Goal: Use online tool/utility: Utilize a website feature to perform a specific function

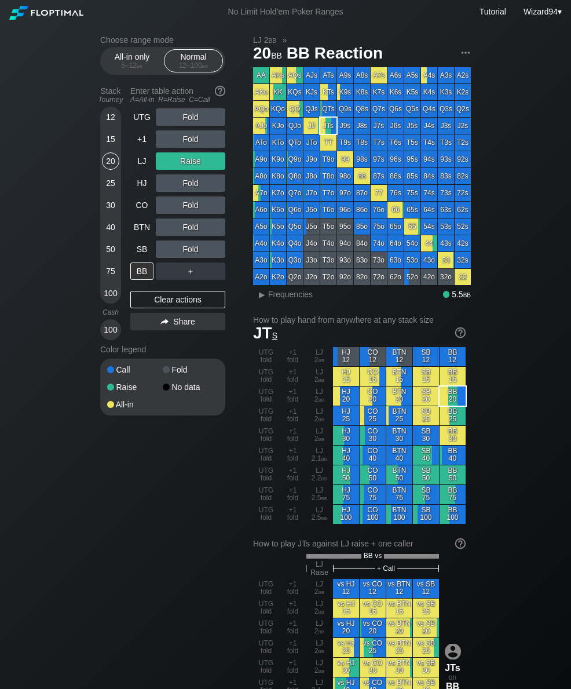
click at [112, 250] on div "50" at bounding box center [110, 249] width 17 height 17
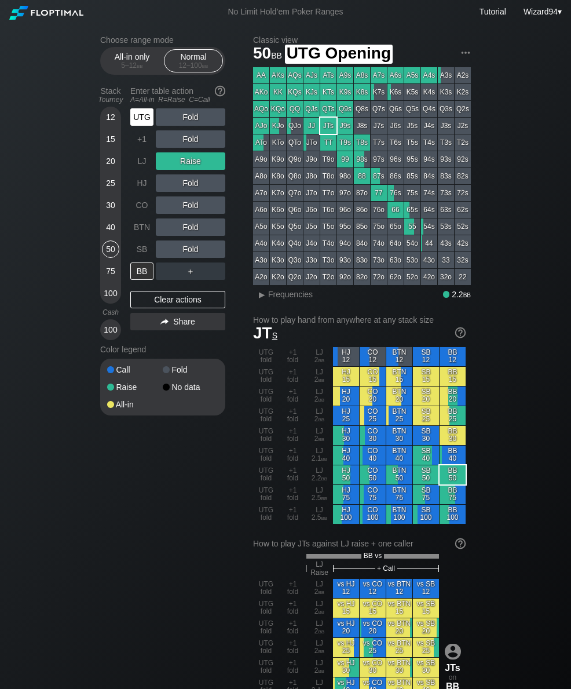
click at [136, 126] on div "UTG" at bounding box center [141, 116] width 23 height 17
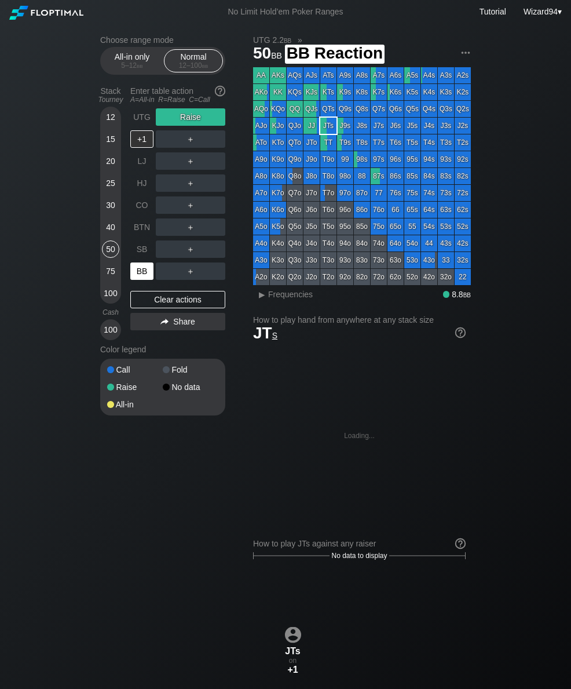
click at [145, 272] on div "BB" at bounding box center [141, 271] width 23 height 17
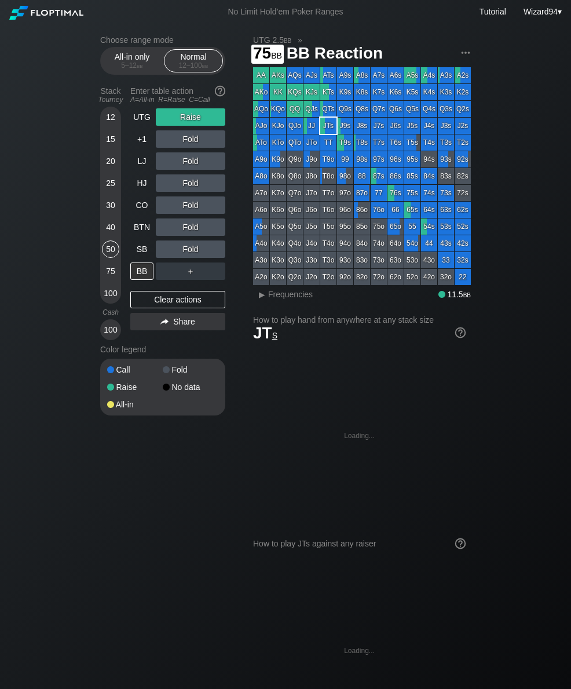
click at [113, 276] on div "75" at bounding box center [110, 271] width 17 height 17
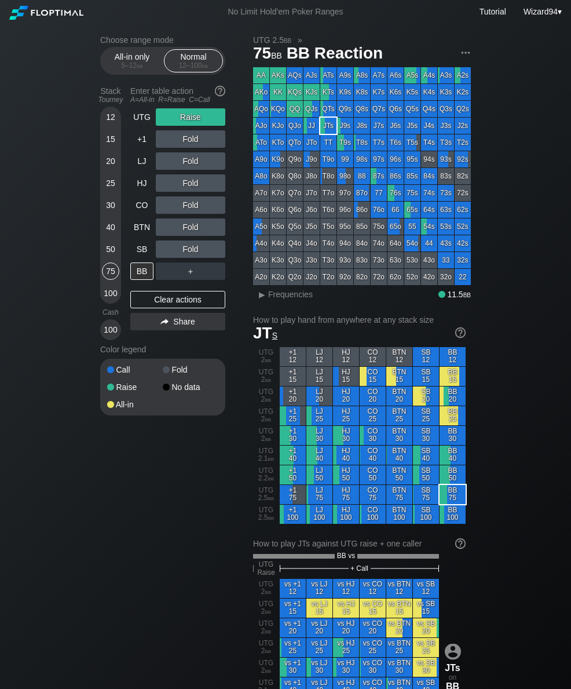
click at [109, 251] on div "50" at bounding box center [110, 249] width 17 height 17
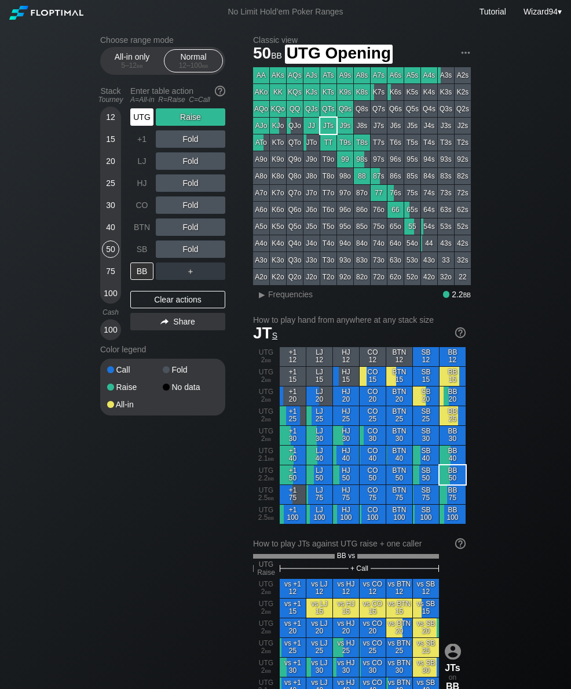
click at [138, 126] on div "UTG" at bounding box center [141, 116] width 23 height 17
click at [137, 125] on div "UTG" at bounding box center [141, 116] width 23 height 17
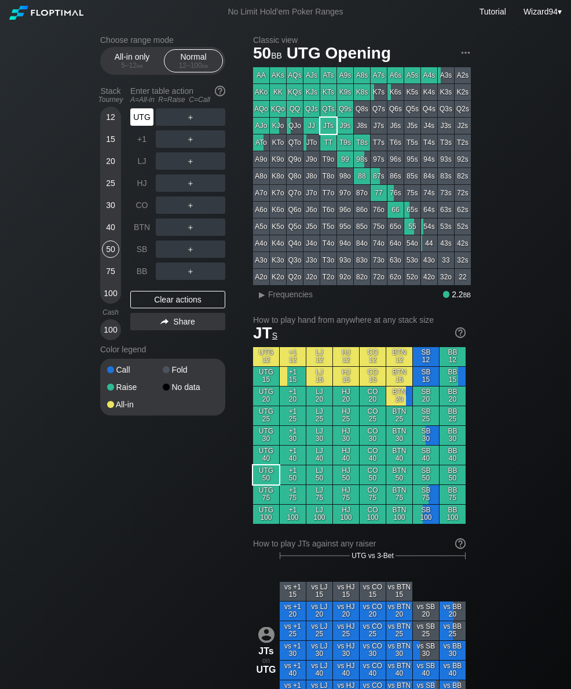
click at [141, 120] on div "UTG" at bounding box center [141, 116] width 23 height 17
click at [112, 252] on div "50" at bounding box center [110, 249] width 17 height 17
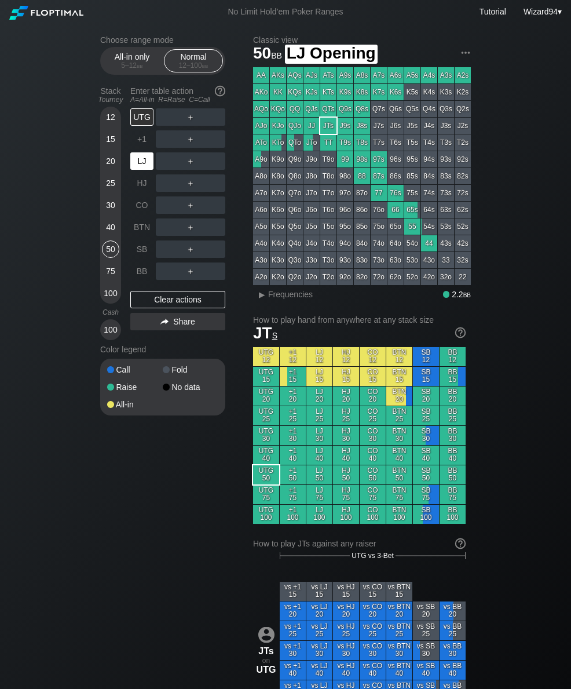
click at [143, 159] on div "LJ" at bounding box center [141, 160] width 23 height 17
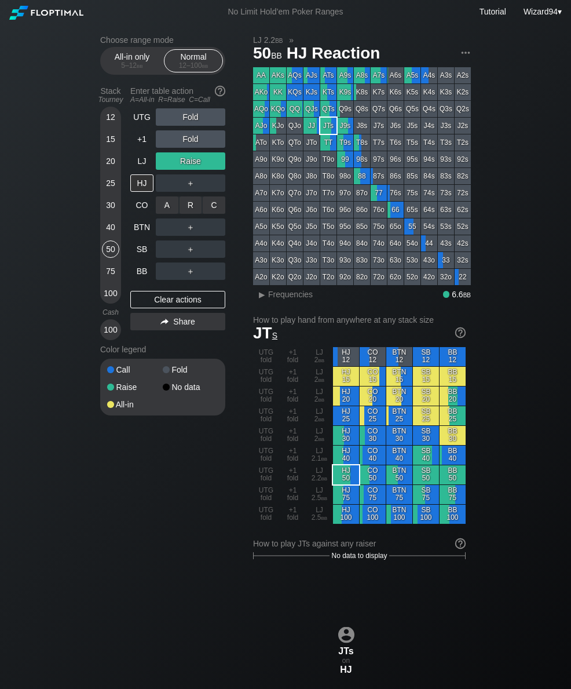
click at [188, 213] on div "R ✕" at bounding box center [191, 204] width 23 height 17
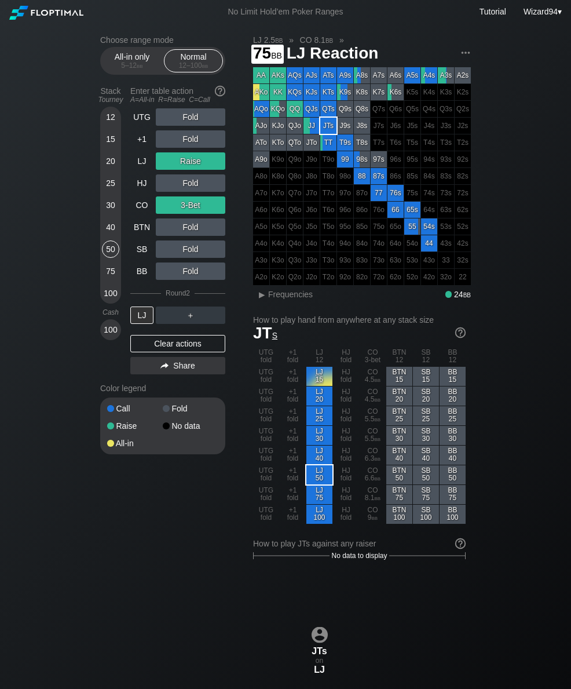
click at [106, 274] on div "75" at bounding box center [110, 271] width 17 height 17
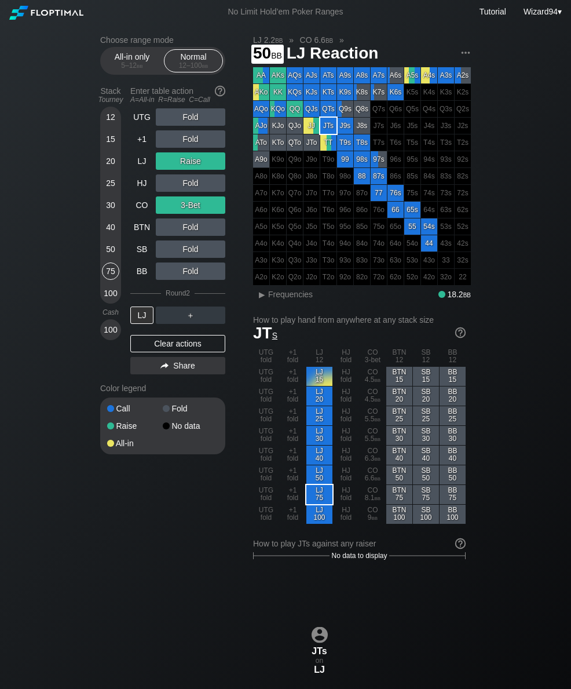
click at [116, 258] on div "50" at bounding box center [110, 249] width 17 height 17
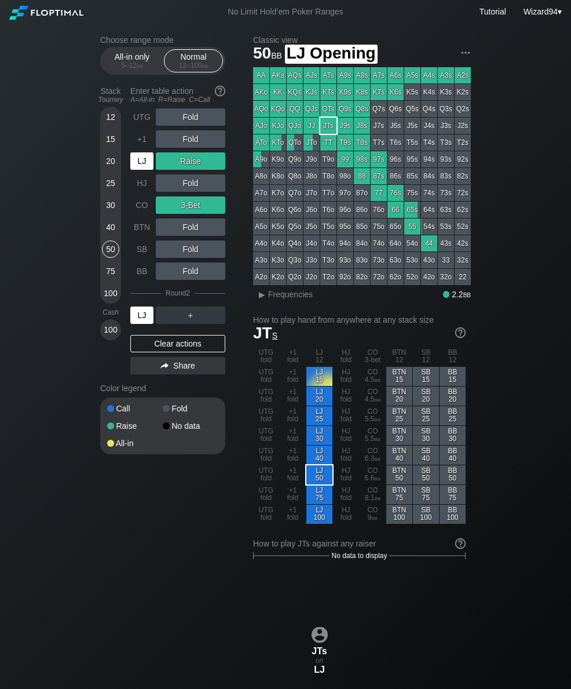
click at [136, 172] on div "LJ" at bounding box center [143, 161] width 26 height 22
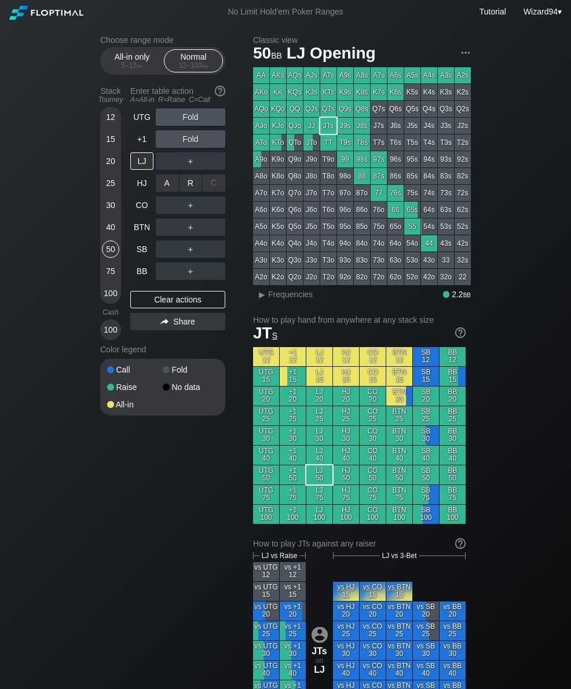
click at [190, 192] on div "R ✕" at bounding box center [191, 182] width 23 height 17
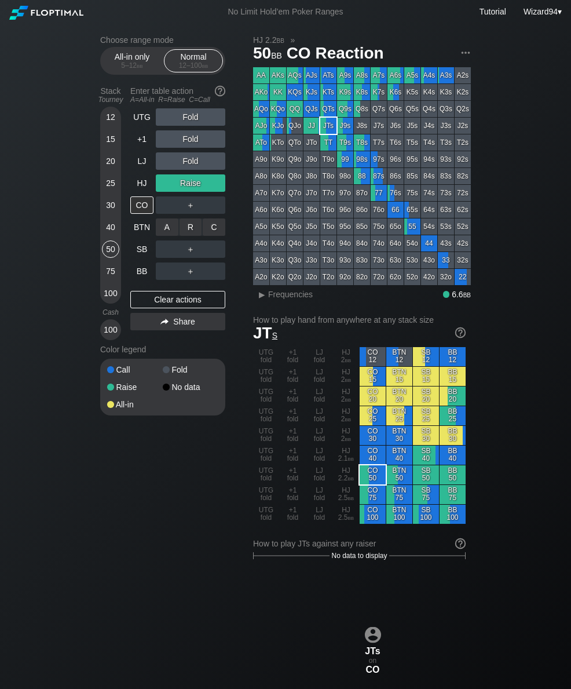
click at [188, 228] on div "R ✕" at bounding box center [191, 226] width 23 height 17
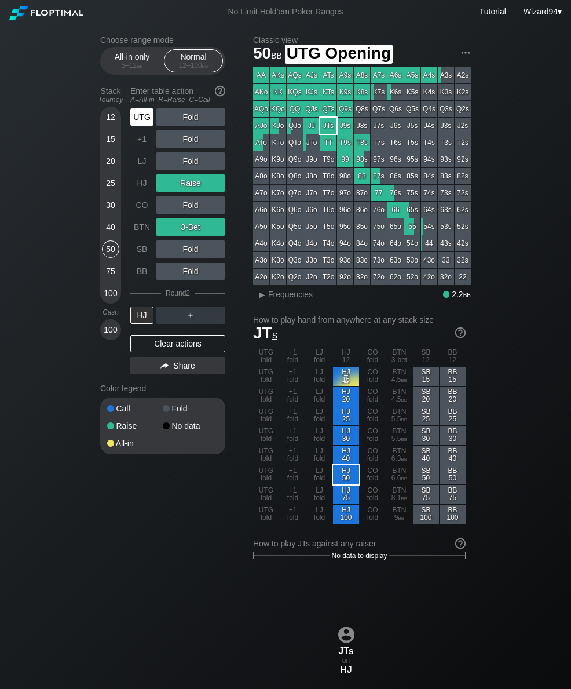
click at [143, 123] on div "UTG" at bounding box center [141, 116] width 23 height 17
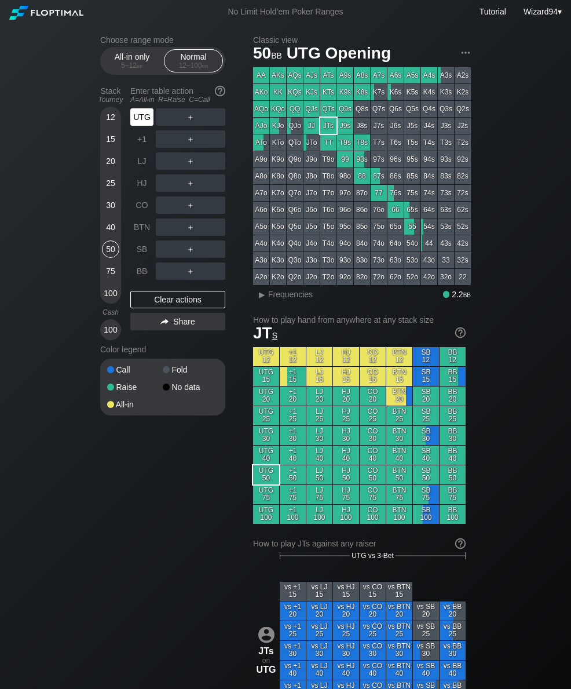
click at [146, 123] on div "UTG" at bounding box center [141, 116] width 23 height 17
click at [189, 162] on div "R ✕" at bounding box center [191, 160] width 23 height 17
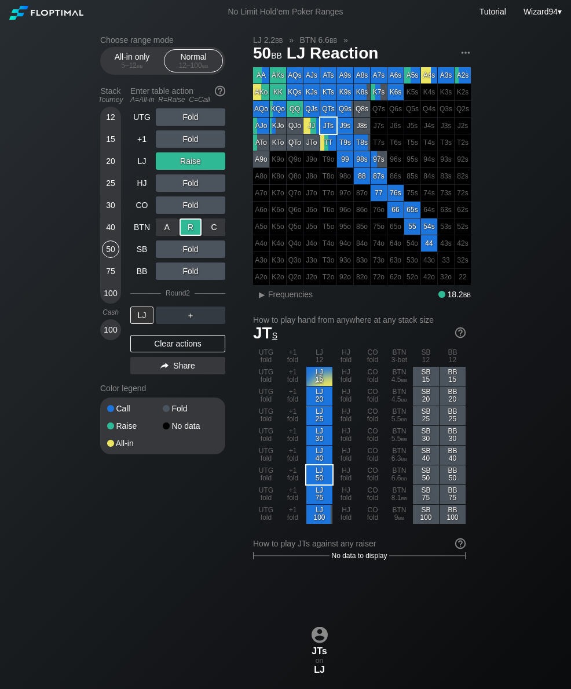
click at [147, 158] on div "LJ" at bounding box center [141, 160] width 23 height 17
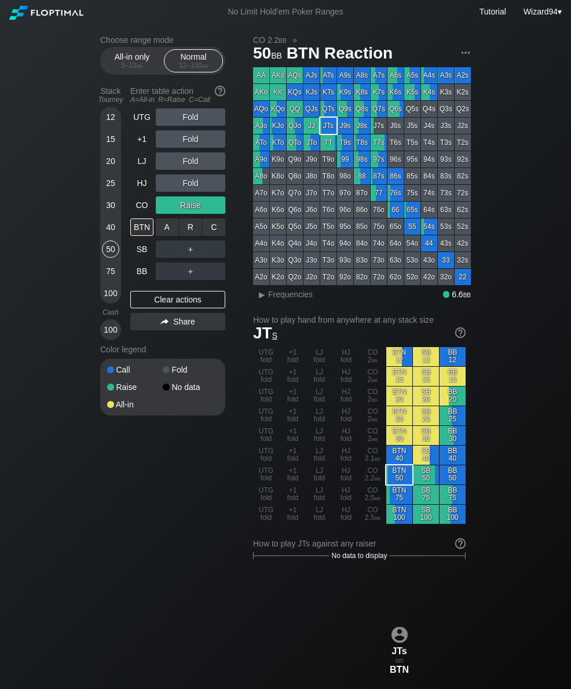
click at [191, 228] on div "R ✕" at bounding box center [191, 226] width 23 height 17
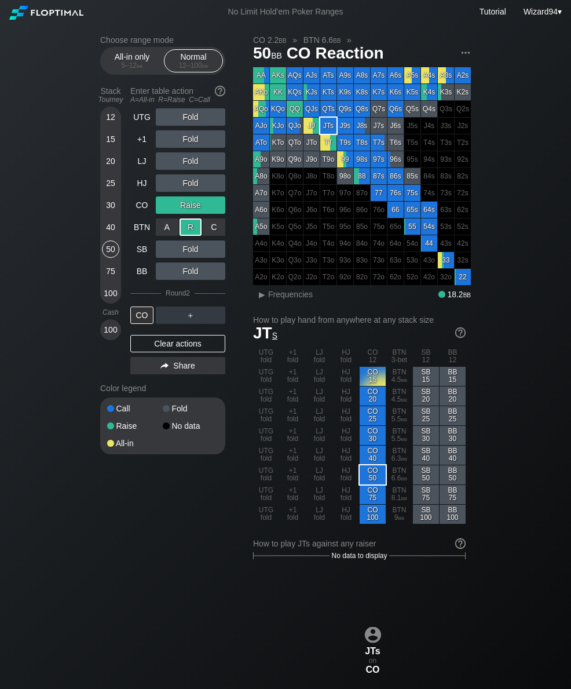
click at [107, 277] on div "75" at bounding box center [110, 271] width 17 height 17
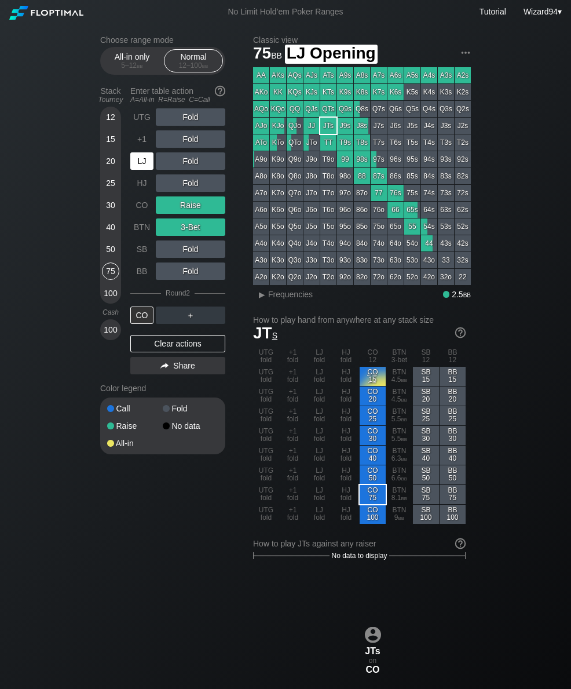
click at [140, 162] on div "LJ" at bounding box center [141, 160] width 23 height 17
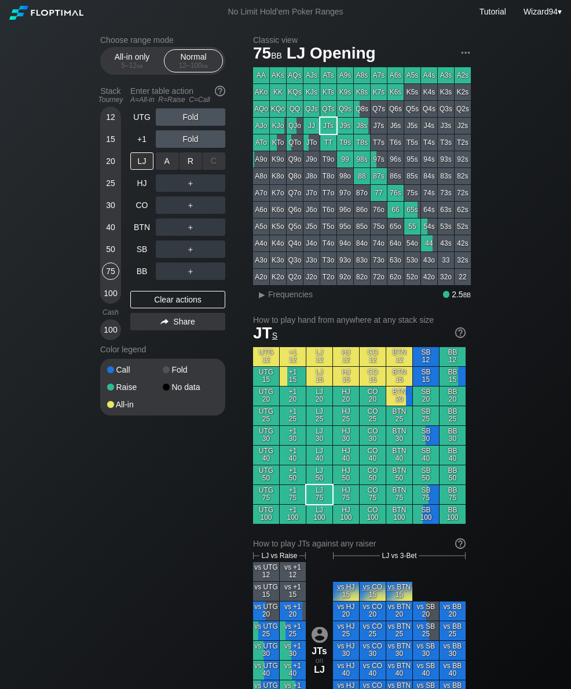
click at [186, 170] on div "R ✕" at bounding box center [191, 160] width 23 height 17
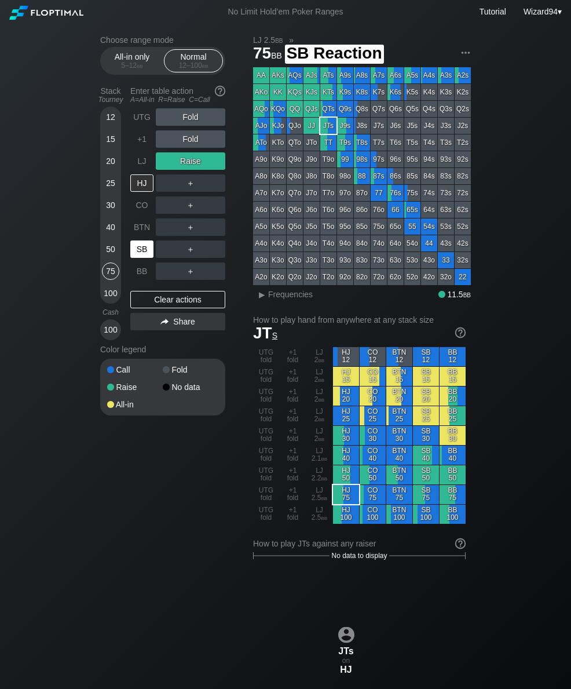
click at [142, 251] on div "SB" at bounding box center [141, 249] width 23 height 17
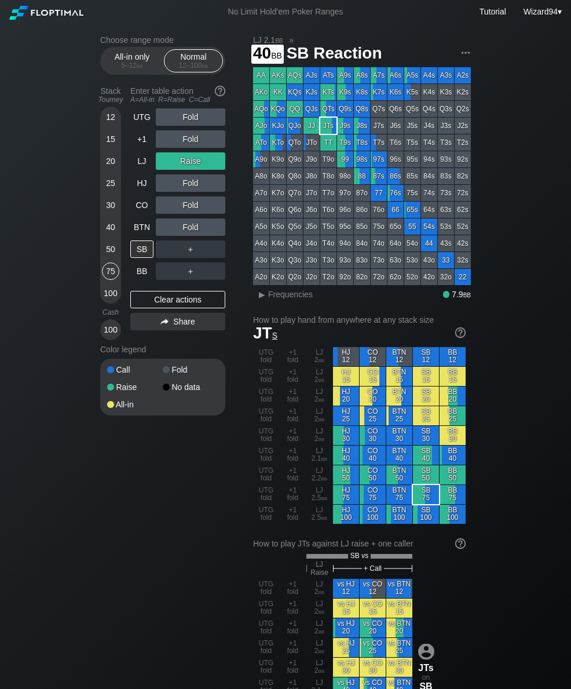
click at [108, 233] on div "40" at bounding box center [110, 226] width 17 height 17
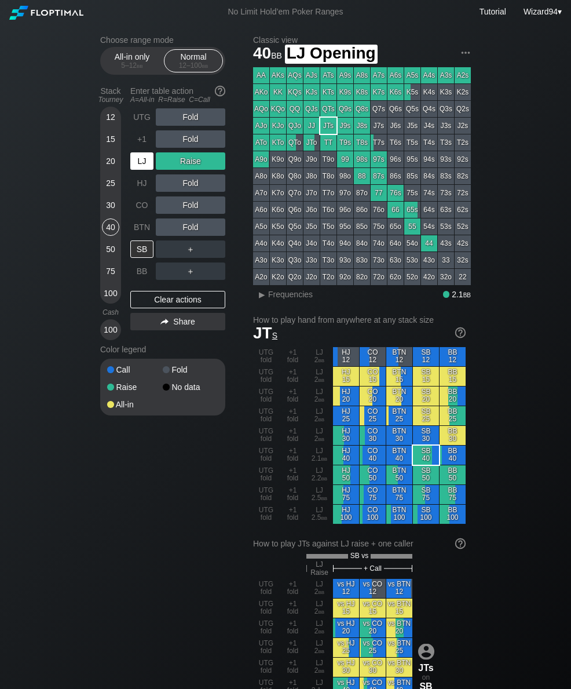
click at [140, 169] on div "LJ" at bounding box center [141, 160] width 23 height 17
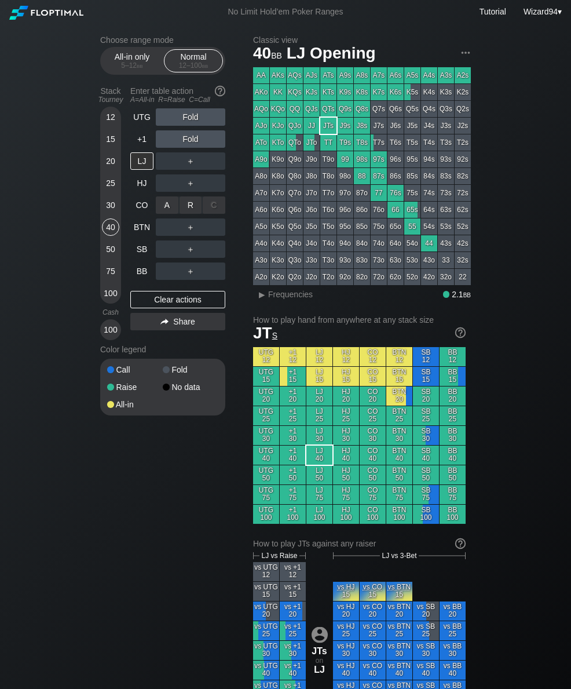
click at [185, 214] on div "R ✕" at bounding box center [191, 204] width 23 height 17
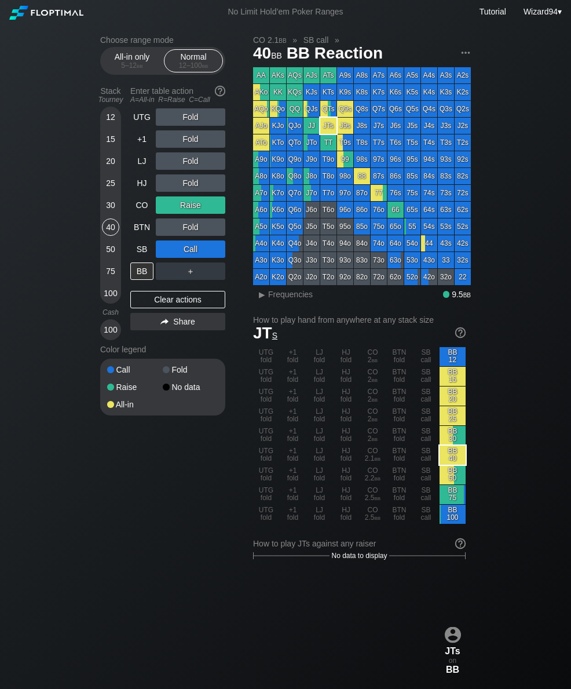
click at [112, 241] on div "40" at bounding box center [110, 229] width 17 height 22
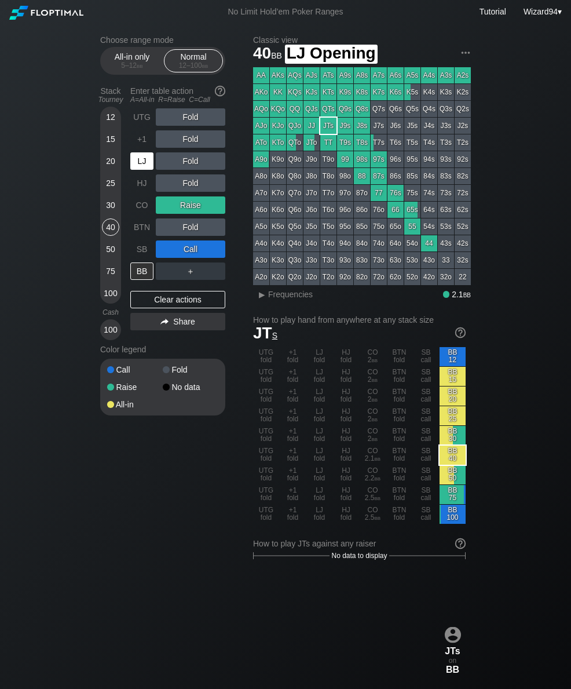
click at [131, 156] on div "LJ" at bounding box center [143, 161] width 26 height 22
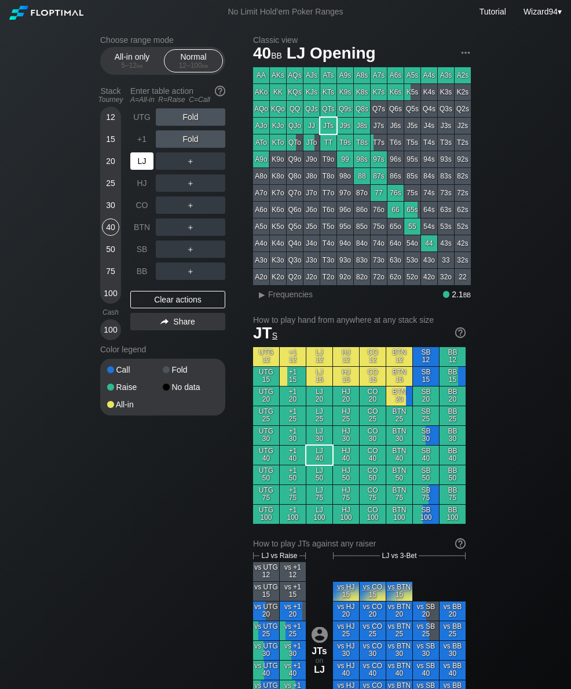
click at [136, 141] on div "+1" at bounding box center [141, 138] width 23 height 17
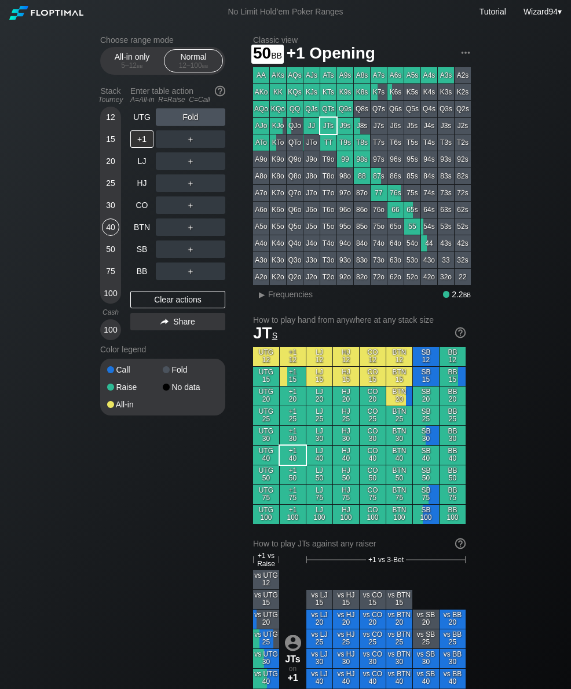
click at [111, 249] on div "50" at bounding box center [110, 249] width 17 height 17
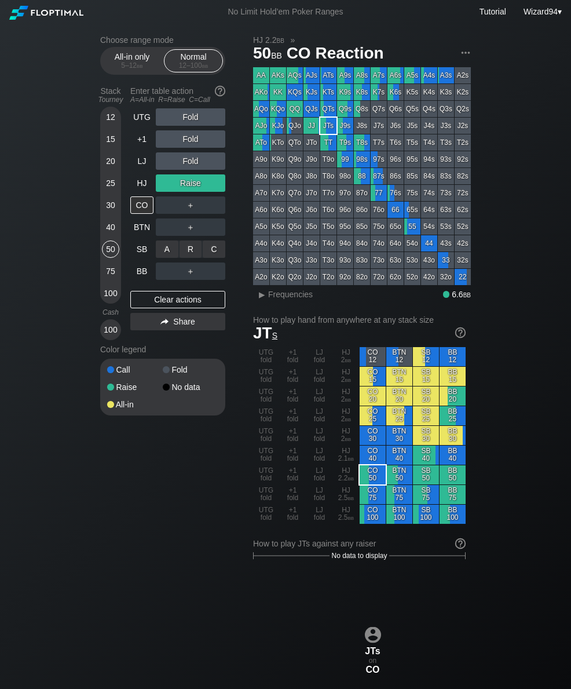
click at [190, 250] on div "R ✕" at bounding box center [191, 249] width 23 height 17
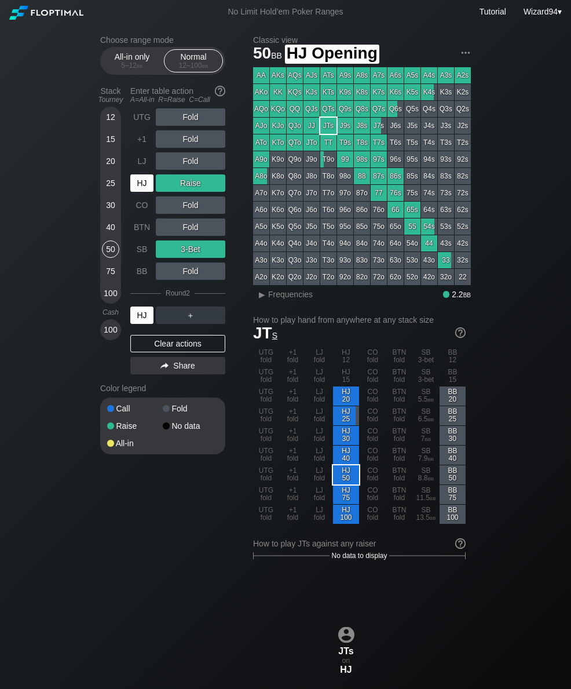
click at [147, 191] on div "HJ" at bounding box center [141, 182] width 23 height 17
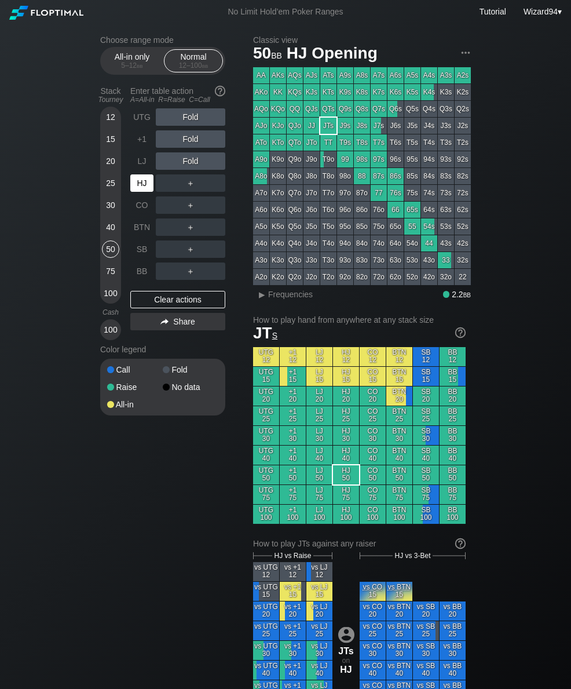
click at [128, 119] on div "Stack Tourney Enter table action A=All-in R=Raise C=Call [PHONE_NUMBER] [PHONE_…" at bounding box center [162, 211] width 125 height 258
click at [140, 116] on div "UTG" at bounding box center [141, 116] width 23 height 17
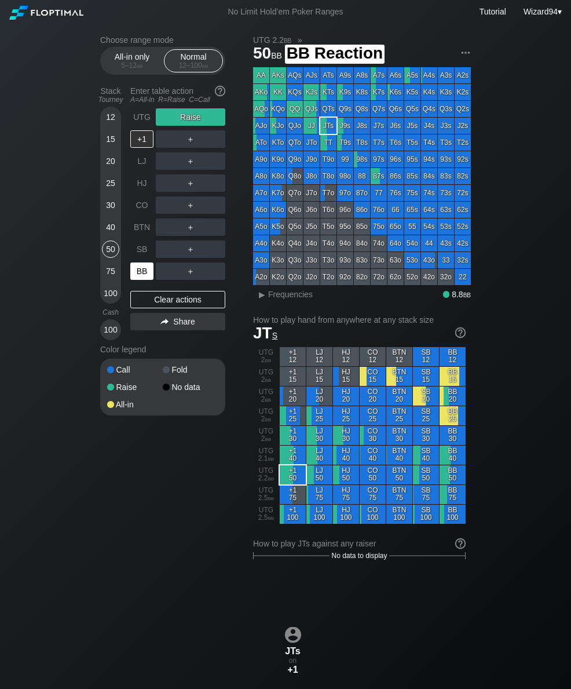
click at [136, 276] on div "BB" at bounding box center [141, 271] width 23 height 17
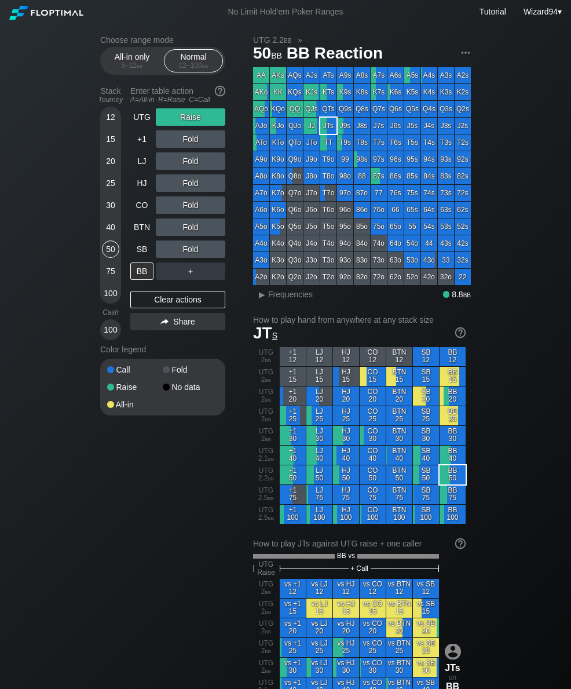
click at [100, 206] on div "Choose range mode All-in only 5 – 12 bb Normal 12 – 100 bb Stack Tourney Enter …" at bounding box center [285, 695] width 389 height 1342
click at [139, 116] on div "UTG" at bounding box center [141, 116] width 23 height 17
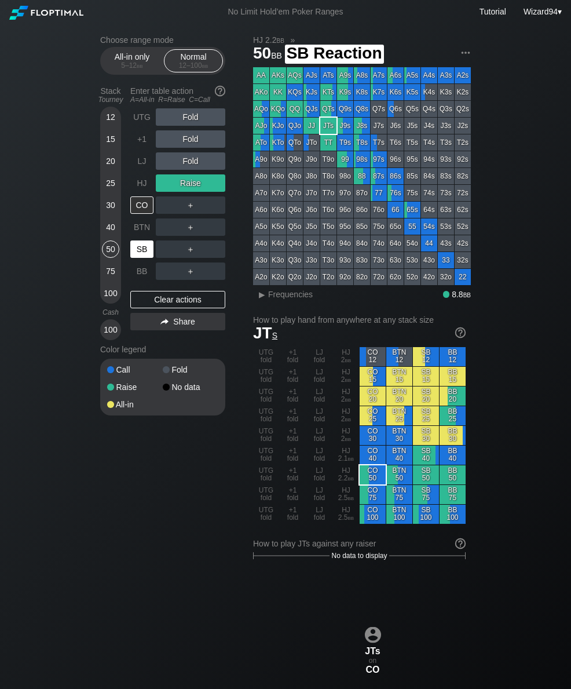
click at [140, 260] on div "SB" at bounding box center [143, 249] width 26 height 22
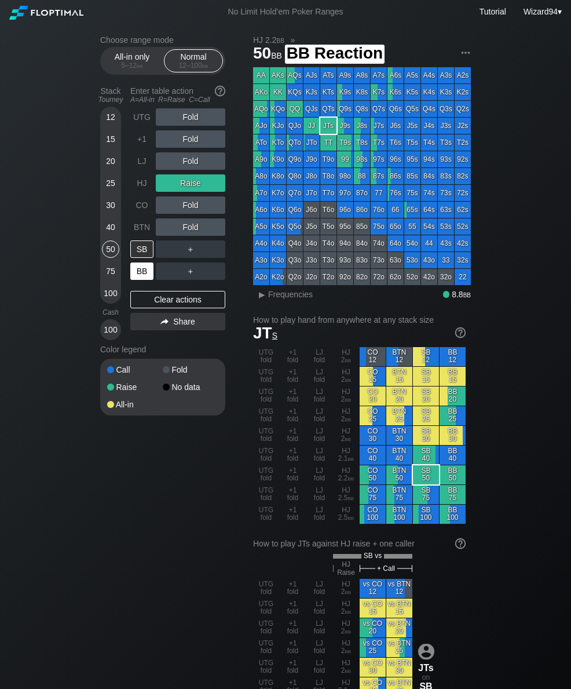
click at [144, 276] on div "BB" at bounding box center [141, 271] width 23 height 17
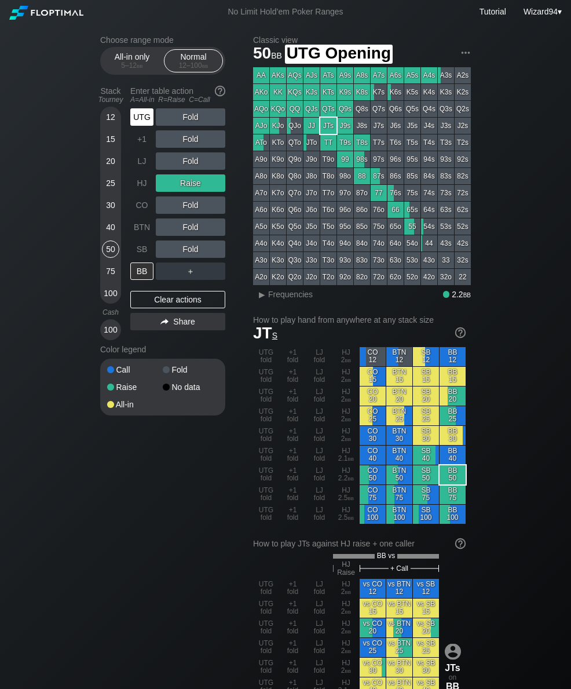
click at [138, 126] on div "UTG" at bounding box center [141, 116] width 23 height 17
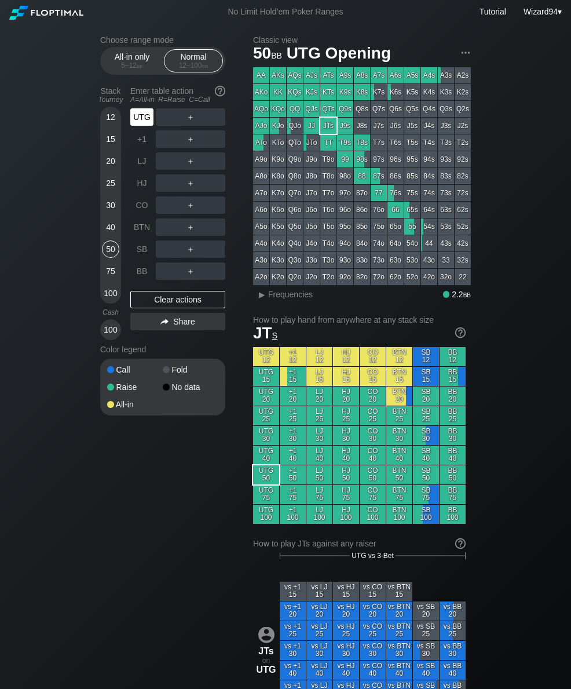
click at [139, 124] on div "UTG" at bounding box center [141, 116] width 23 height 17
click at [187, 119] on div "R ✕" at bounding box center [191, 116] width 23 height 17
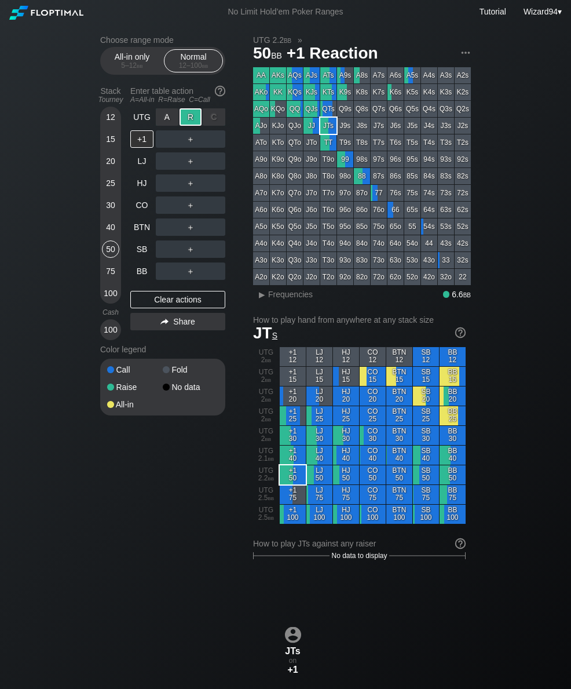
click at [141, 277] on div "BB" at bounding box center [141, 271] width 23 height 17
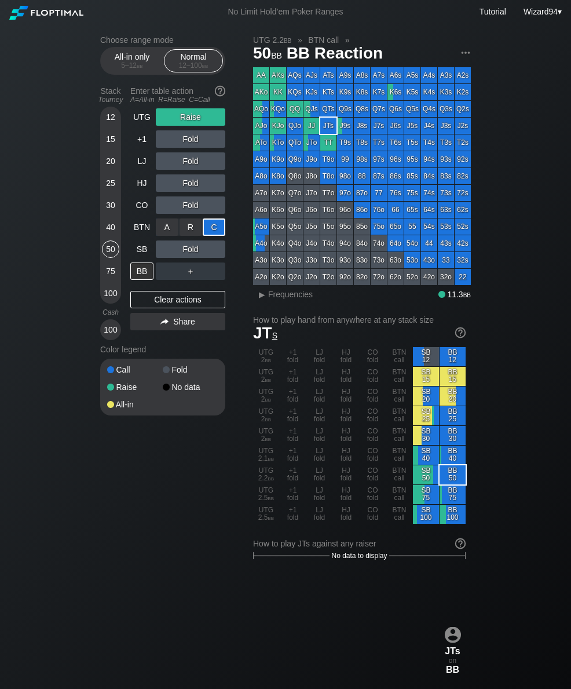
click at [140, 256] on div "SB" at bounding box center [141, 249] width 23 height 17
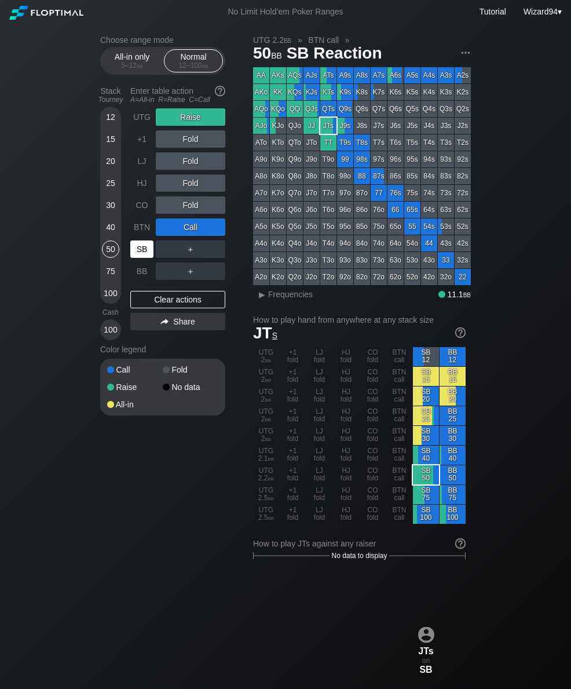
click at [141, 255] on div "SB" at bounding box center [141, 249] width 23 height 17
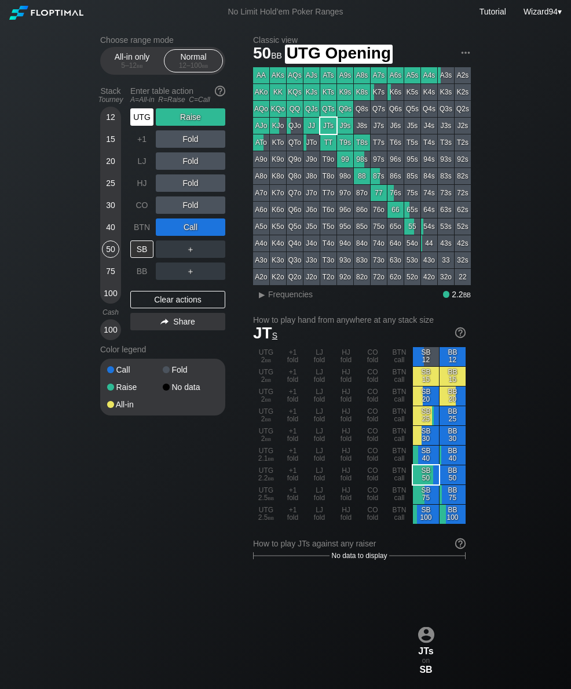
click at [132, 125] on div "UTG" at bounding box center [141, 116] width 23 height 17
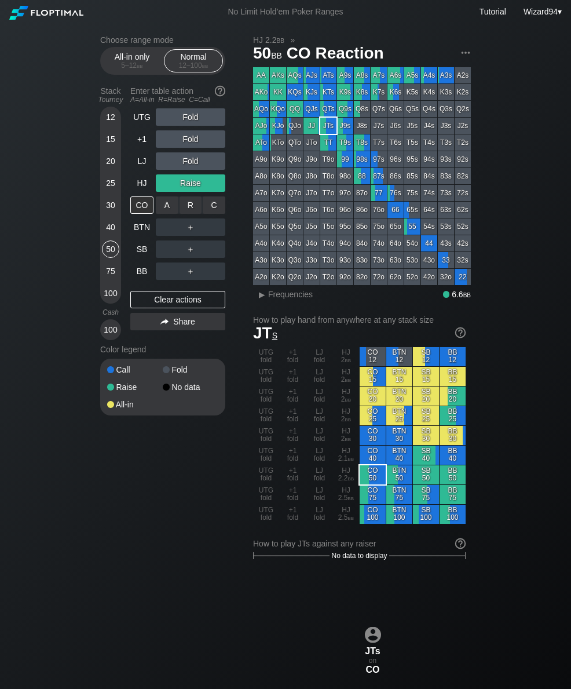
click at [212, 213] on div "C ✕" at bounding box center [214, 204] width 23 height 17
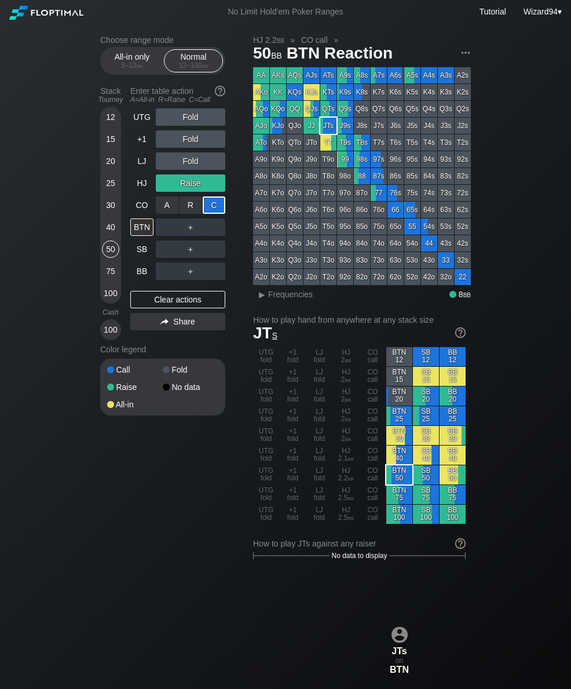
click at [134, 115] on div "UTG" at bounding box center [141, 116] width 23 height 17
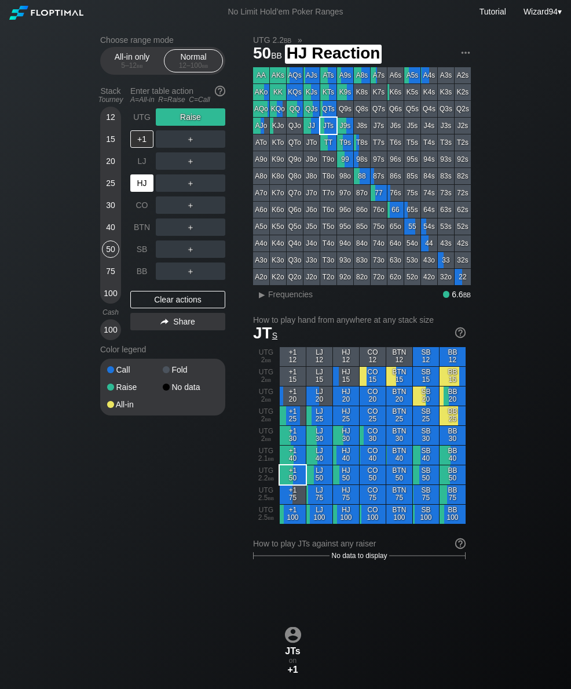
click at [140, 177] on div "HJ" at bounding box center [143, 183] width 26 height 22
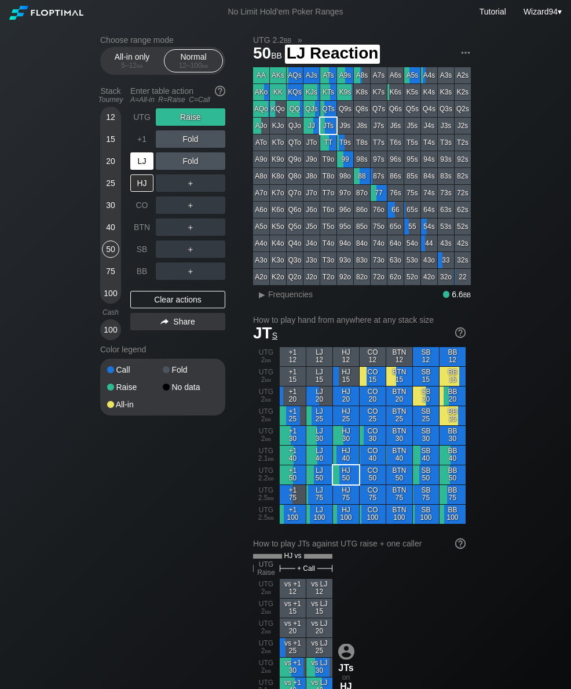
click at [144, 163] on div "LJ" at bounding box center [141, 160] width 23 height 17
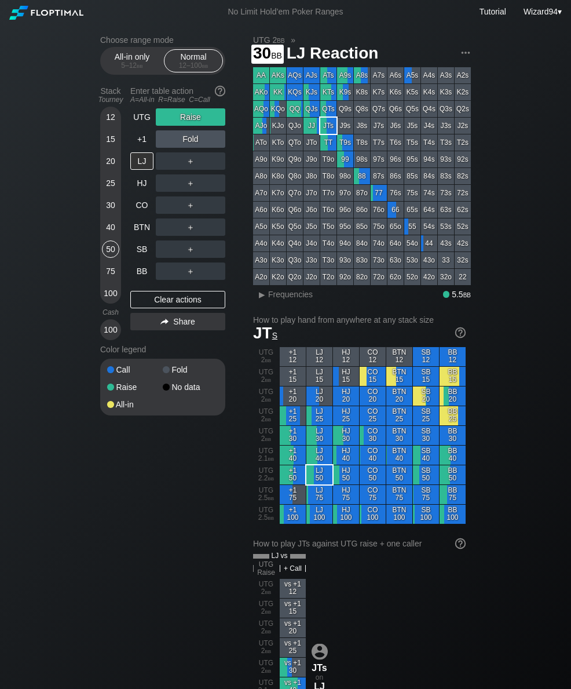
click at [109, 210] on div "30" at bounding box center [110, 204] width 17 height 17
click at [147, 253] on div "SB" at bounding box center [141, 249] width 23 height 17
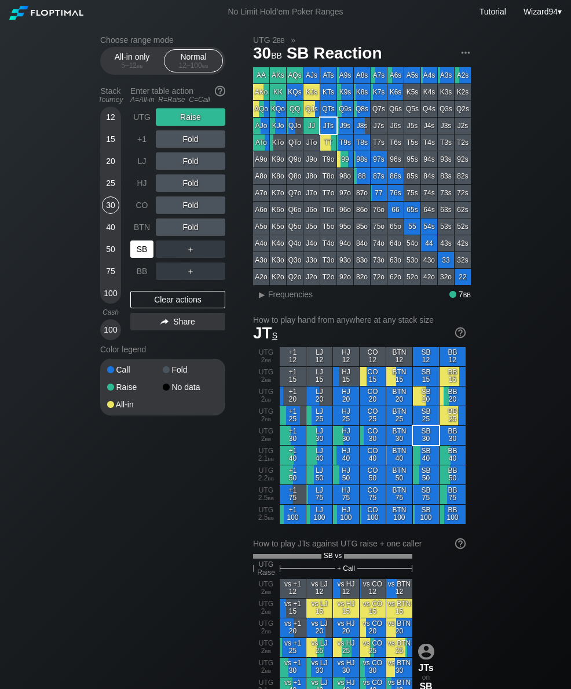
click at [111, 236] on div "40" at bounding box center [110, 226] width 17 height 17
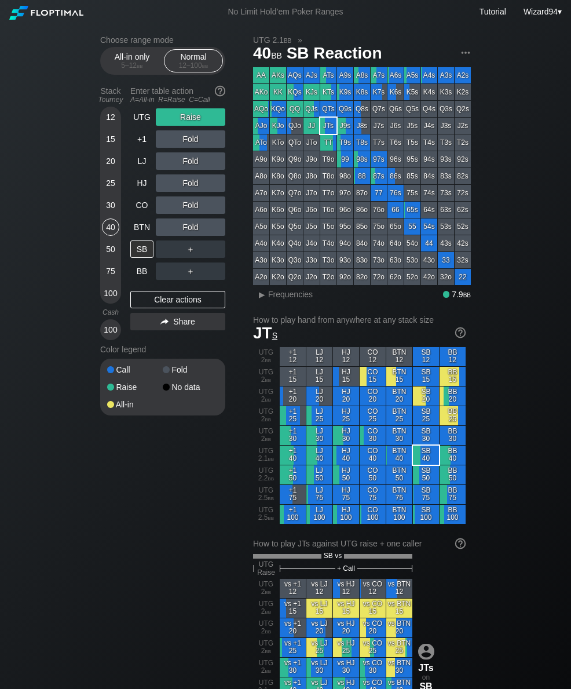
click at [101, 252] on div "12 15 20 25 30 40 50 75 100" at bounding box center [110, 205] width 21 height 197
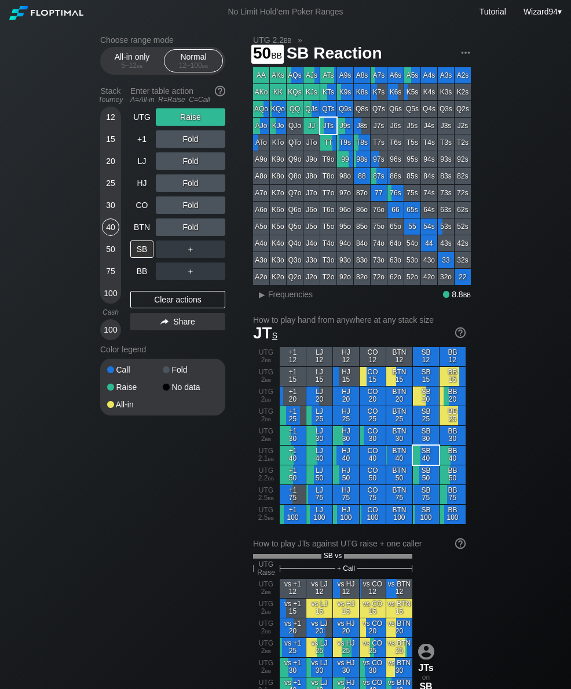
click at [114, 252] on div "50" at bounding box center [110, 249] width 17 height 17
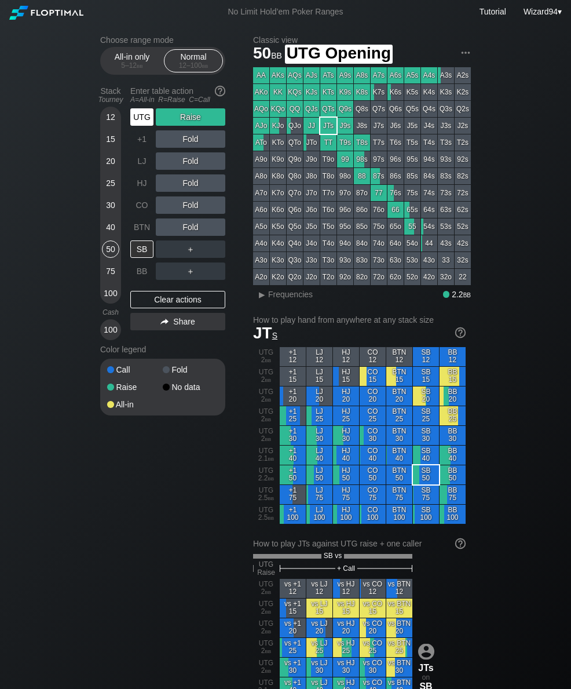
click at [136, 126] on div "UTG" at bounding box center [141, 116] width 23 height 17
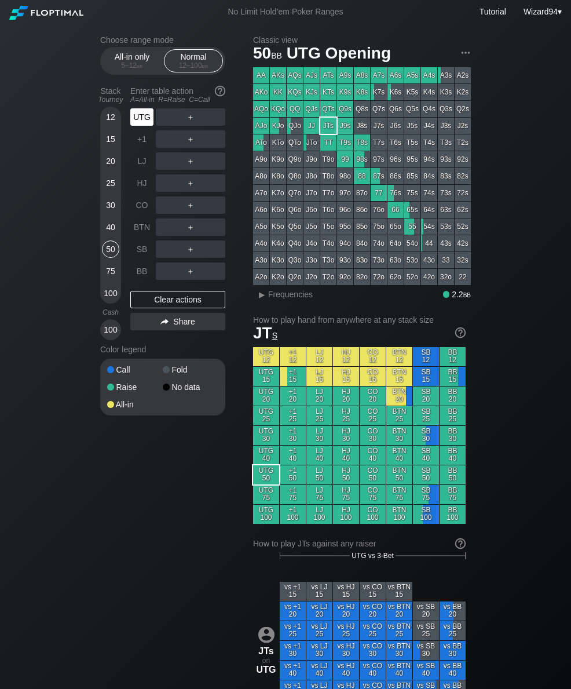
click at [210, 245] on div "＋" at bounding box center [191, 249] width 70 height 27
click at [205, 264] on div "A ✕ R ✕ C ✕ ＋" at bounding box center [191, 271] width 70 height 27
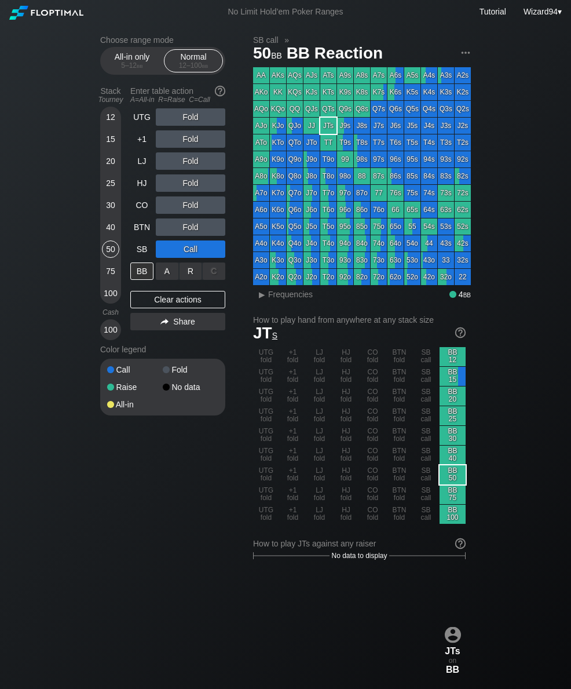
click at [190, 275] on div "R ✕" at bounding box center [191, 271] width 23 height 17
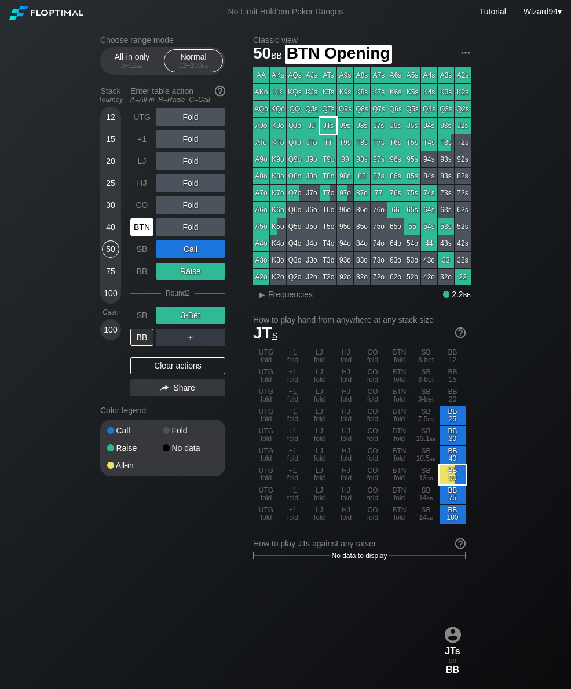
click at [139, 232] on div "BTN" at bounding box center [141, 226] width 23 height 17
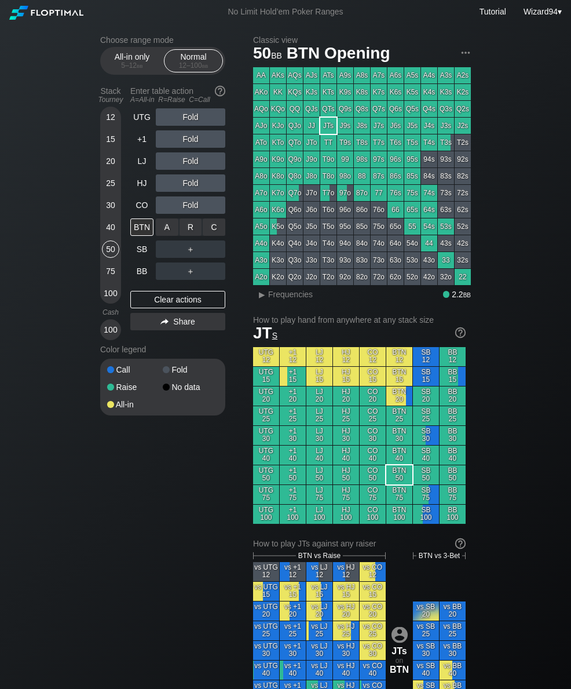
click at [190, 230] on div "R ✕" at bounding box center [191, 226] width 23 height 17
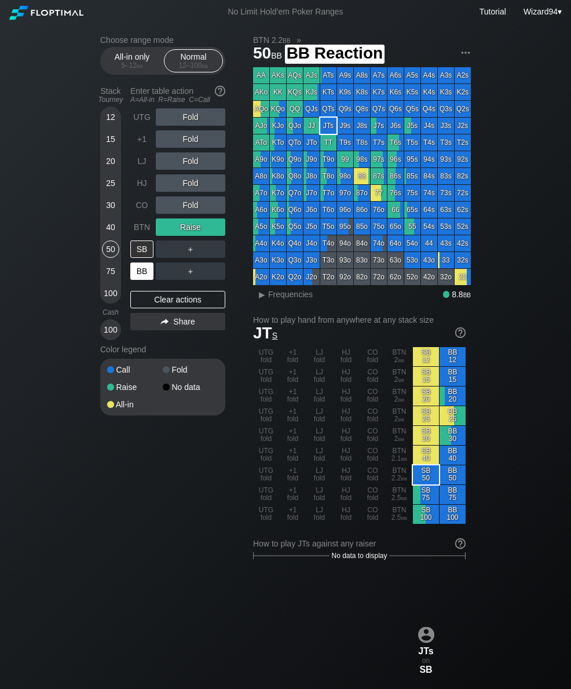
click at [145, 272] on div "BB" at bounding box center [141, 271] width 23 height 17
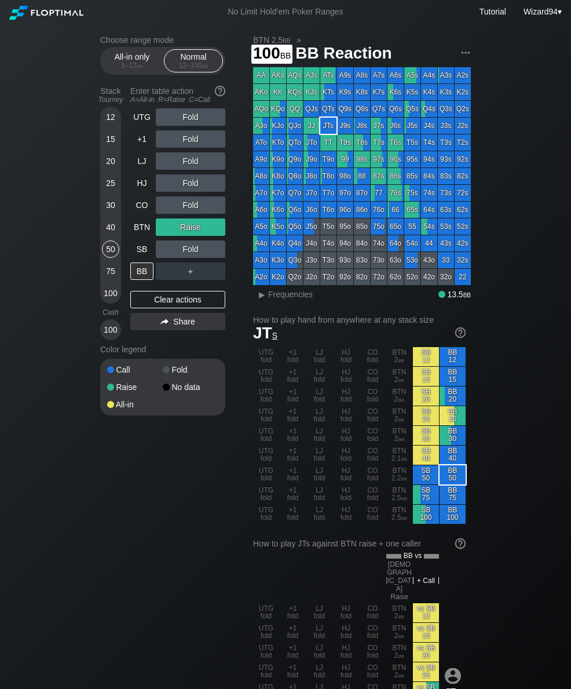
click at [104, 293] on div "100" at bounding box center [110, 293] width 17 height 17
click at [109, 213] on div "30" at bounding box center [110, 204] width 17 height 17
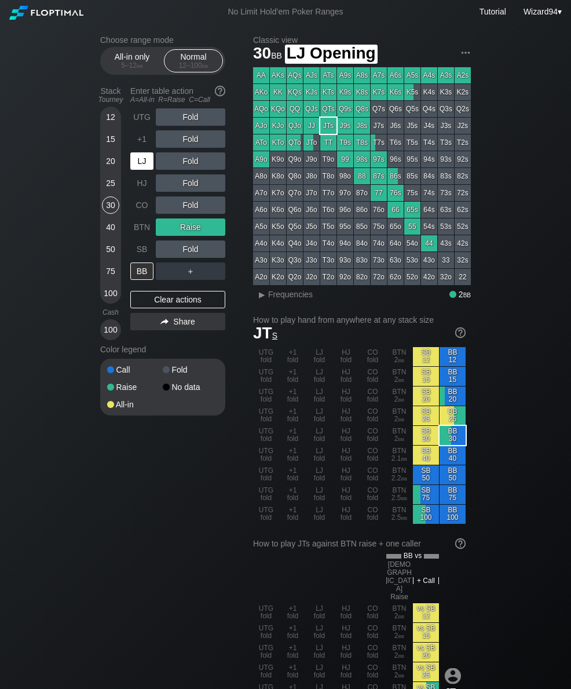
click at [138, 162] on div "LJ" at bounding box center [141, 160] width 23 height 17
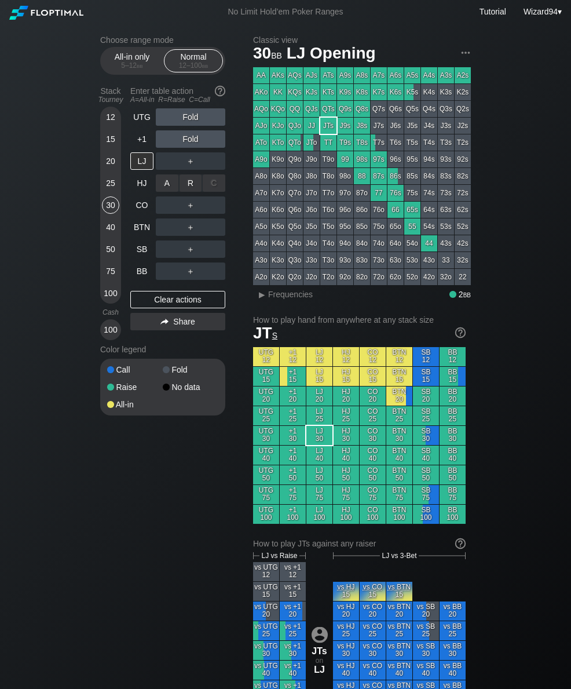
click at [193, 176] on div "A ✕ R ✕ C ✕ ＋" at bounding box center [191, 183] width 70 height 27
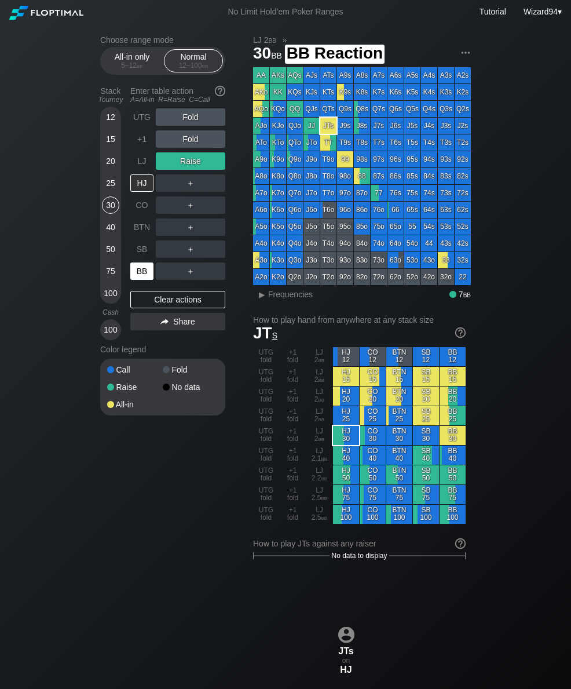
click at [136, 274] on div "BB" at bounding box center [141, 271] width 23 height 17
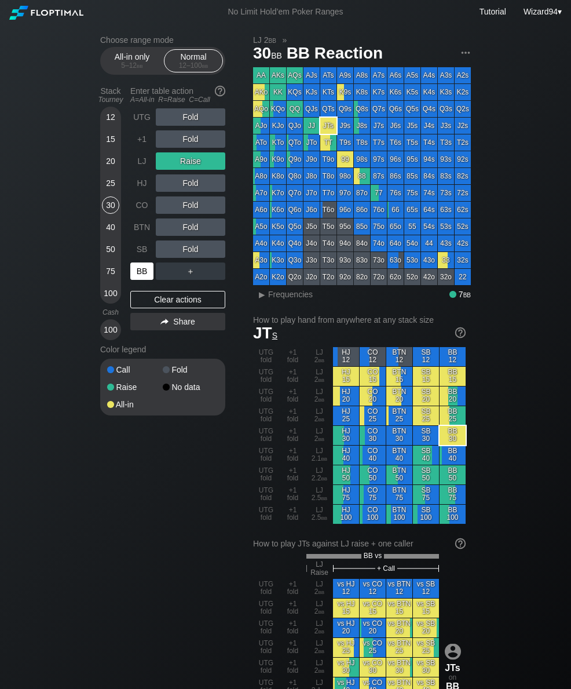
click at [108, 233] on div "40" at bounding box center [110, 226] width 17 height 17
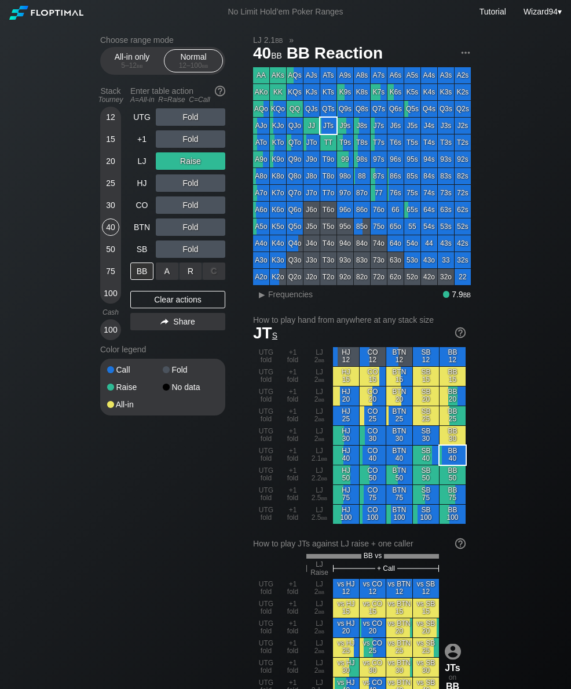
click at [187, 271] on div "R ✕" at bounding box center [191, 271] width 23 height 17
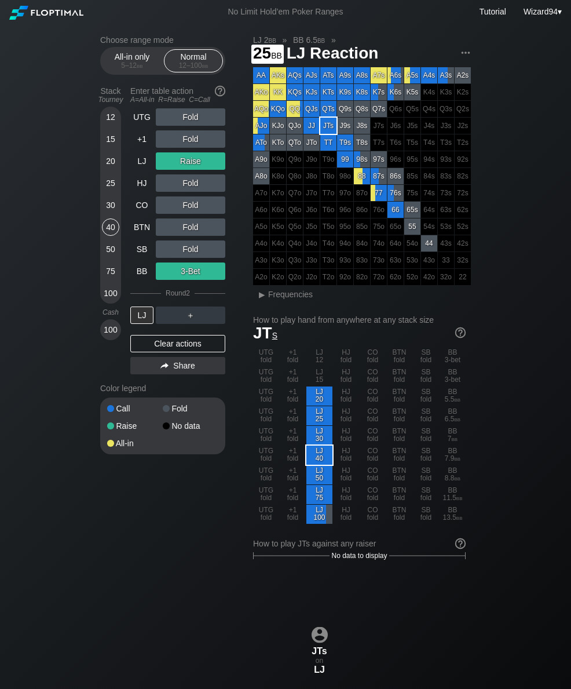
click at [107, 192] on div "25" at bounding box center [110, 182] width 17 height 17
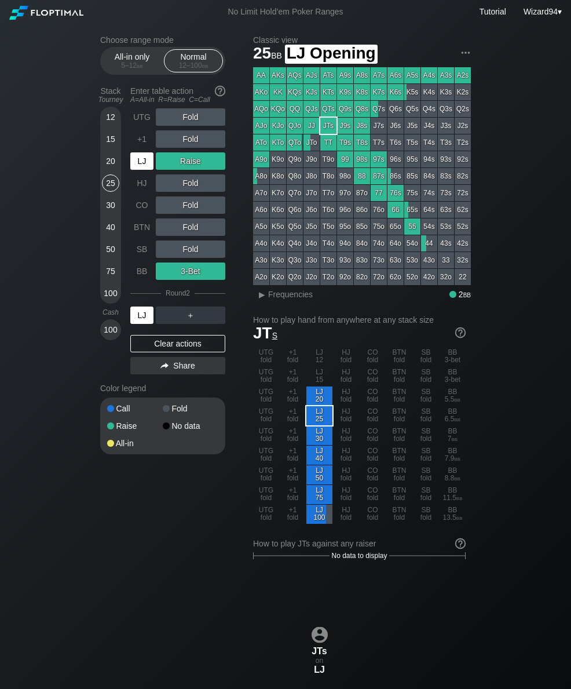
click at [148, 162] on div "LJ" at bounding box center [141, 160] width 23 height 17
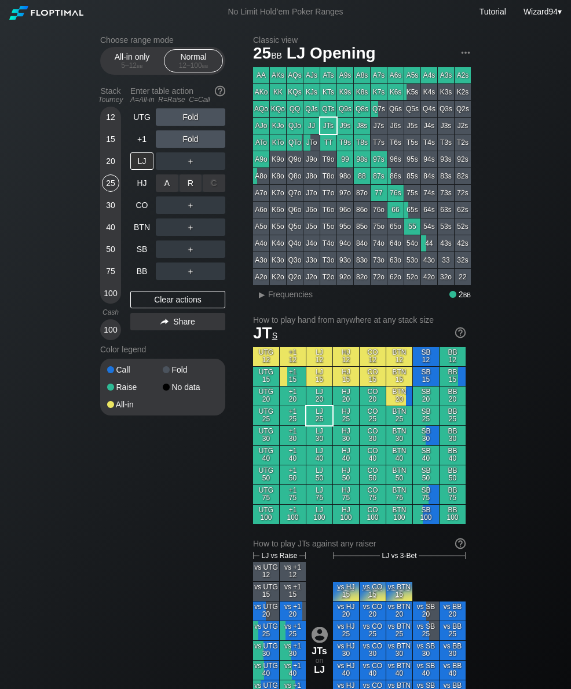
click at [196, 191] on div "R ✕" at bounding box center [191, 182] width 23 height 17
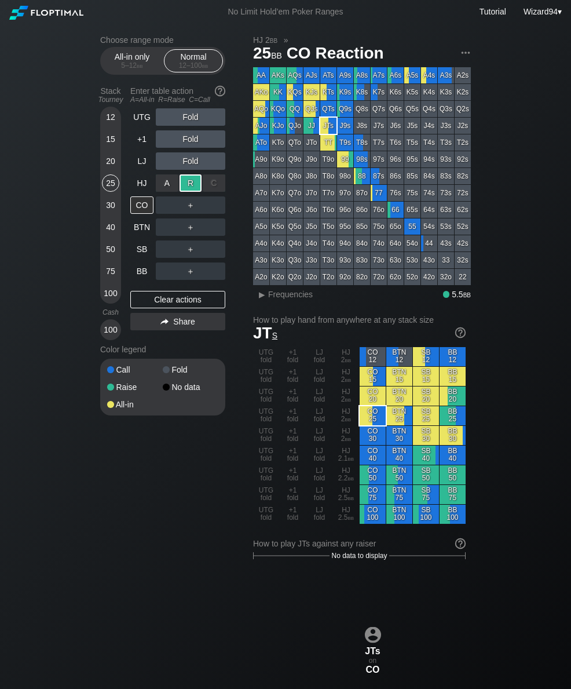
click at [141, 252] on div "SB" at bounding box center [141, 249] width 23 height 17
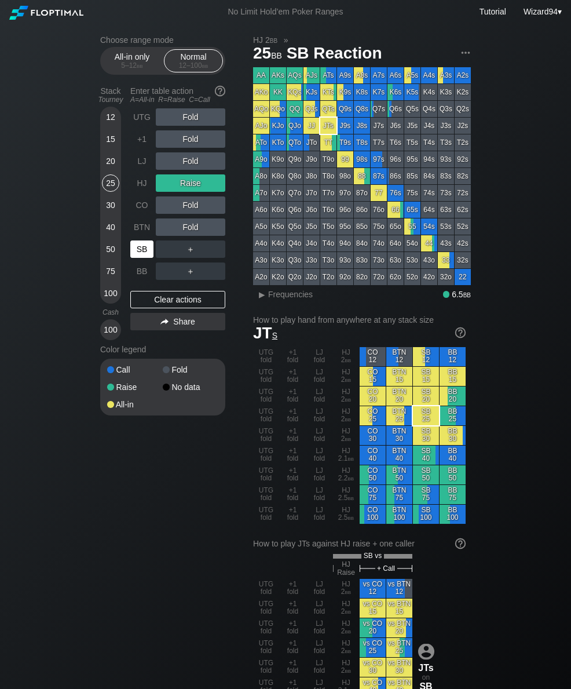
click at [110, 258] on div "50" at bounding box center [110, 249] width 17 height 17
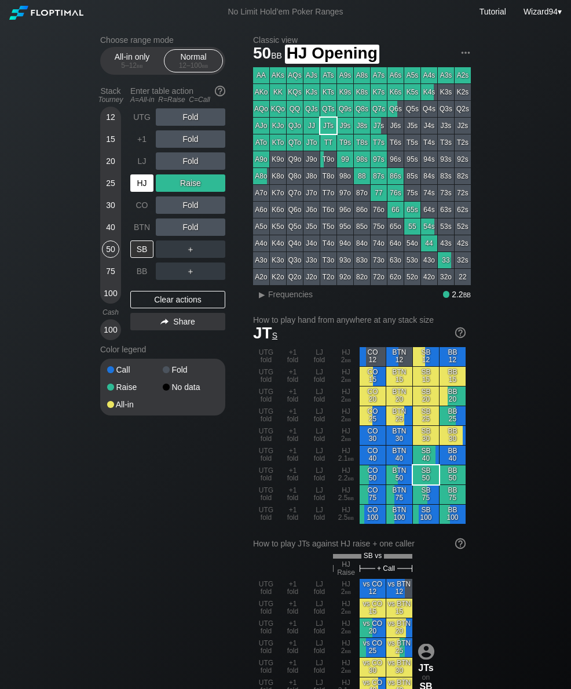
click at [136, 182] on div "HJ" at bounding box center [141, 182] width 23 height 17
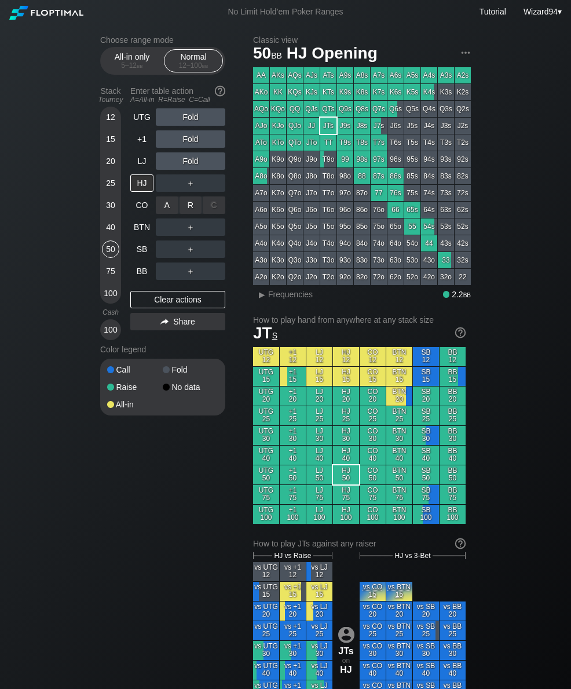
click at [190, 211] on div "R ✕" at bounding box center [191, 204] width 23 height 17
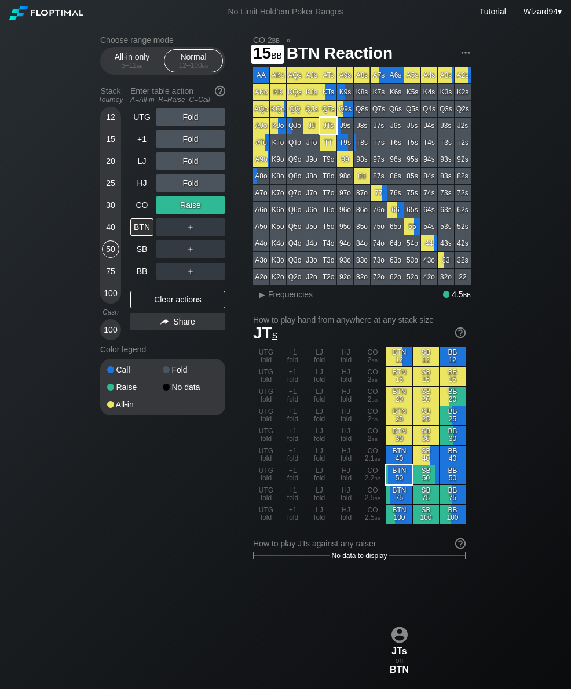
click at [107, 140] on div "15" at bounding box center [110, 138] width 17 height 17
click at [138, 209] on div "CO" at bounding box center [141, 204] width 23 height 17
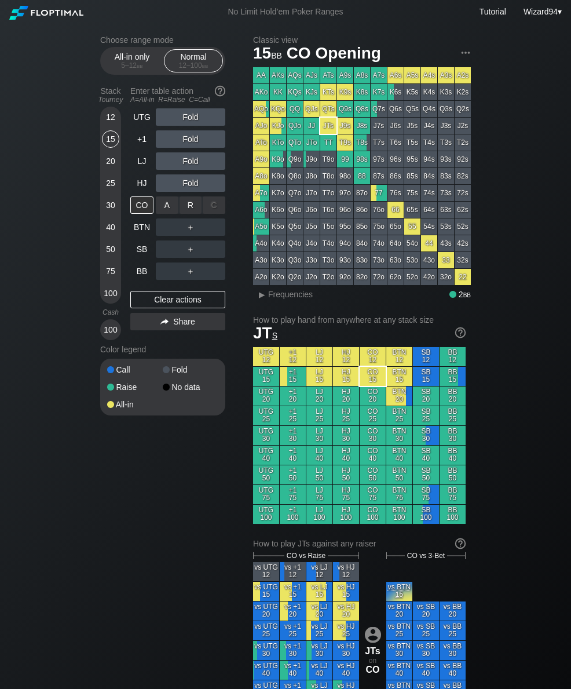
click at [183, 213] on div "R ✕" at bounding box center [191, 204] width 23 height 17
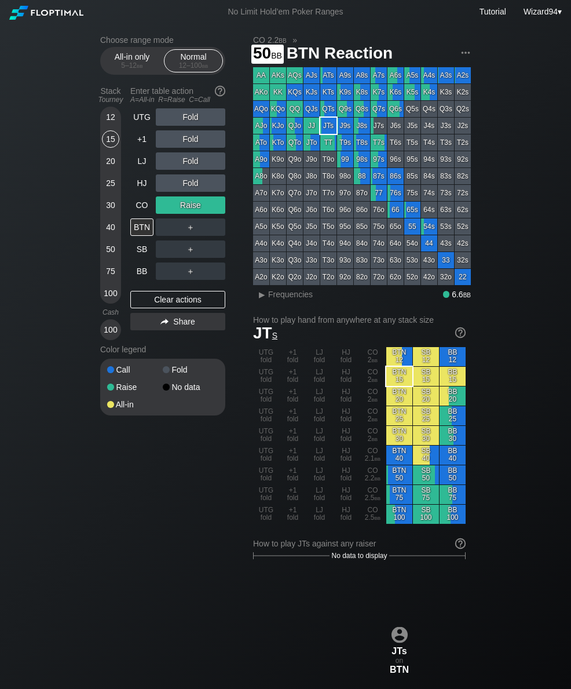
click at [111, 247] on div "50" at bounding box center [110, 249] width 17 height 17
click at [134, 118] on div "UTG" at bounding box center [141, 116] width 23 height 17
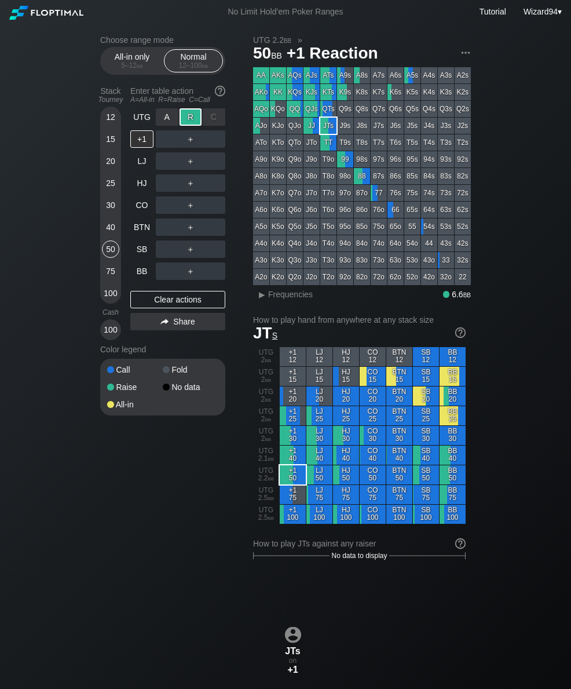
click at [143, 209] on div "CO" at bounding box center [141, 204] width 23 height 17
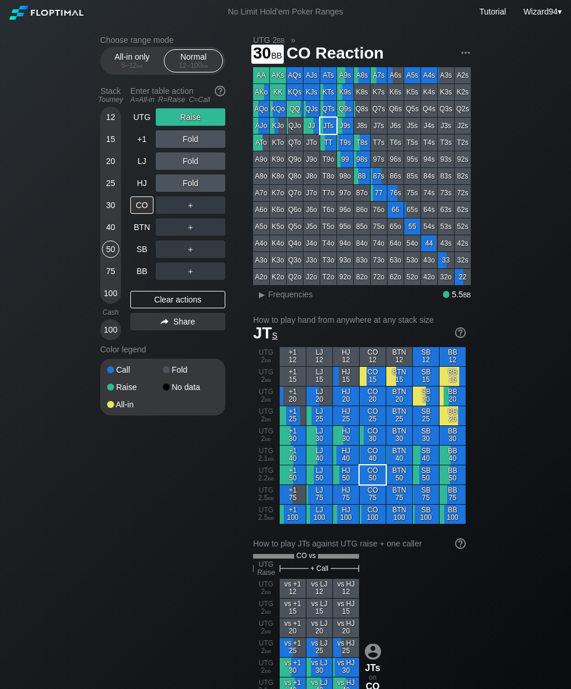
click at [107, 210] on div "30" at bounding box center [110, 204] width 17 height 17
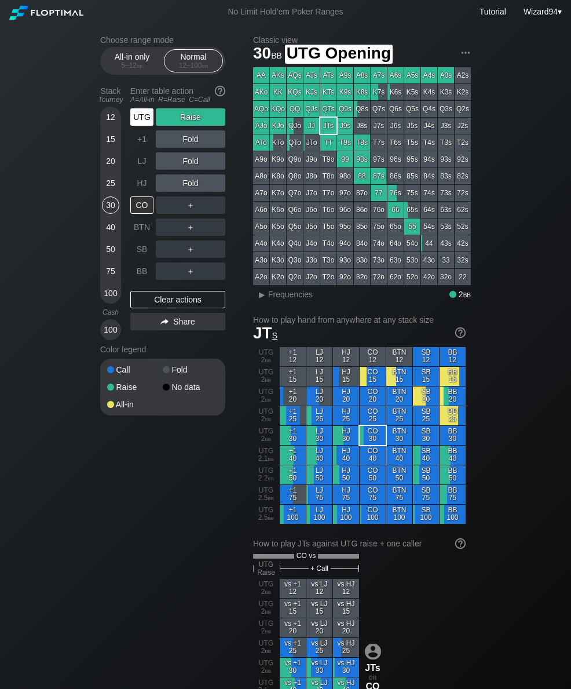
click at [136, 121] on div "UTG" at bounding box center [141, 116] width 23 height 17
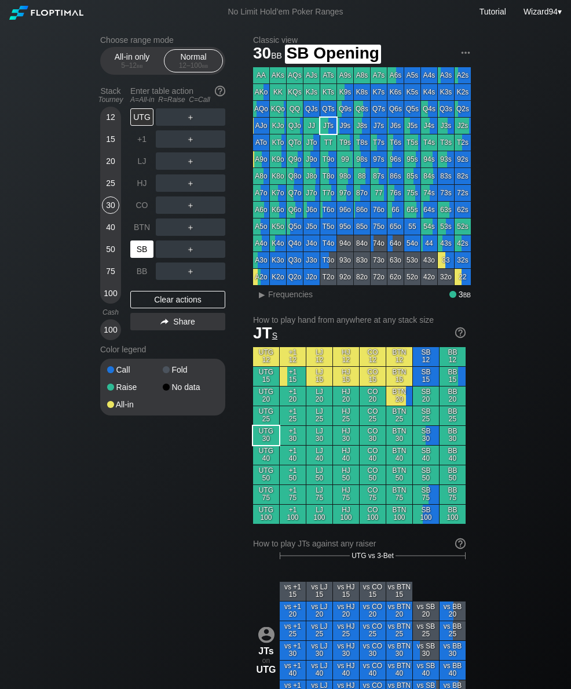
click at [140, 260] on div "SB" at bounding box center [143, 249] width 26 height 22
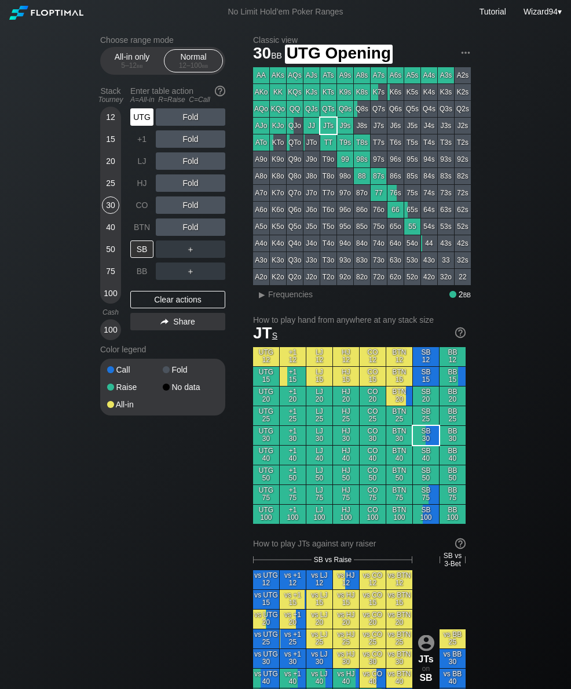
click at [143, 122] on div "UTG" at bounding box center [141, 116] width 23 height 17
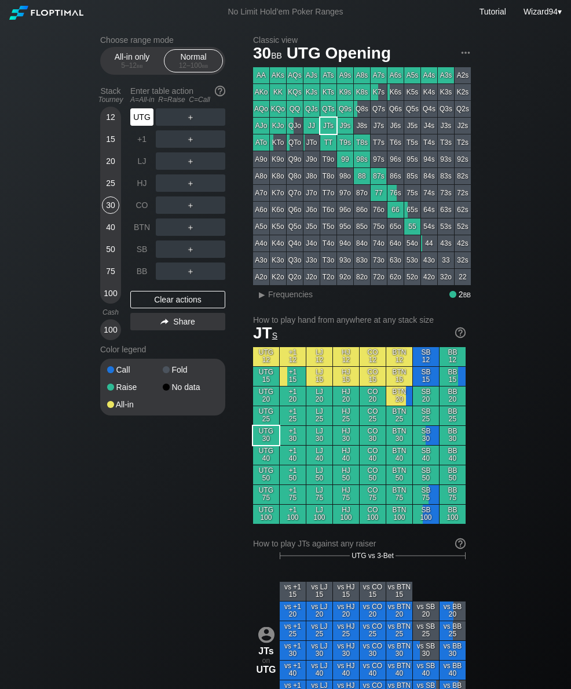
click at [140, 124] on div "UTG" at bounding box center [141, 116] width 23 height 17
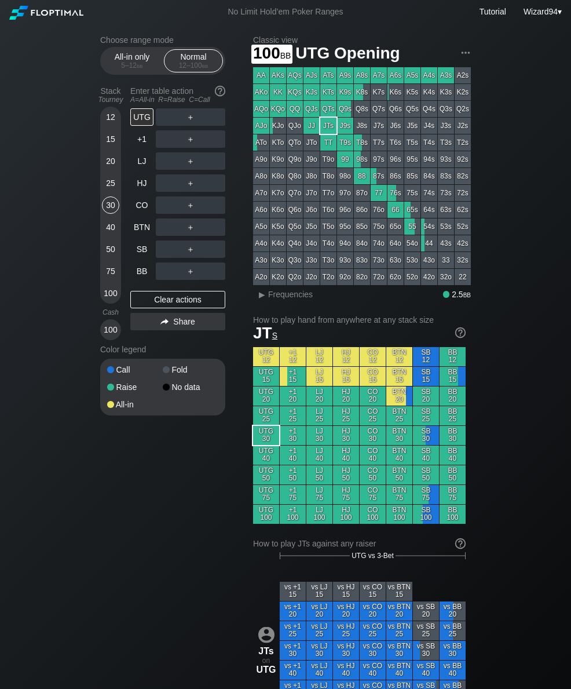
click at [108, 293] on div "100" at bounding box center [110, 293] width 17 height 17
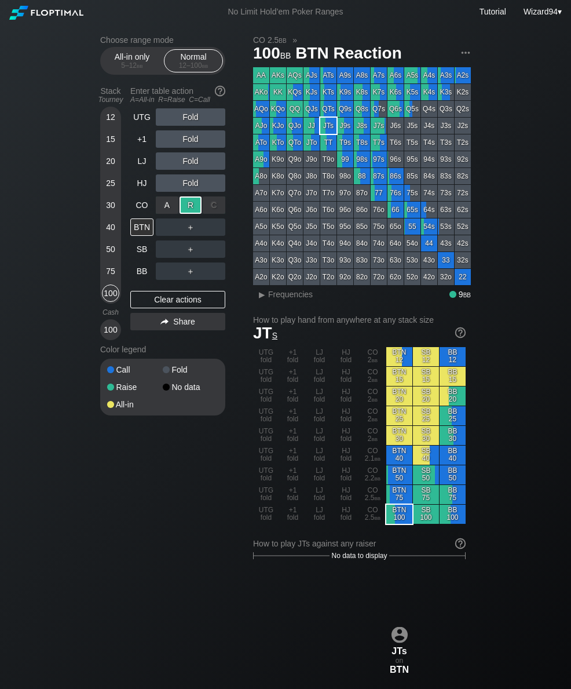
click at [110, 207] on div "30" at bounding box center [110, 204] width 17 height 17
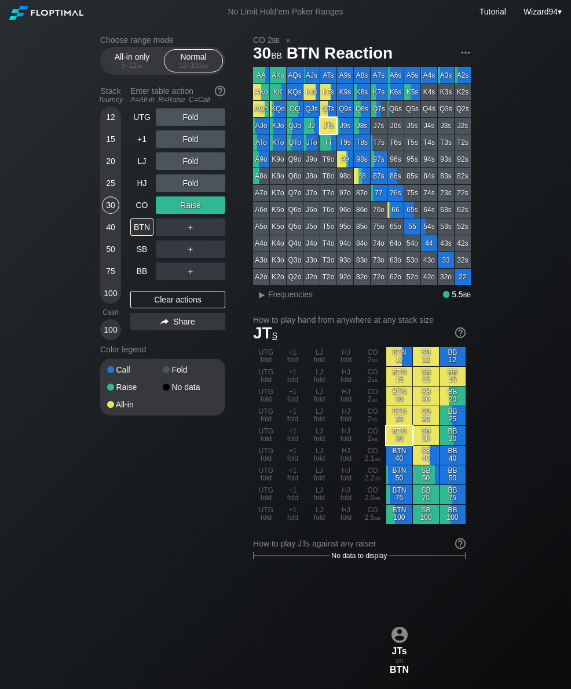
click at [135, 148] on div "+1" at bounding box center [141, 138] width 23 height 17
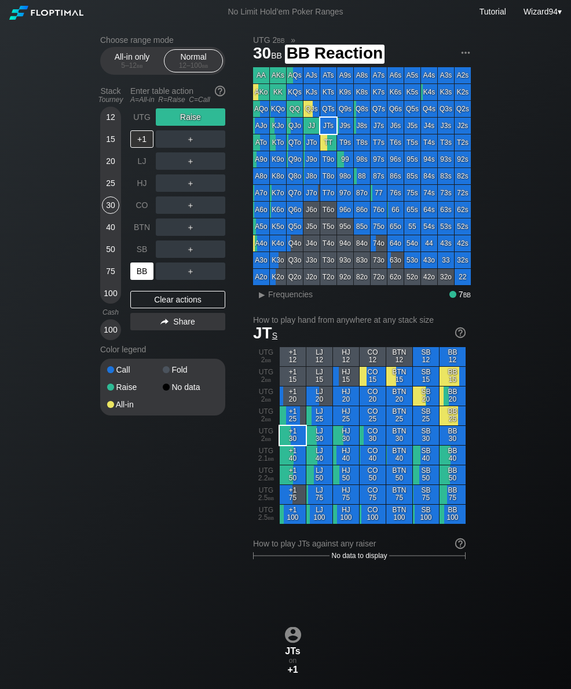
click at [140, 280] on div "BB" at bounding box center [141, 271] width 23 height 17
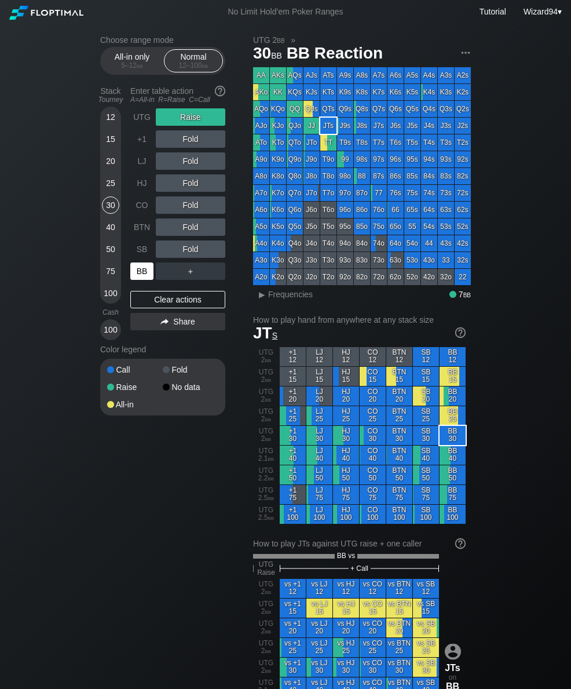
click at [116, 54] on div "All-in only 5 – 12 bb" at bounding box center [131, 61] width 53 height 22
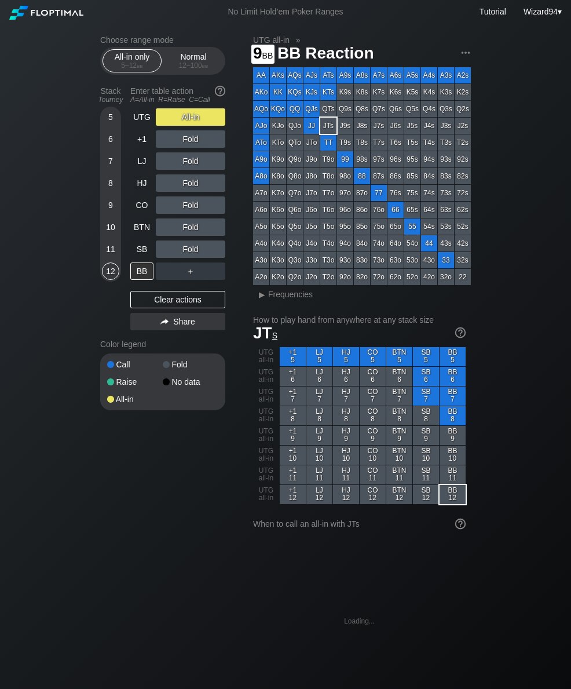
click at [108, 212] on div "9" at bounding box center [110, 204] width 17 height 17
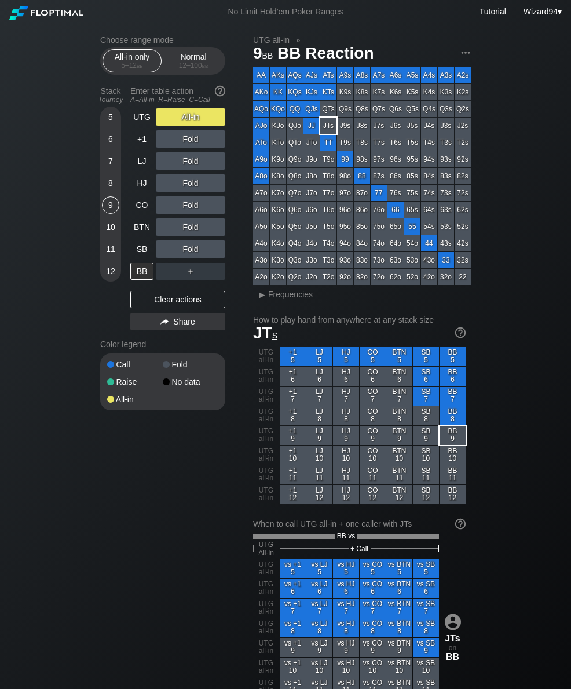
click at [139, 280] on div "BB" at bounding box center [141, 271] width 23 height 17
click at [141, 122] on div "UTG" at bounding box center [141, 116] width 23 height 17
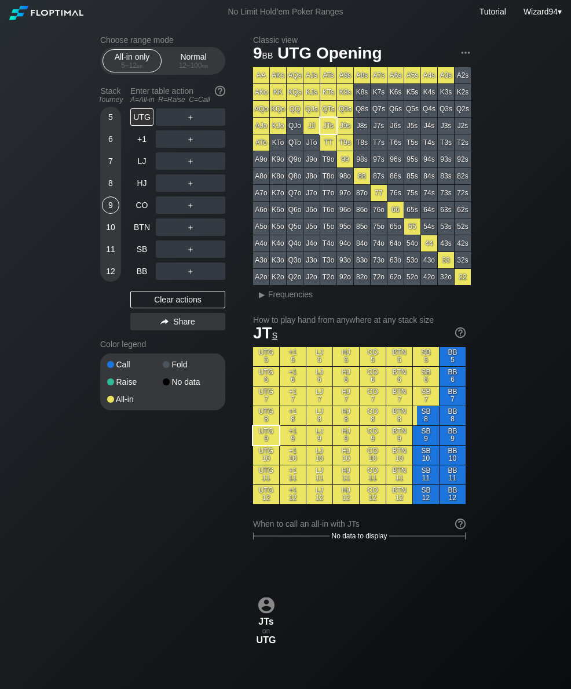
click at [191, 60] on div "Normal 12 – 100 bb" at bounding box center [193, 61] width 53 height 22
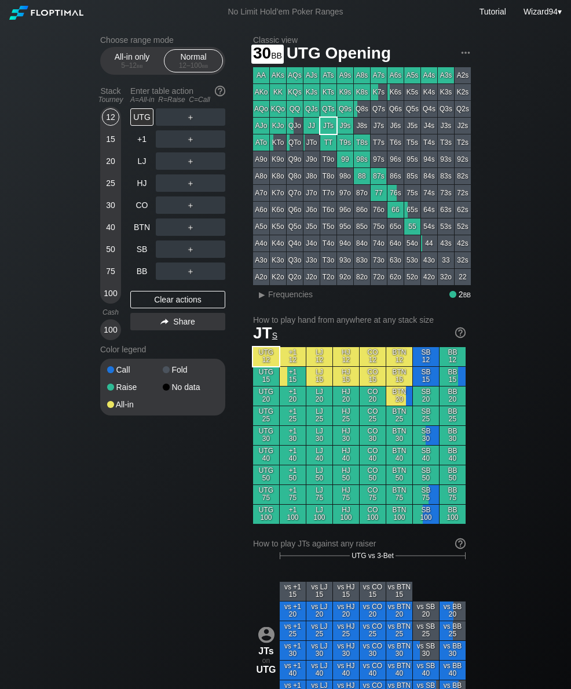
click at [110, 205] on div "30" at bounding box center [110, 204] width 17 height 17
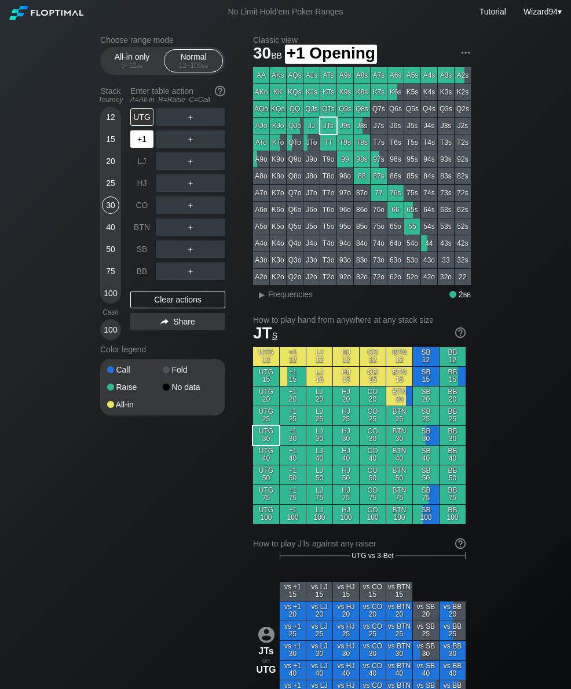
click at [139, 140] on div "+1" at bounding box center [141, 138] width 23 height 17
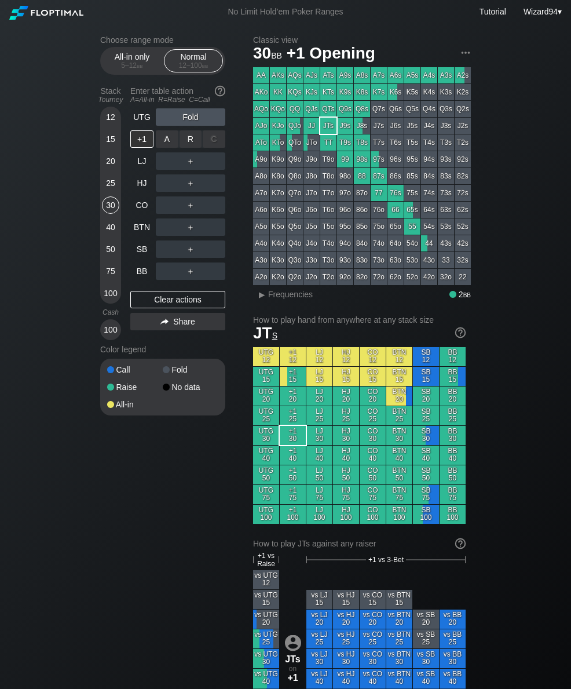
click at [191, 139] on div "R ✕" at bounding box center [191, 138] width 23 height 17
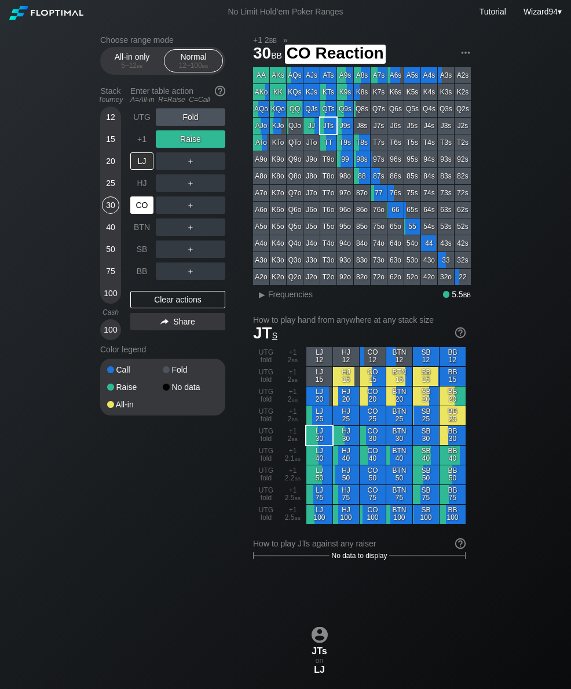
click at [141, 203] on div "CO" at bounding box center [141, 204] width 23 height 17
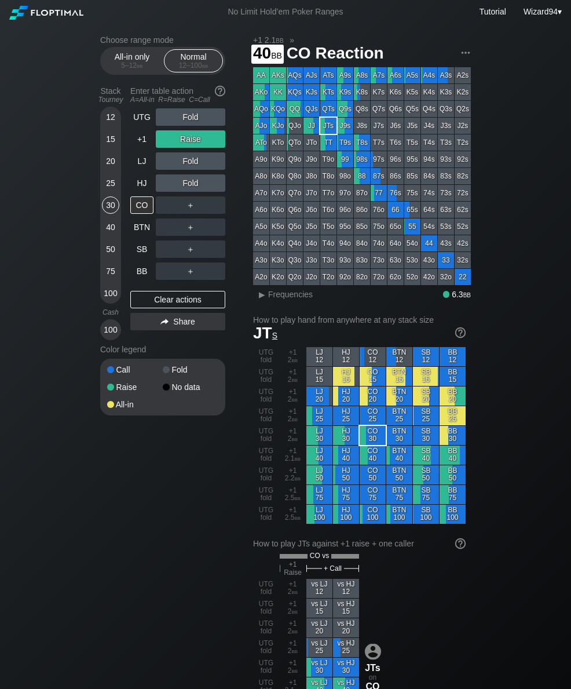
click at [106, 236] on div "40" at bounding box center [110, 226] width 17 height 17
click at [133, 238] on div "BTN" at bounding box center [143, 227] width 26 height 22
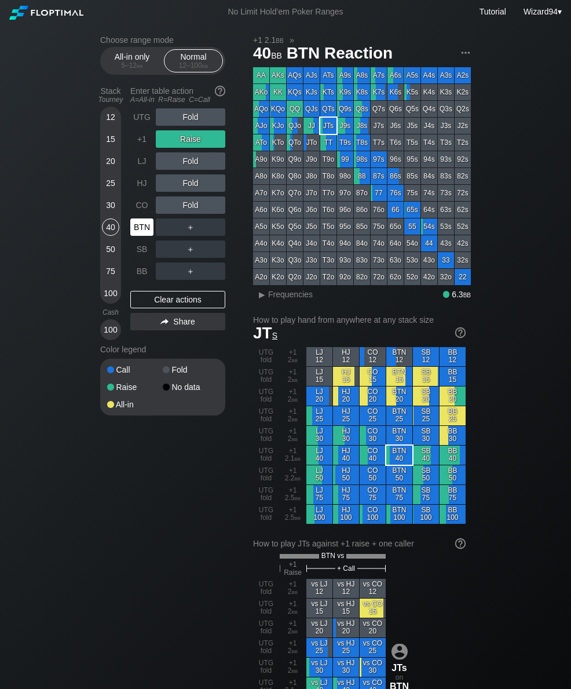
click at [138, 258] on div "SB" at bounding box center [141, 249] width 23 height 17
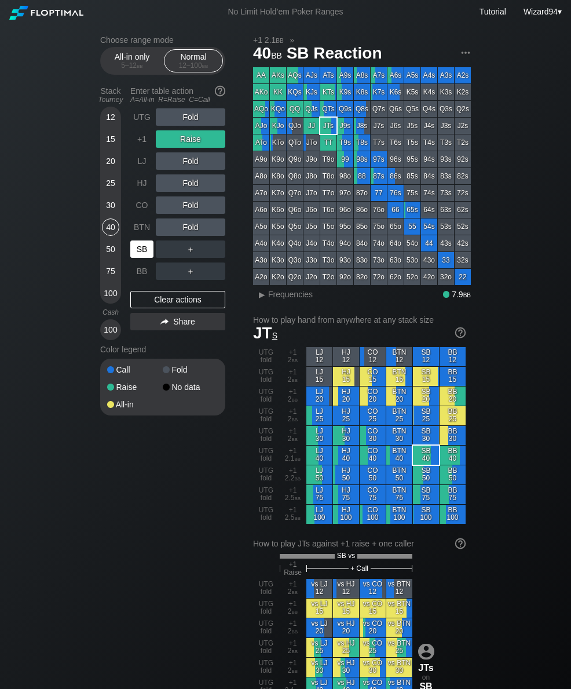
click at [136, 148] on div "+1" at bounding box center [141, 138] width 23 height 17
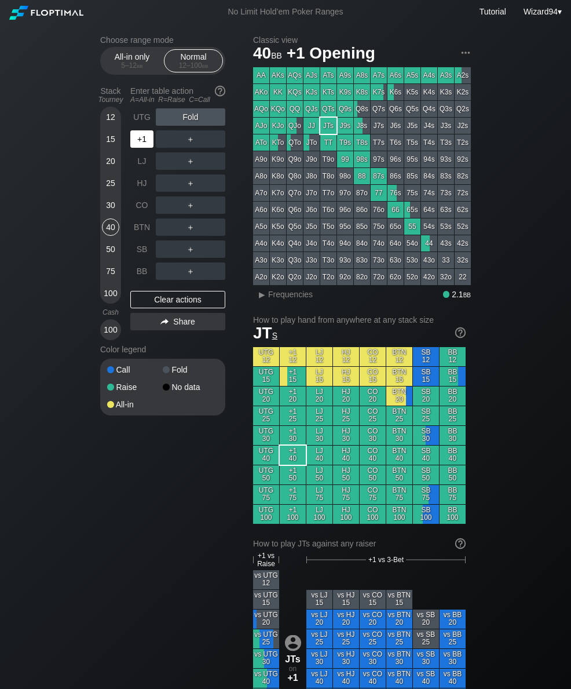
click at [136, 148] on div "+1" at bounding box center [141, 138] width 23 height 17
click at [136, 145] on div "+1" at bounding box center [141, 138] width 23 height 17
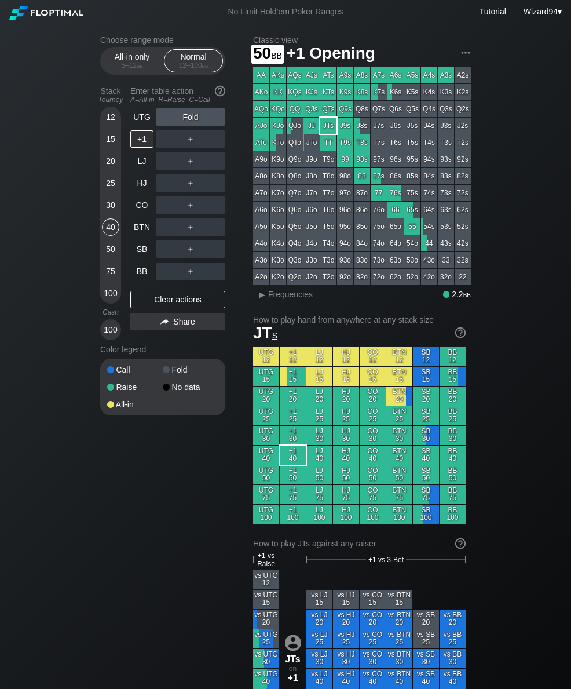
click at [108, 250] on div "50" at bounding box center [110, 249] width 17 height 17
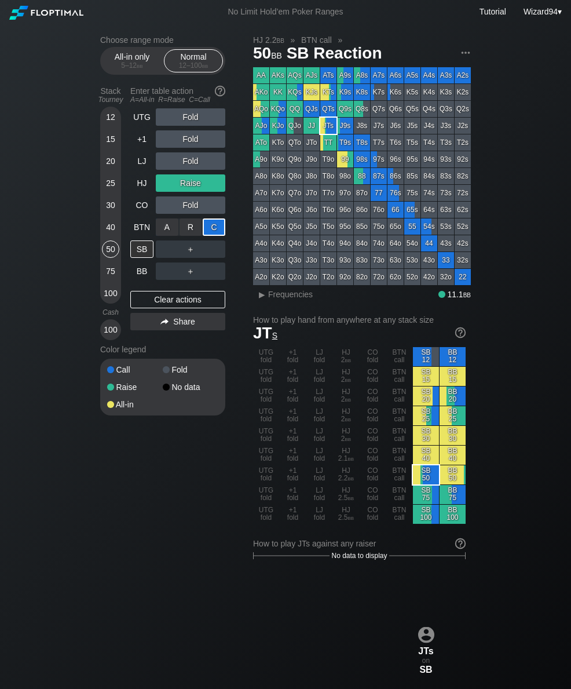
click at [111, 212] on div "30" at bounding box center [110, 204] width 17 height 17
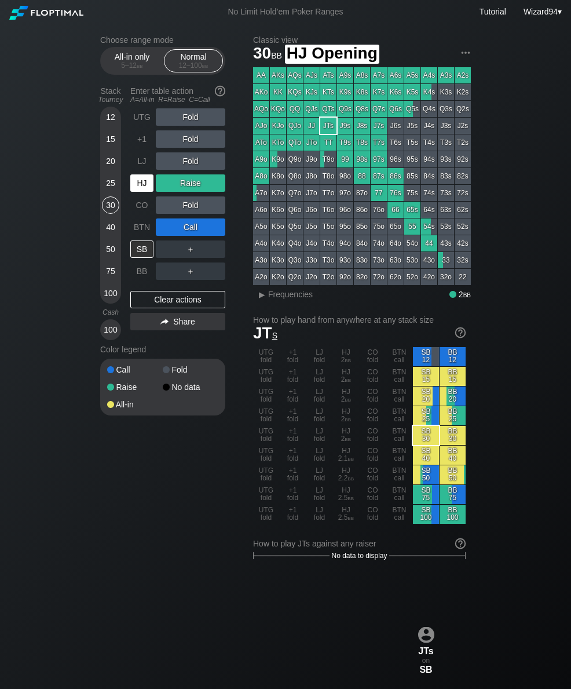
click at [141, 186] on div "HJ" at bounding box center [141, 182] width 23 height 17
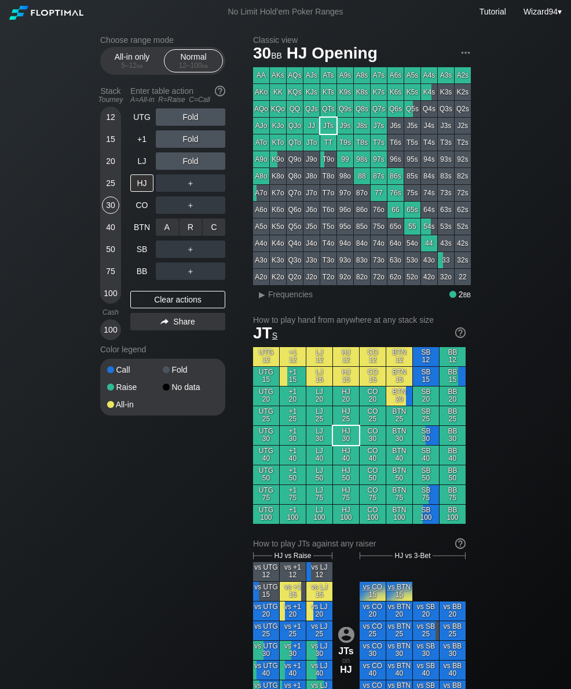
click at [188, 235] on div "R ✕" at bounding box center [191, 226] width 23 height 17
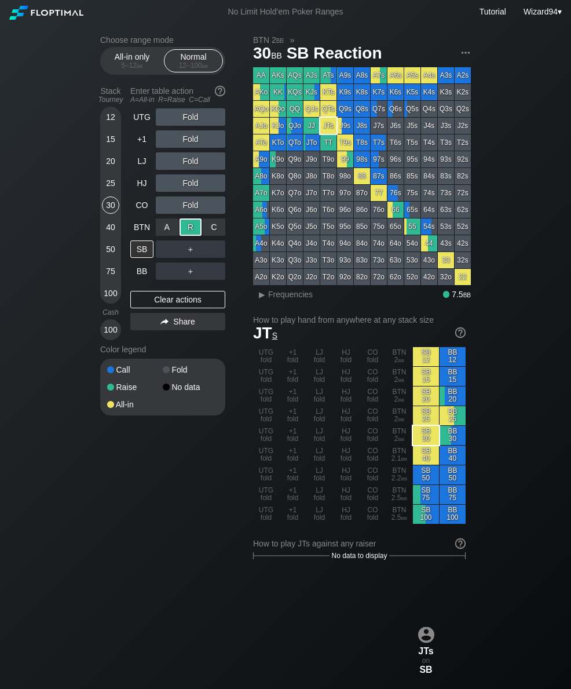
click at [136, 271] on div "BB" at bounding box center [141, 271] width 23 height 17
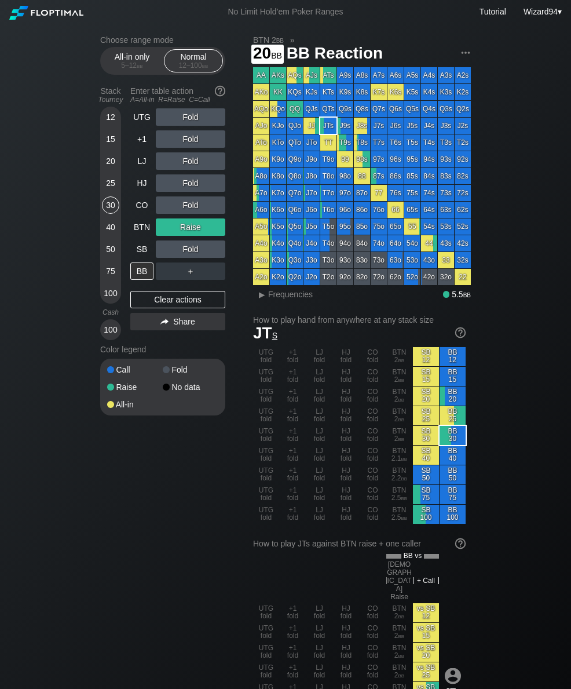
click at [108, 167] on div "20" at bounding box center [110, 160] width 17 height 17
click at [145, 116] on div "UTG" at bounding box center [141, 116] width 23 height 17
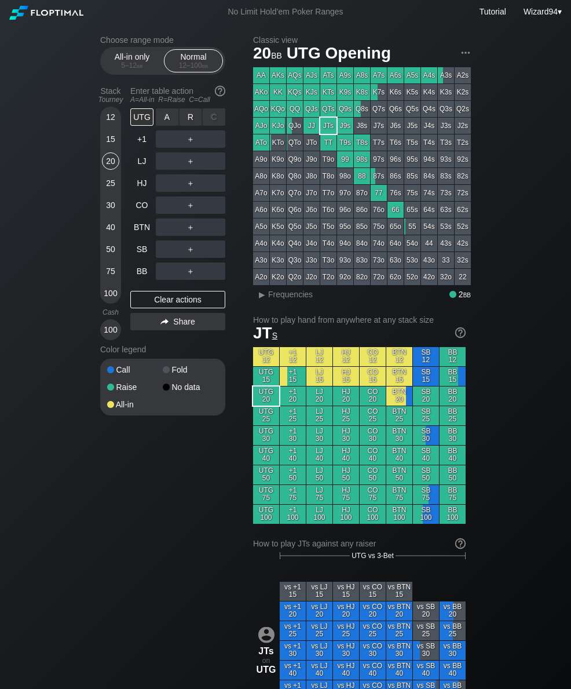
click at [185, 121] on div "R ✕" at bounding box center [191, 116] width 23 height 17
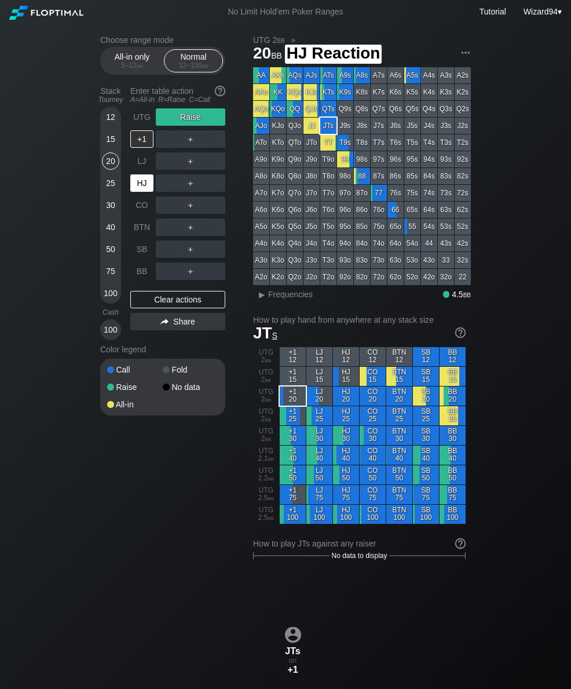
click at [136, 191] on div "HJ" at bounding box center [141, 182] width 23 height 17
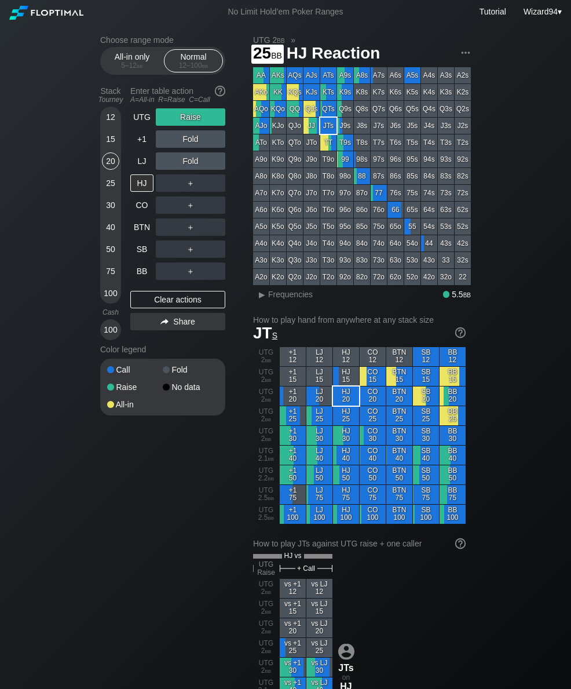
click at [115, 191] on div "25" at bounding box center [110, 182] width 17 height 17
click at [137, 114] on div "UTG" at bounding box center [141, 116] width 23 height 17
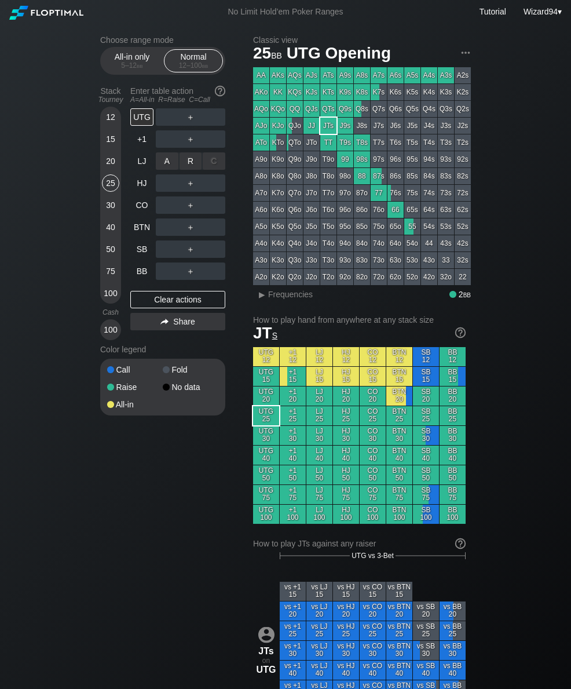
click at [185, 166] on div "R ✕" at bounding box center [191, 160] width 23 height 17
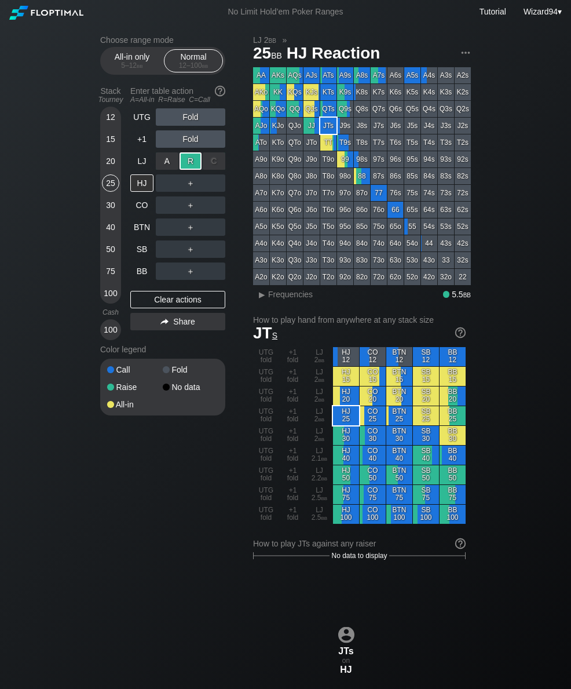
click at [109, 121] on div "12" at bounding box center [110, 116] width 17 height 17
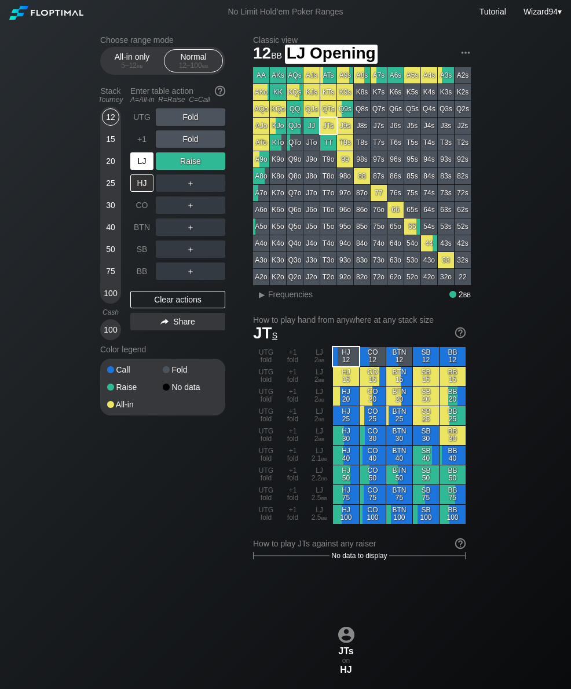
click at [139, 170] on div "LJ" at bounding box center [141, 160] width 23 height 17
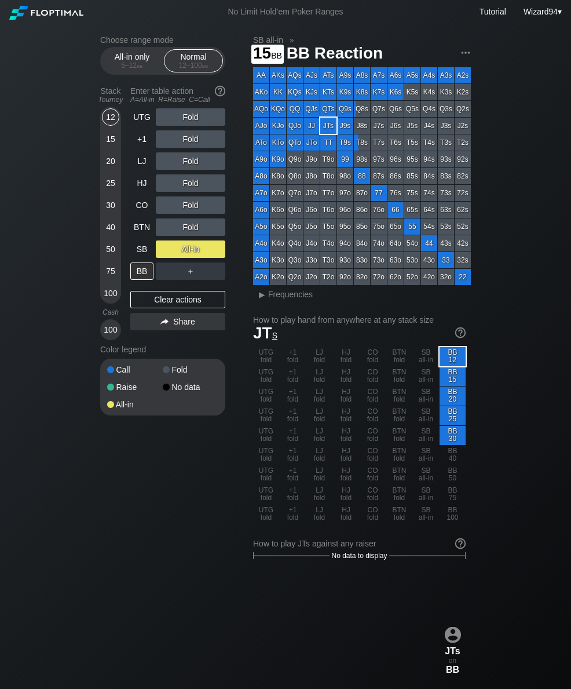
click at [111, 152] on div "15" at bounding box center [110, 141] width 17 height 22
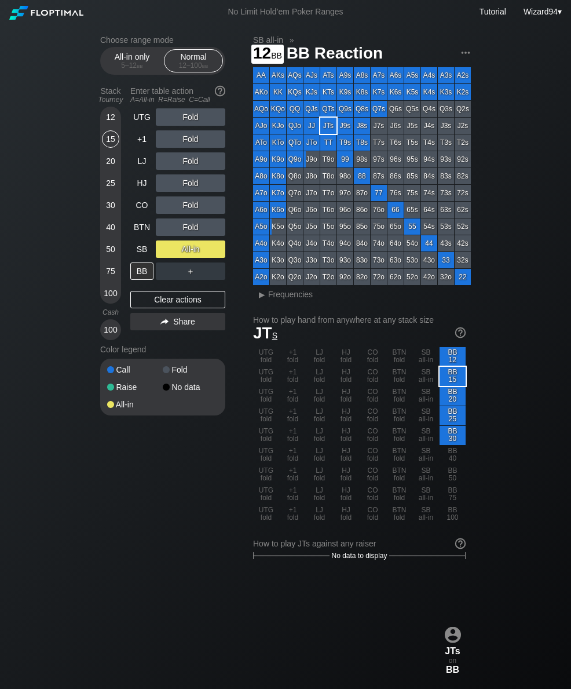
click at [111, 126] on div "12" at bounding box center [110, 116] width 17 height 17
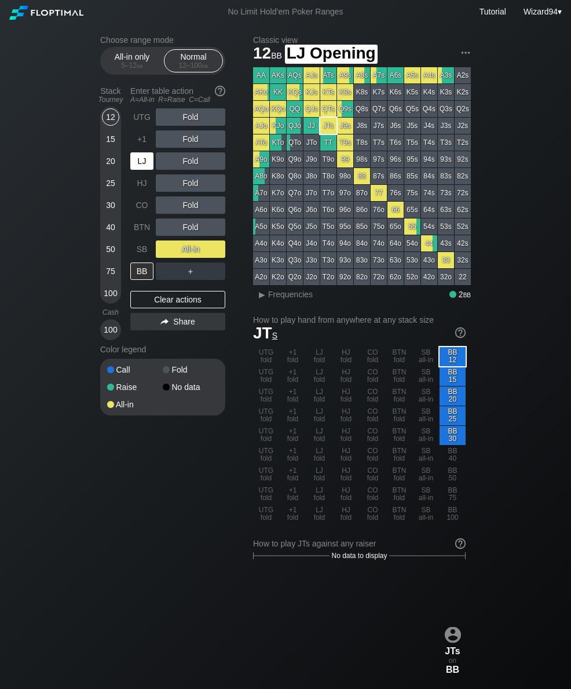
click at [136, 162] on div "LJ" at bounding box center [141, 160] width 23 height 17
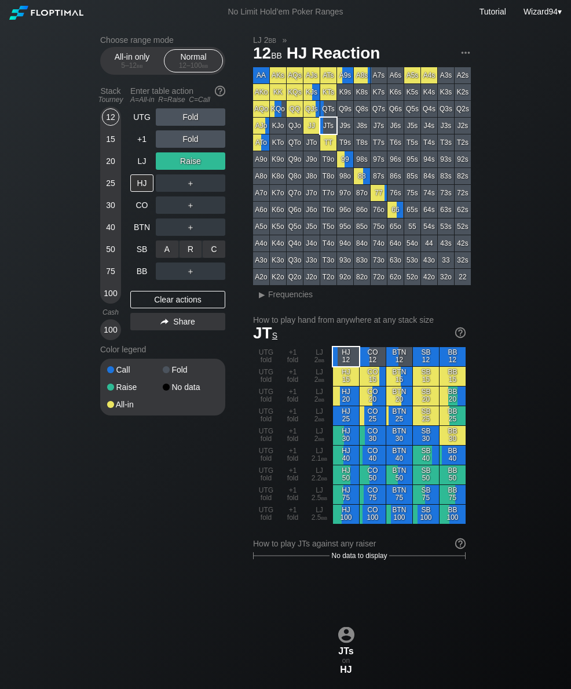
click at [189, 246] on div "R ✕" at bounding box center [191, 249] width 23 height 17
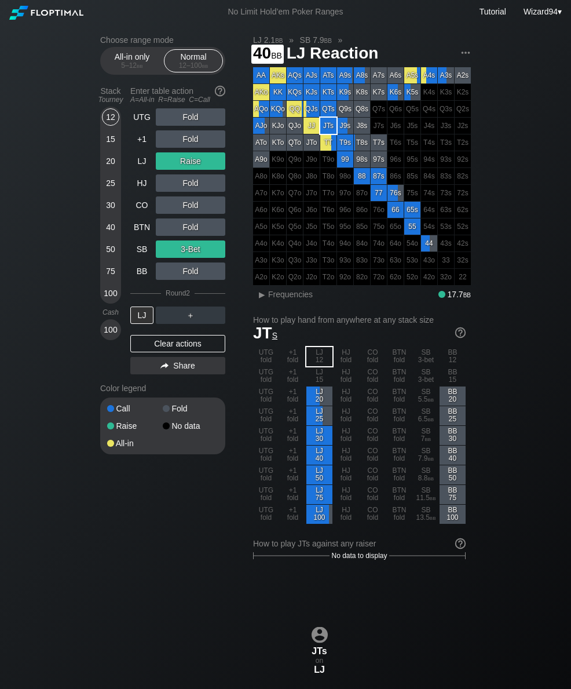
click at [109, 256] on div "50" at bounding box center [110, 249] width 17 height 17
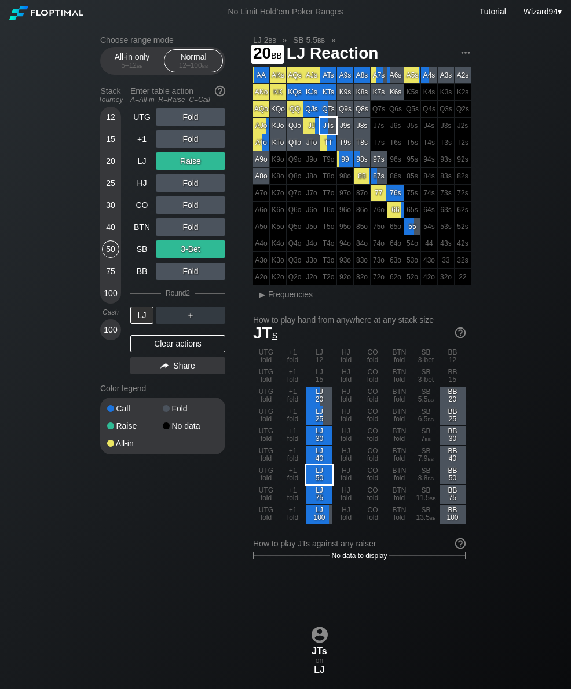
click at [103, 166] on div "20" at bounding box center [110, 160] width 17 height 17
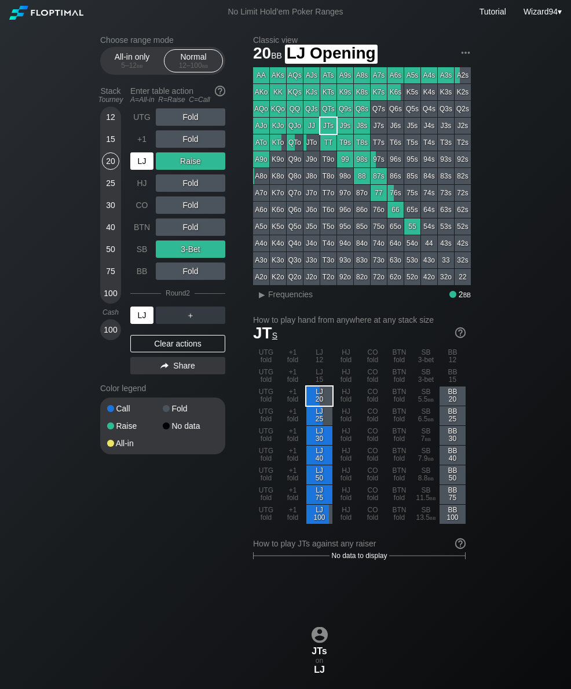
click at [140, 166] on div "LJ" at bounding box center [141, 160] width 23 height 17
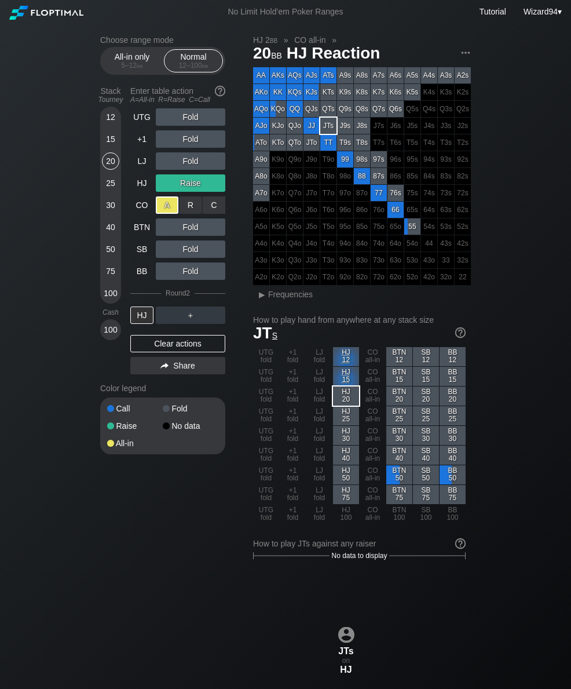
click at [106, 188] on div "25" at bounding box center [110, 182] width 17 height 17
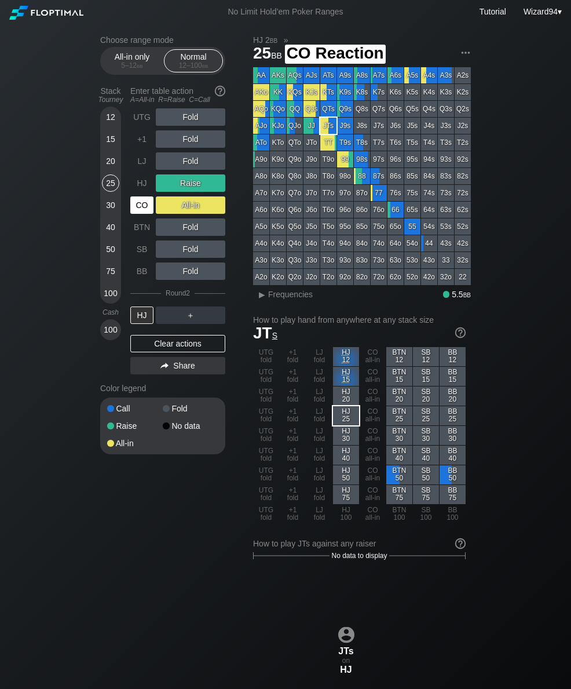
click at [136, 209] on div "CO" at bounding box center [141, 204] width 23 height 17
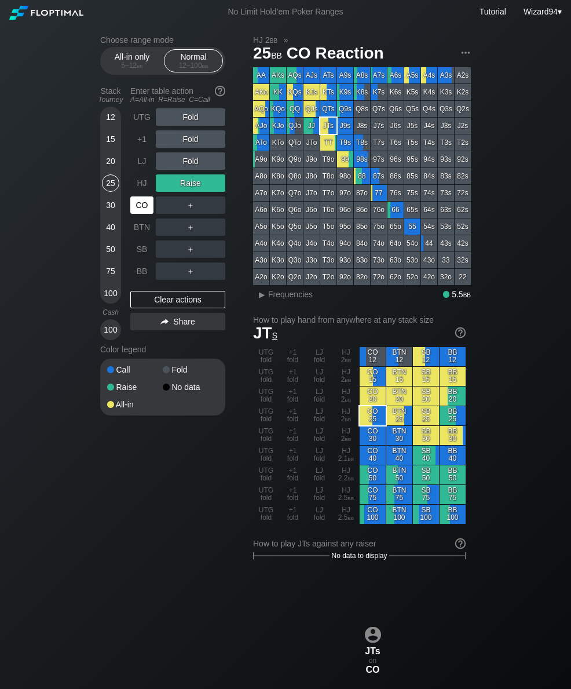
click at [108, 209] on div "30" at bounding box center [110, 204] width 17 height 17
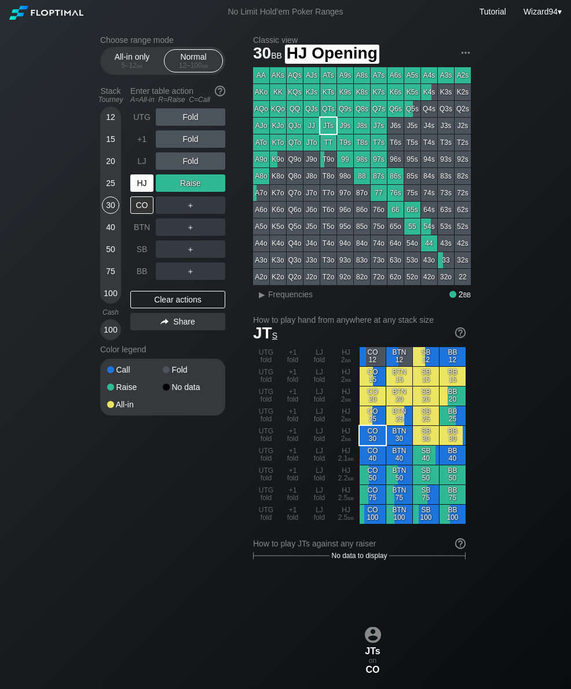
click at [142, 187] on div "HJ" at bounding box center [141, 182] width 23 height 17
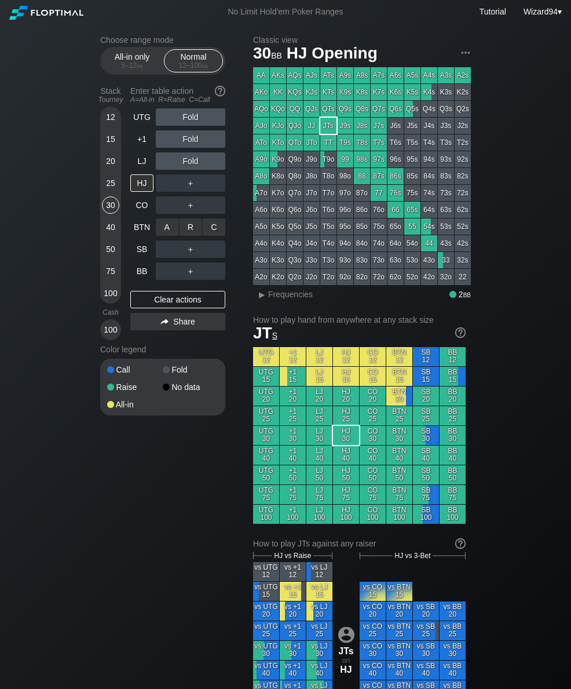
click at [191, 232] on div "R ✕" at bounding box center [191, 226] width 23 height 17
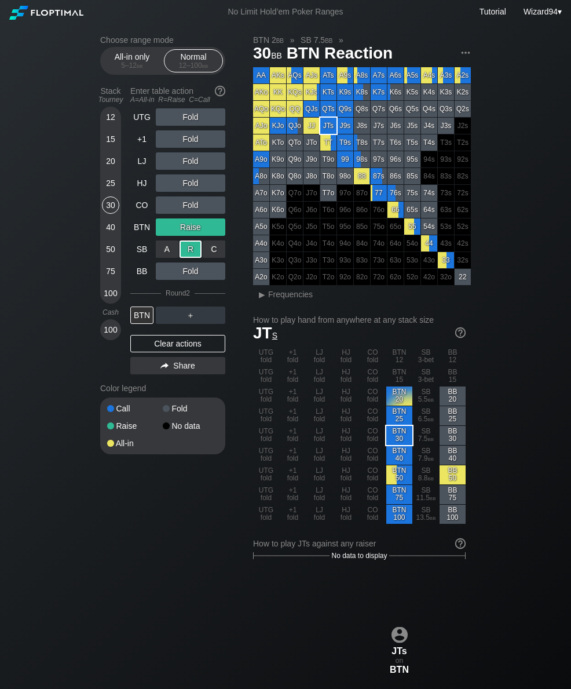
click at [107, 192] on div "25" at bounding box center [110, 182] width 17 height 17
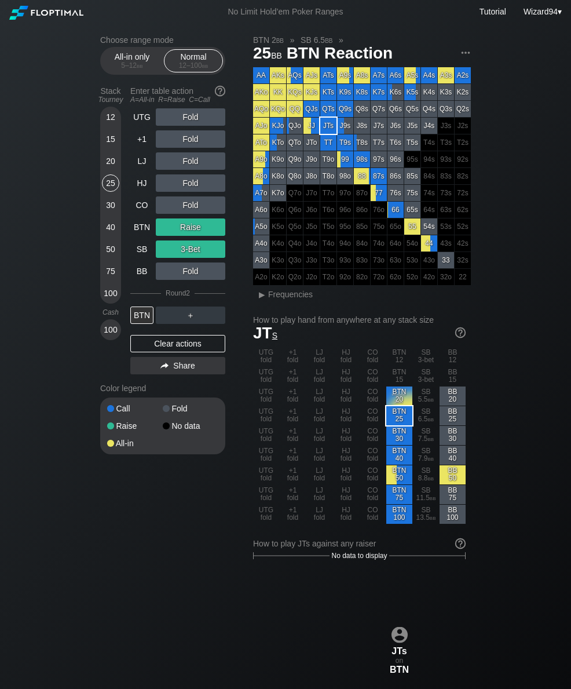
click at [108, 214] on div "30" at bounding box center [110, 204] width 17 height 17
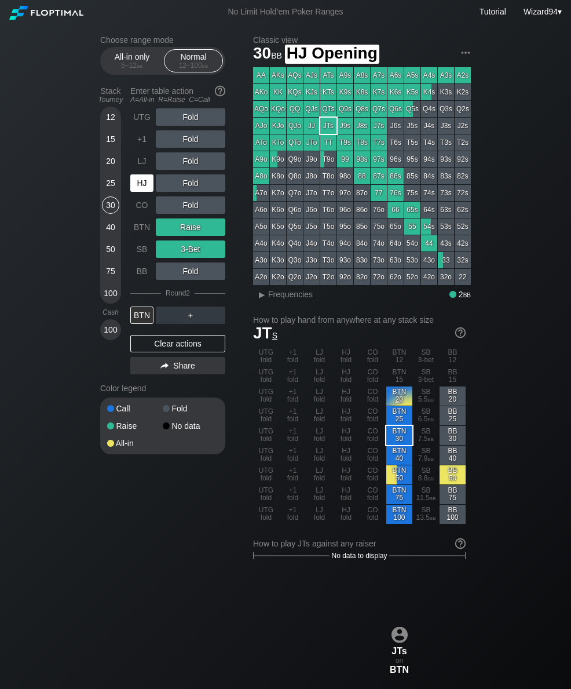
click at [142, 181] on div "HJ" at bounding box center [141, 182] width 23 height 17
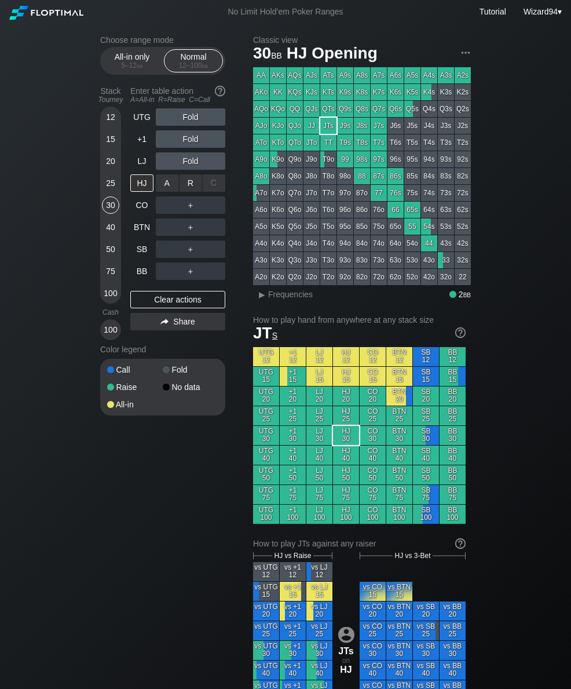
click at [181, 187] on div "R ✕" at bounding box center [191, 182] width 23 height 17
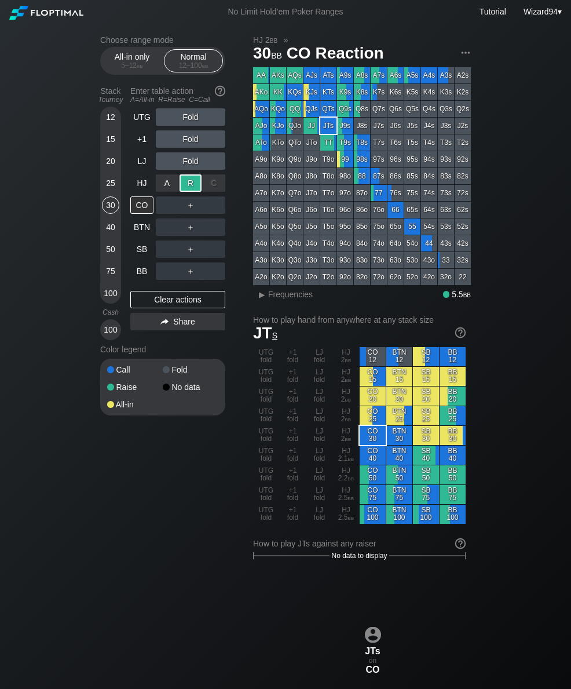
click at [140, 249] on div "SB" at bounding box center [141, 249] width 23 height 17
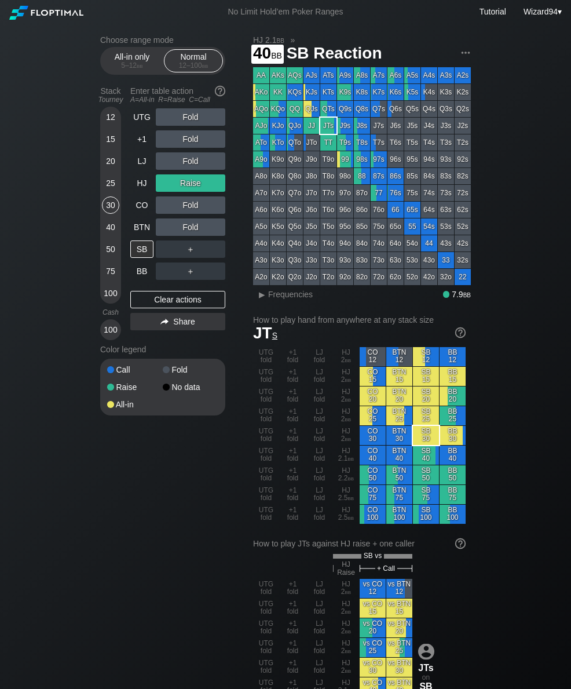
click at [111, 228] on div "40" at bounding box center [110, 226] width 17 height 17
click at [144, 256] on div "SB" at bounding box center [141, 249] width 23 height 17
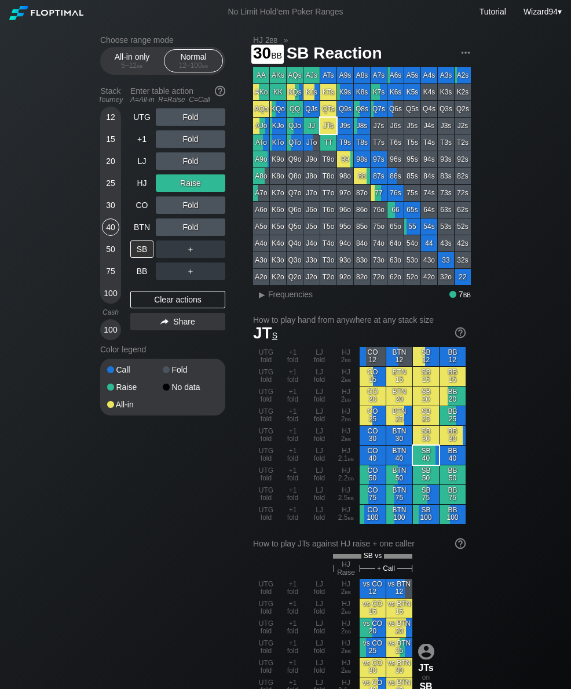
click at [108, 214] on div "30" at bounding box center [110, 204] width 17 height 17
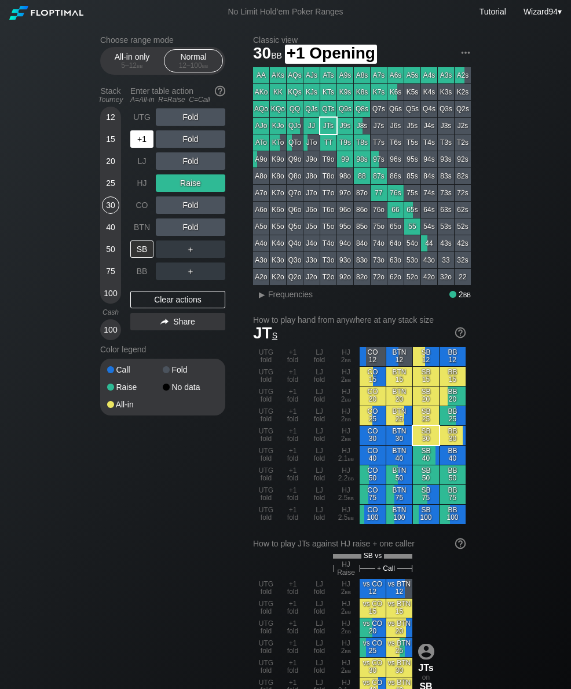
click at [139, 145] on div "+1" at bounding box center [141, 138] width 23 height 17
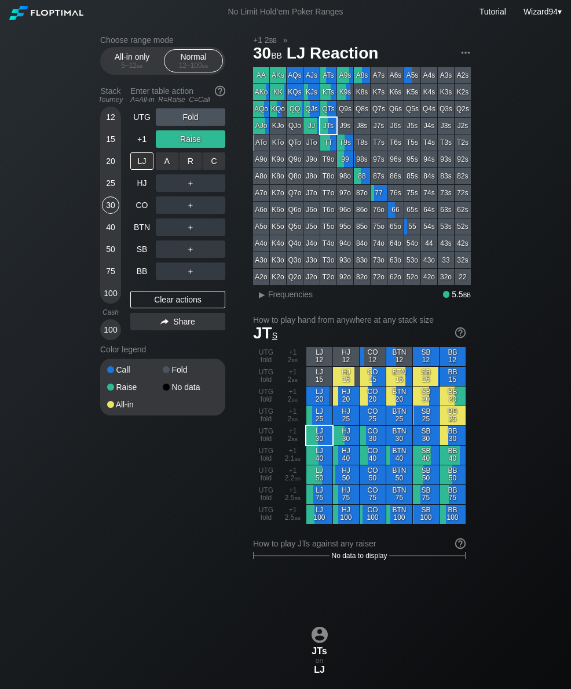
click at [188, 170] on div "R ✕" at bounding box center [191, 160] width 23 height 17
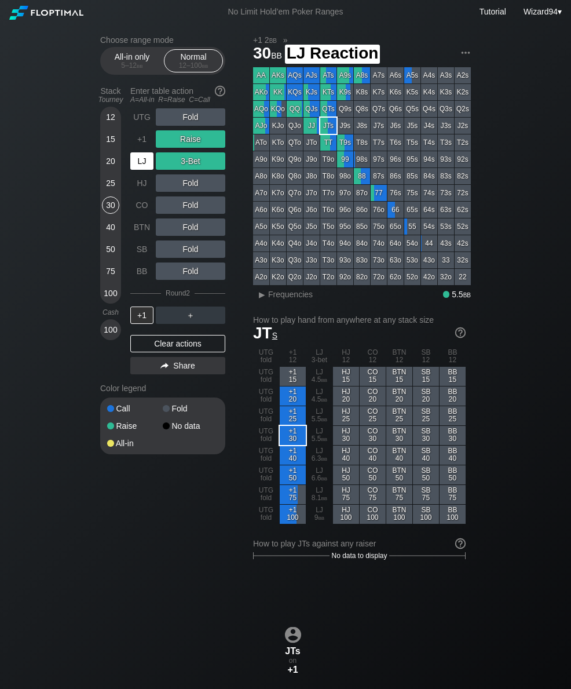
click at [137, 159] on div "LJ" at bounding box center [141, 160] width 23 height 17
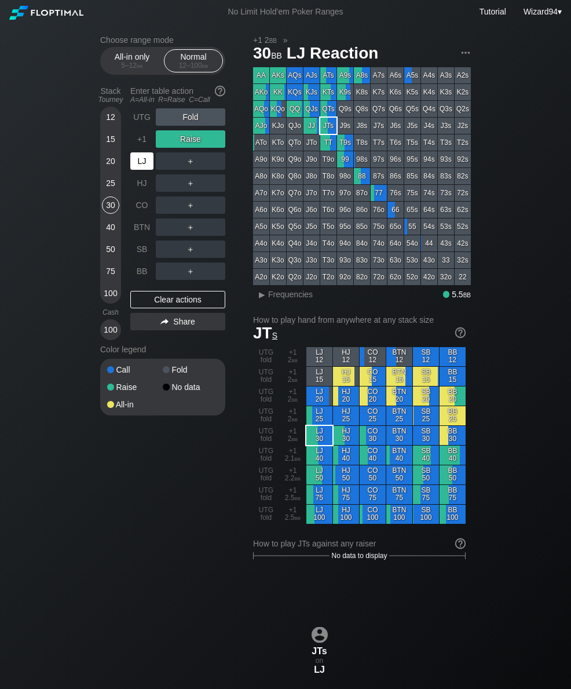
click at [139, 162] on div "LJ" at bounding box center [141, 160] width 23 height 17
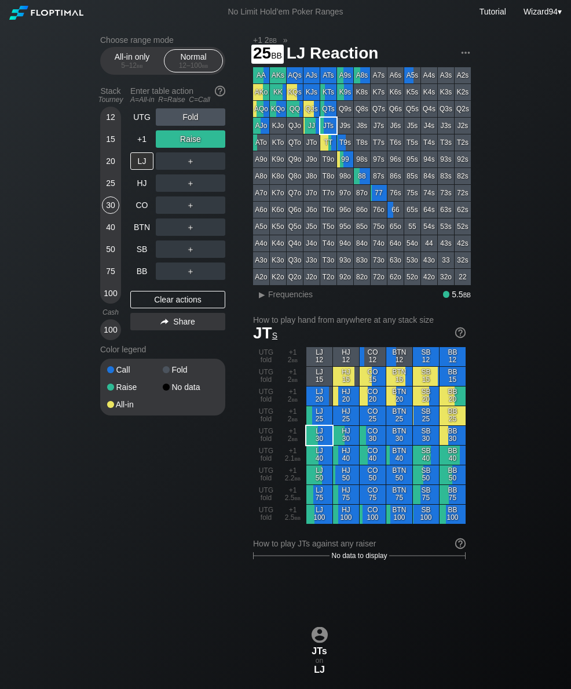
click at [111, 188] on div "25" at bounding box center [110, 182] width 17 height 17
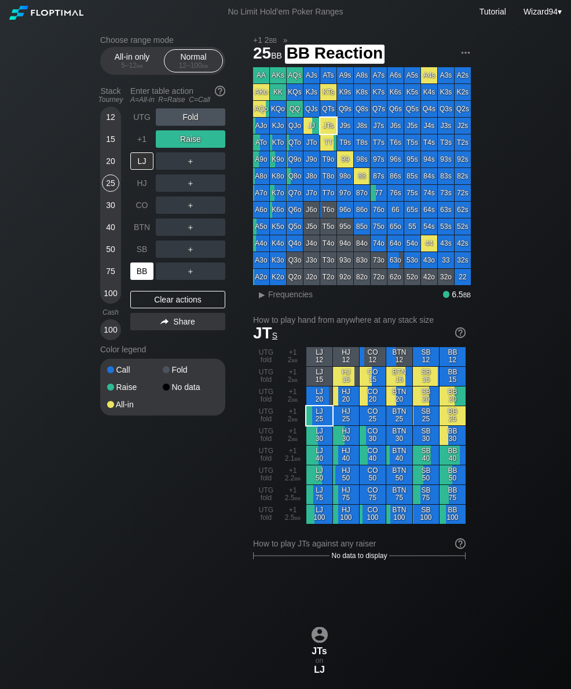
click at [142, 274] on div "BB" at bounding box center [141, 271] width 23 height 17
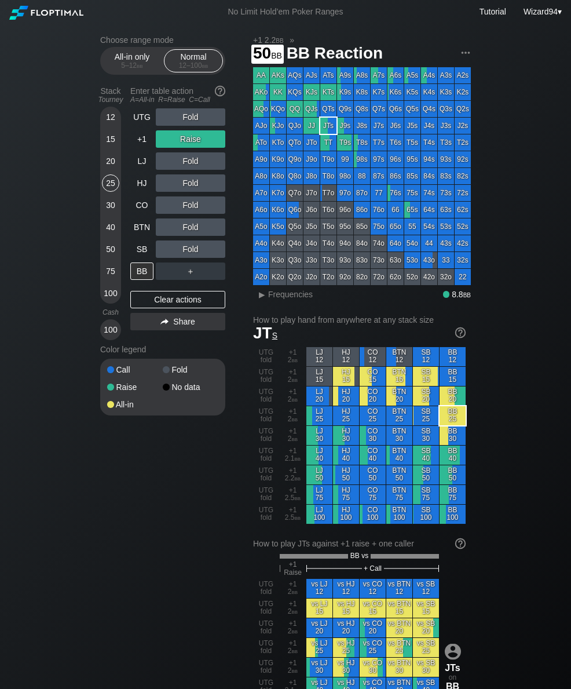
click at [111, 251] on div "50" at bounding box center [110, 249] width 17 height 17
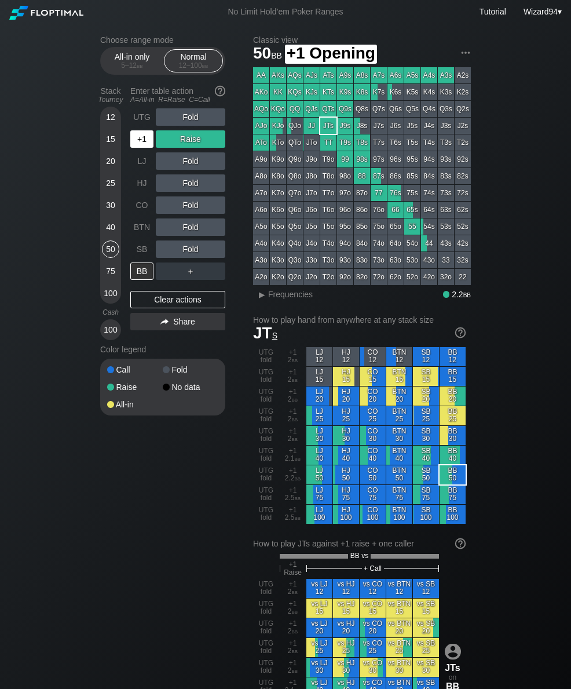
click at [140, 137] on div "+1" at bounding box center [141, 138] width 23 height 17
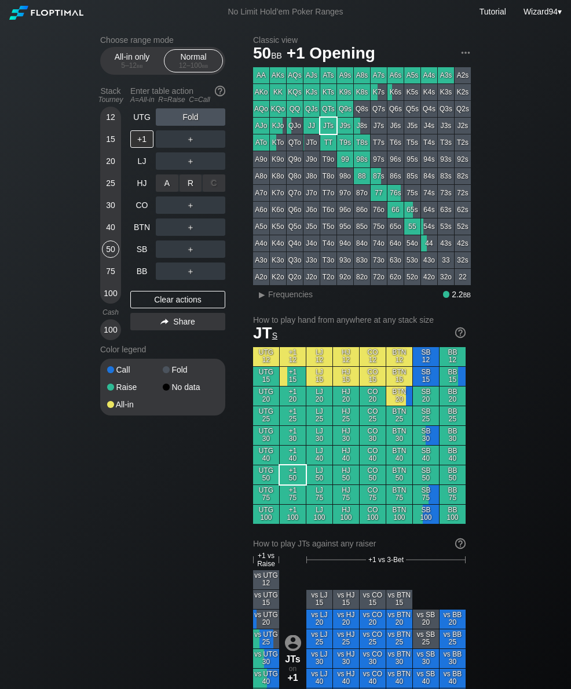
click at [190, 187] on div "R ✕" at bounding box center [191, 182] width 23 height 17
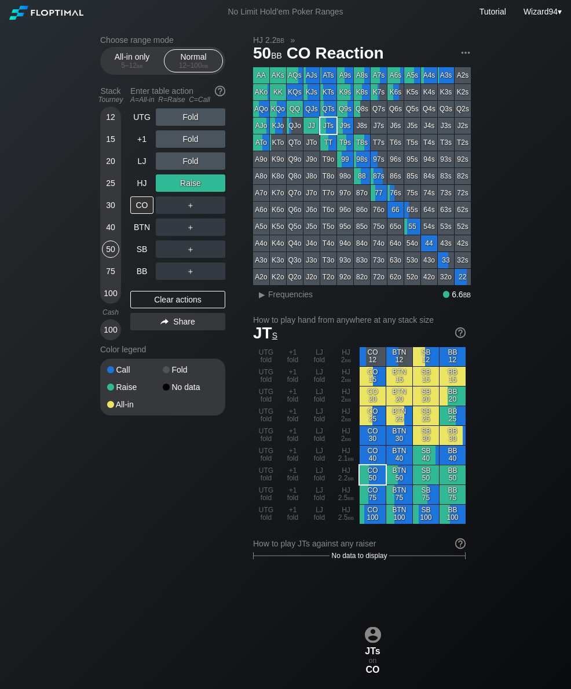
click at [100, 126] on div "12 15 20 25 30 40 50 75 100" at bounding box center [110, 205] width 21 height 197
click at [101, 119] on div "12 15 20 25 30 40 50 75 100" at bounding box center [110, 205] width 21 height 197
click at [108, 121] on div "12" at bounding box center [110, 116] width 17 height 17
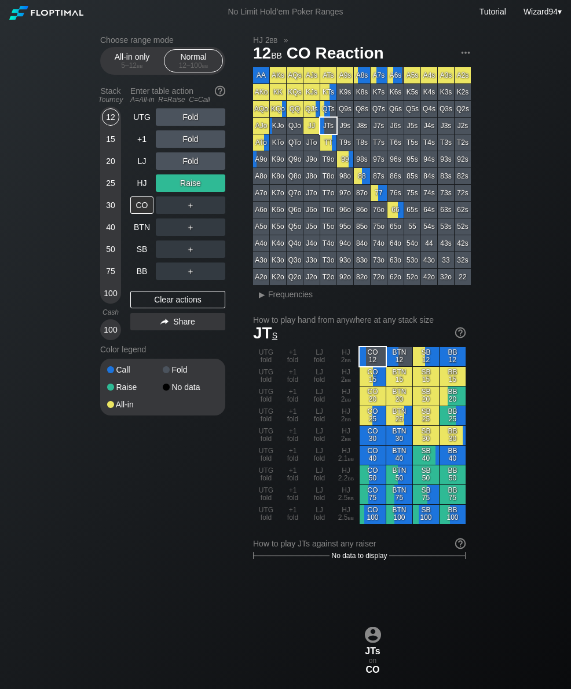
click at [139, 187] on div "HJ" at bounding box center [141, 182] width 23 height 17
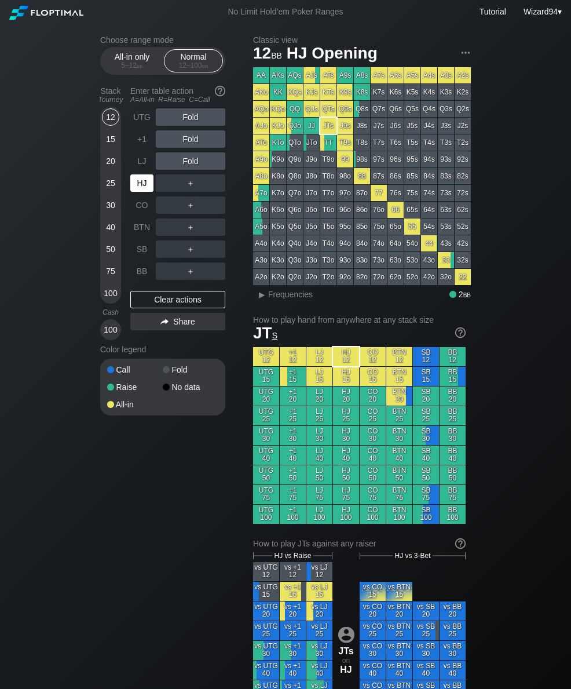
click at [139, 209] on div "CO" at bounding box center [141, 204] width 23 height 17
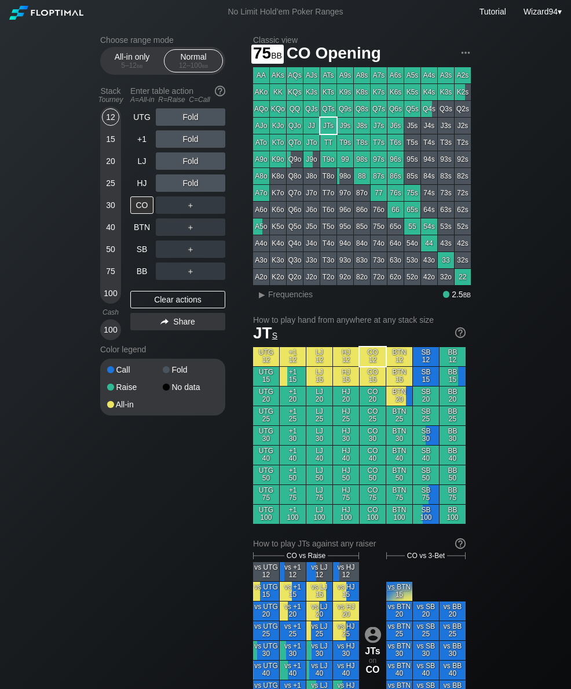
click at [108, 274] on div "75" at bounding box center [110, 271] width 17 height 17
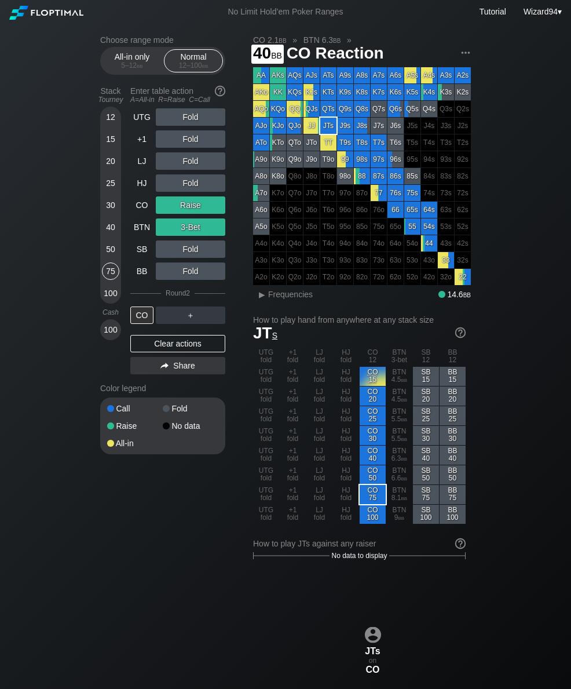
click at [108, 236] on div "40" at bounding box center [110, 226] width 17 height 17
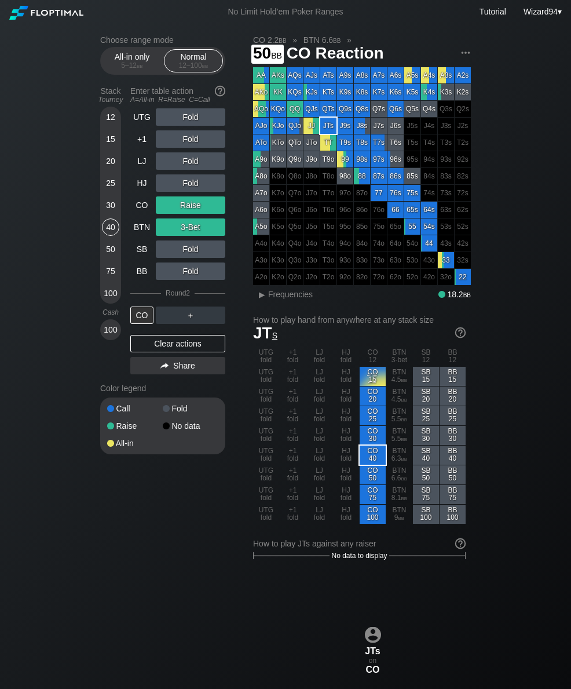
click at [110, 258] on div "50" at bounding box center [110, 249] width 17 height 17
click at [110, 136] on div "15" at bounding box center [110, 138] width 17 height 17
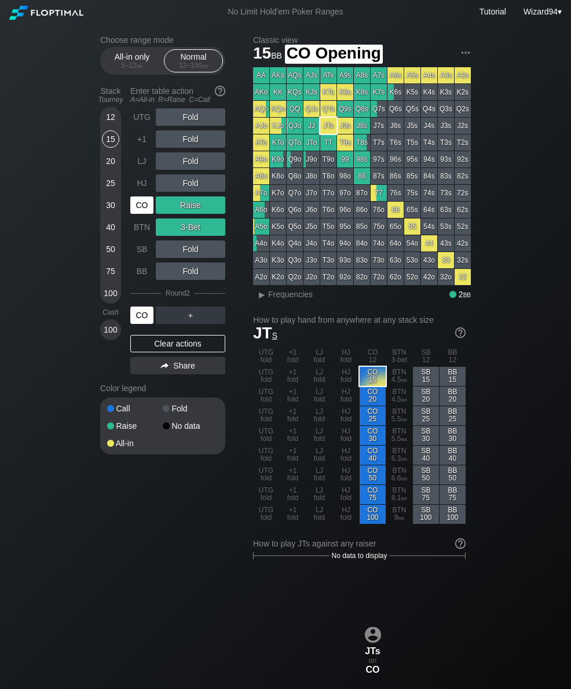
click at [134, 207] on div "CO" at bounding box center [141, 204] width 23 height 17
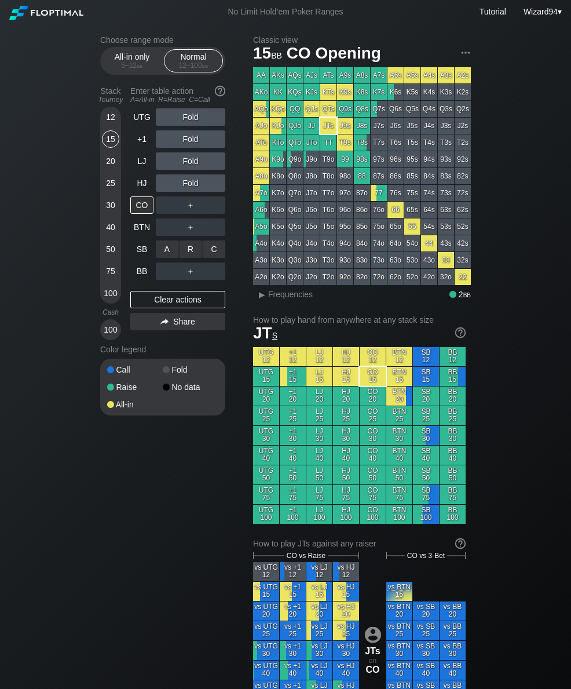
click at [162, 254] on div "A ✕" at bounding box center [167, 249] width 23 height 17
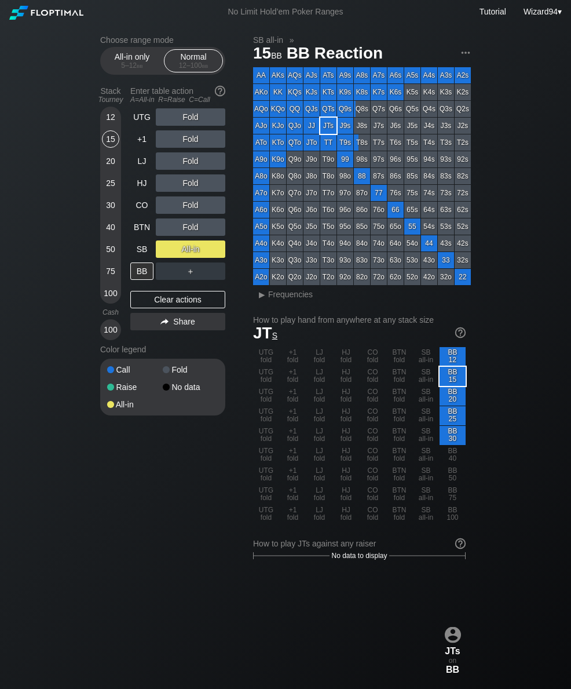
click at [100, 168] on div "12 15 20 25 30 40 50 75 100" at bounding box center [110, 205] width 21 height 197
click at [128, 126] on div "Stack Tourney Enter table action A=All-in R=Raise C=Call [PHONE_NUMBER] [PHONE_…" at bounding box center [162, 211] width 125 height 258
click at [107, 159] on div "20" at bounding box center [110, 160] width 17 height 17
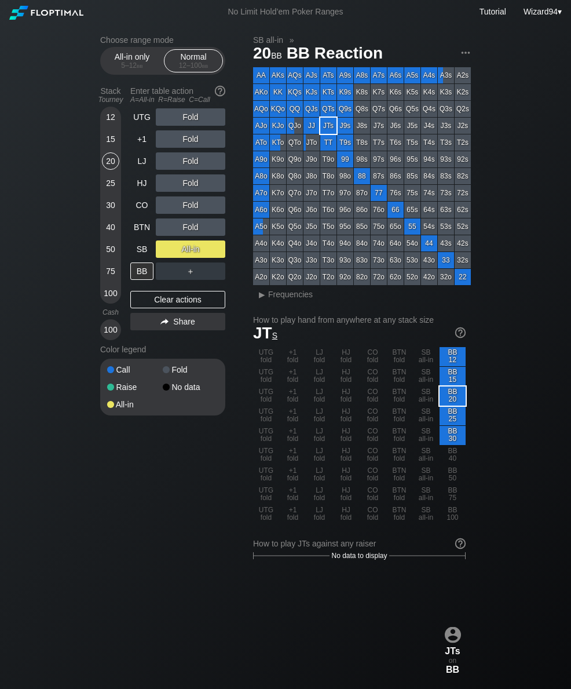
click at [143, 128] on div "UTG" at bounding box center [143, 117] width 26 height 22
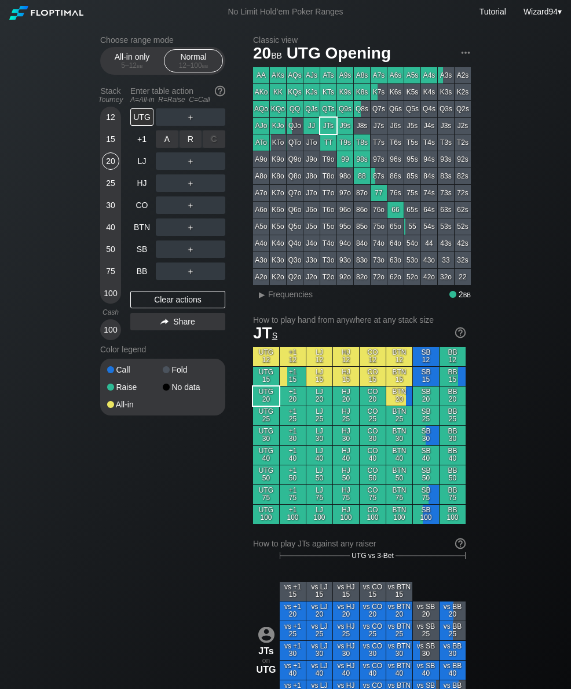
click at [187, 130] on div "A ✕ R ✕ C ✕ ＋" at bounding box center [191, 139] width 70 height 27
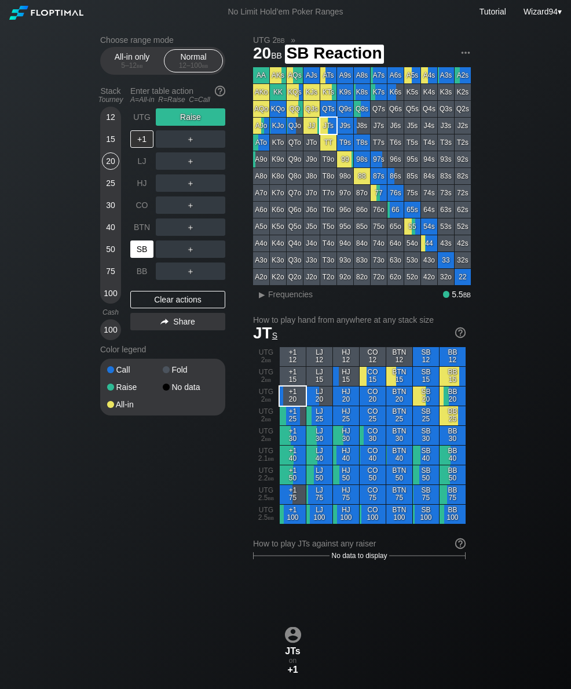
click at [141, 255] on div "SB" at bounding box center [141, 249] width 23 height 17
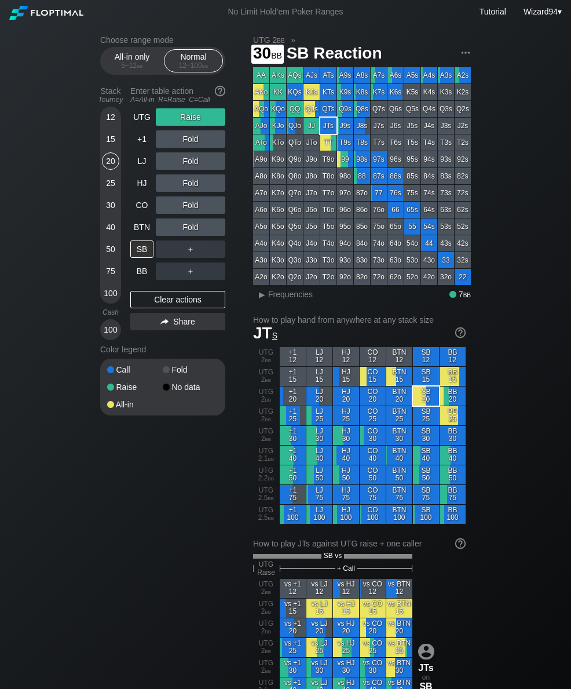
click at [110, 204] on div "30" at bounding box center [110, 204] width 17 height 17
click at [145, 122] on div "UTG" at bounding box center [141, 116] width 23 height 17
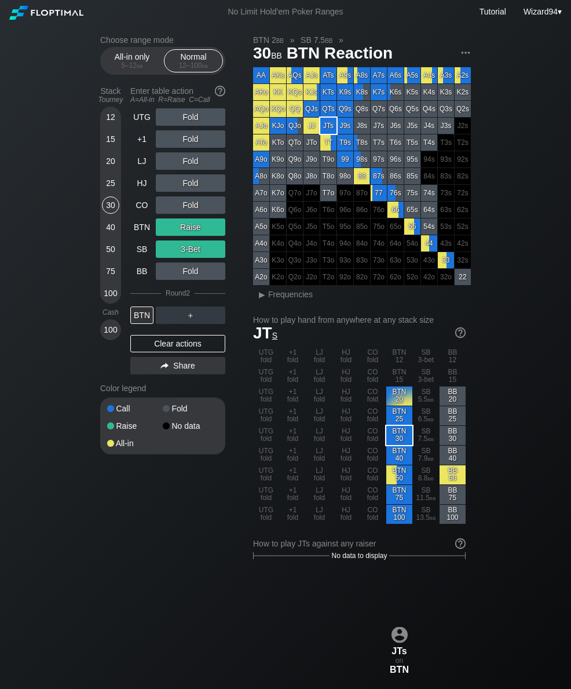
click at [88, 94] on div "Choose range mode All-in only 5 – 12 bb Normal 12 – 100 bb Stack Tourney Enter …" at bounding box center [285, 686] width 571 height 1325
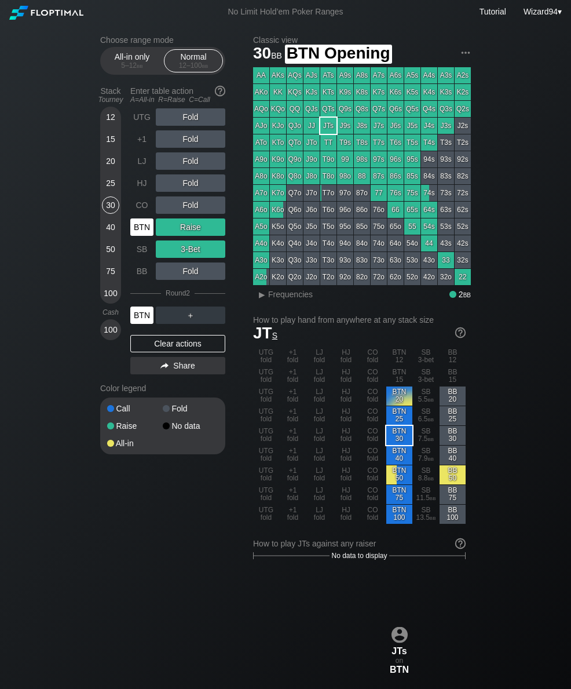
click at [140, 235] on div "BTN" at bounding box center [141, 226] width 23 height 17
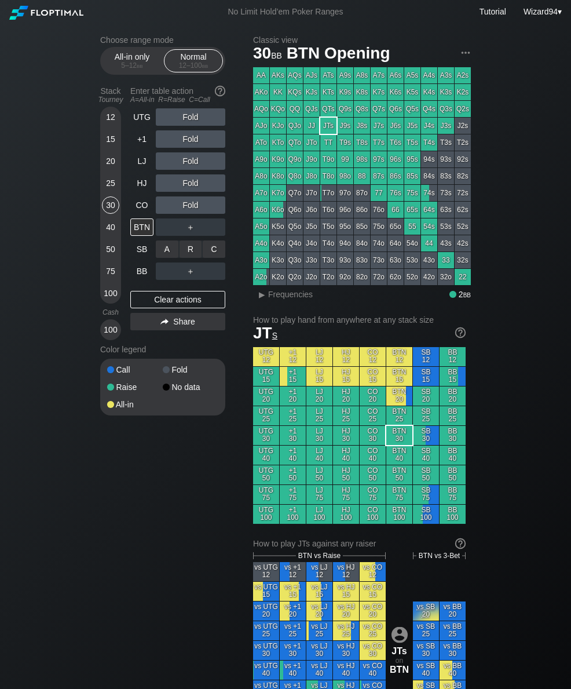
click at [161, 254] on div "A ✕" at bounding box center [167, 249] width 23 height 17
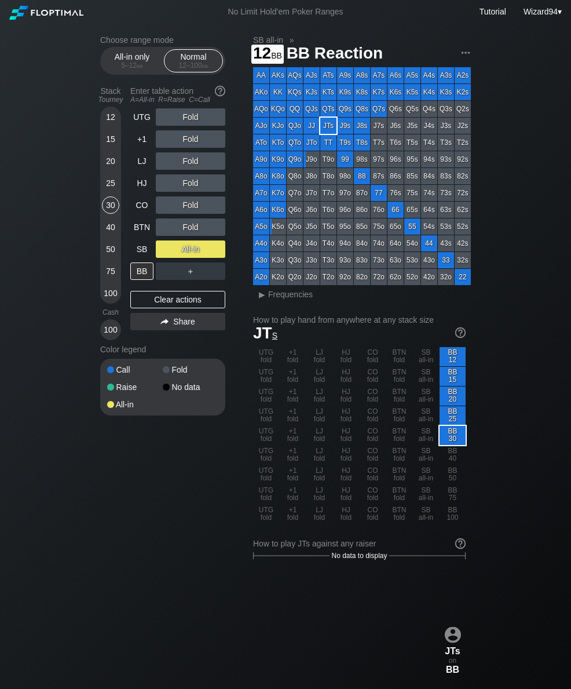
click at [110, 126] on div "12" at bounding box center [110, 116] width 17 height 17
click at [143, 250] on div "SB" at bounding box center [141, 249] width 23 height 17
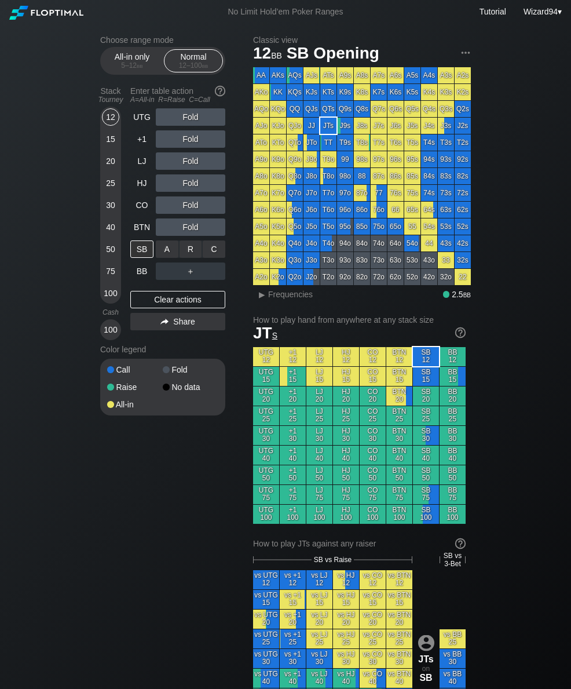
click at [191, 258] on div "R ✕" at bounding box center [191, 249] width 23 height 17
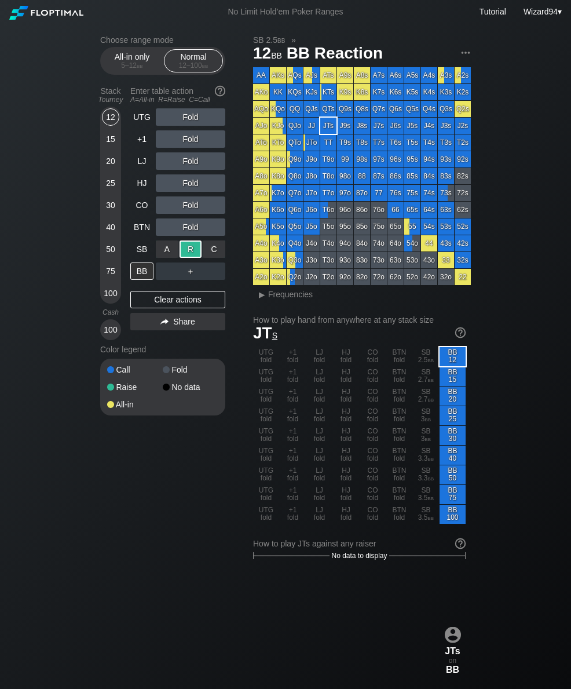
click at [112, 208] on div "30" at bounding box center [110, 204] width 17 height 17
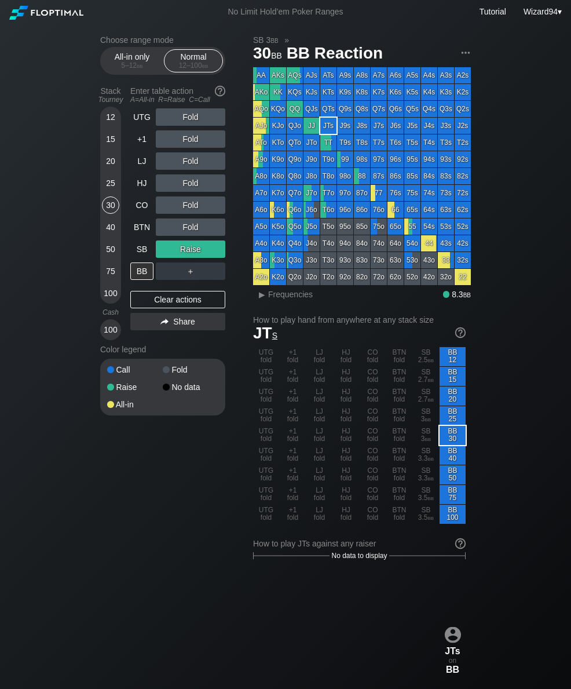
click at [112, 207] on div "30" at bounding box center [110, 204] width 17 height 17
click at [136, 191] on div "HJ" at bounding box center [141, 182] width 23 height 17
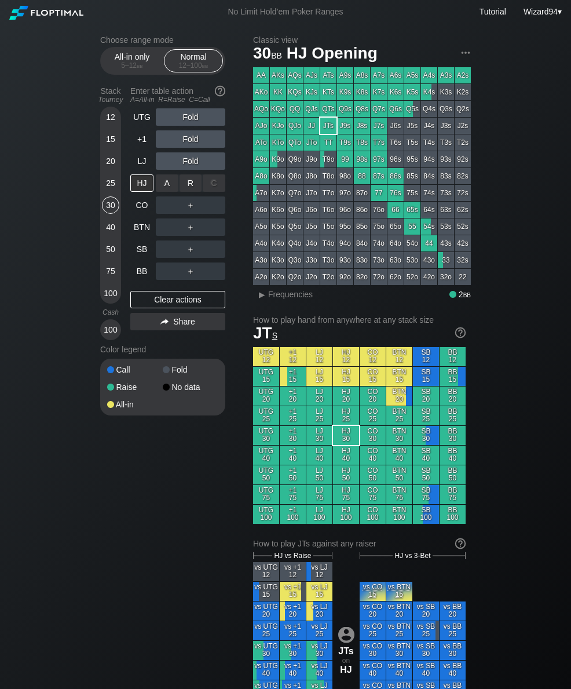
click at [188, 192] on div "R ✕" at bounding box center [191, 182] width 23 height 17
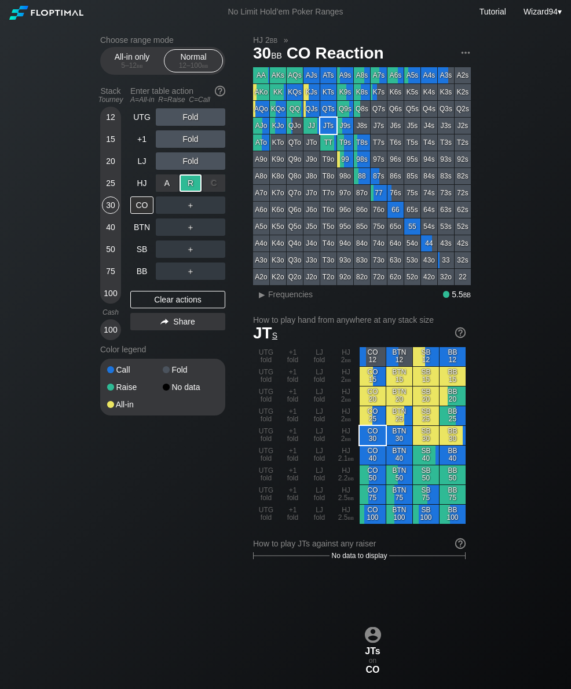
click at [134, 234] on div "BTN" at bounding box center [141, 226] width 23 height 17
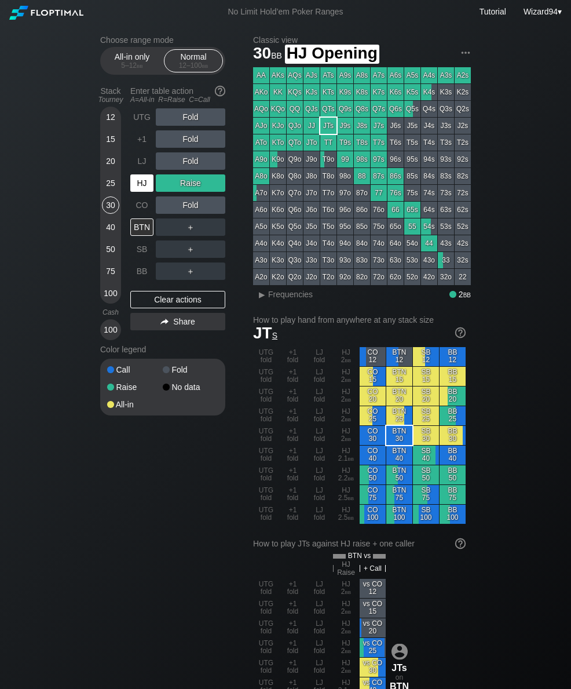
click at [133, 189] on div "HJ" at bounding box center [141, 182] width 23 height 17
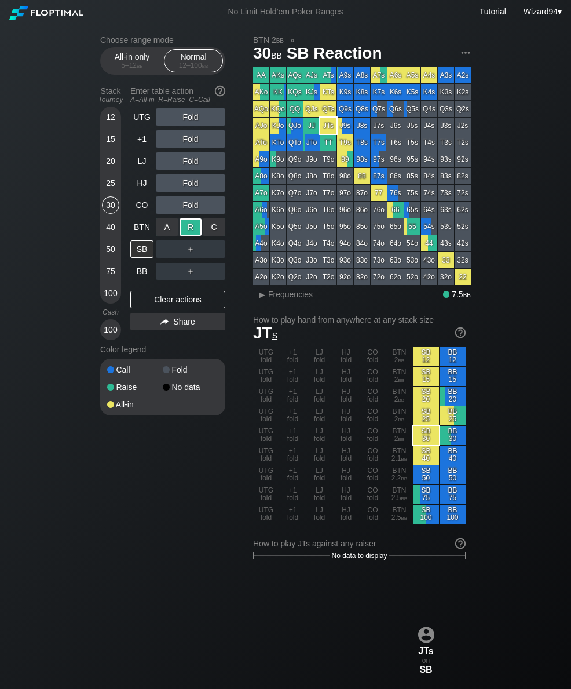
click at [109, 192] on div "25" at bounding box center [110, 182] width 17 height 17
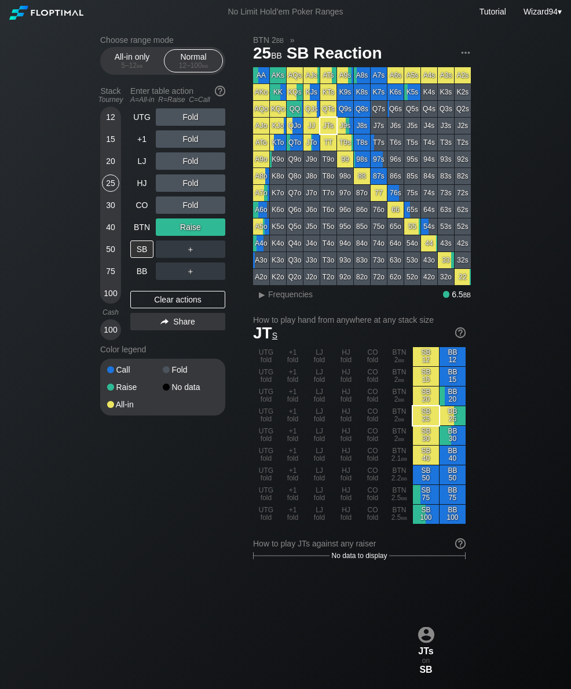
click at [116, 230] on div "40" at bounding box center [110, 226] width 17 height 17
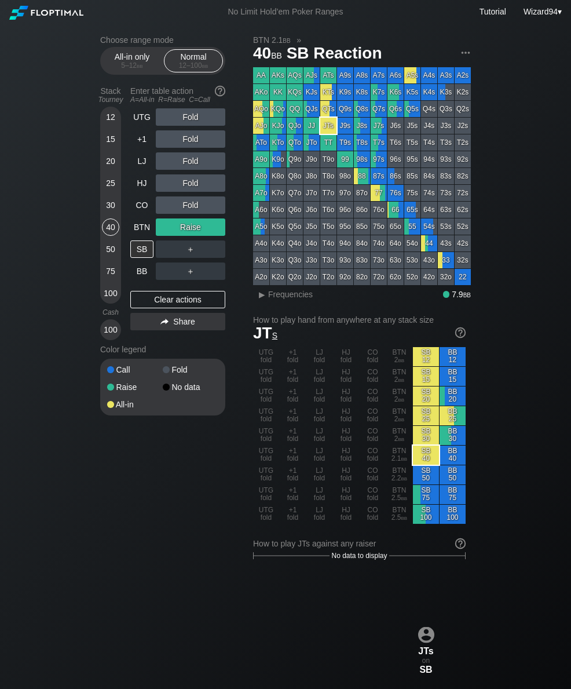
click at [115, 230] on div "40" at bounding box center [110, 226] width 17 height 17
click at [136, 207] on div "CO" at bounding box center [141, 204] width 23 height 17
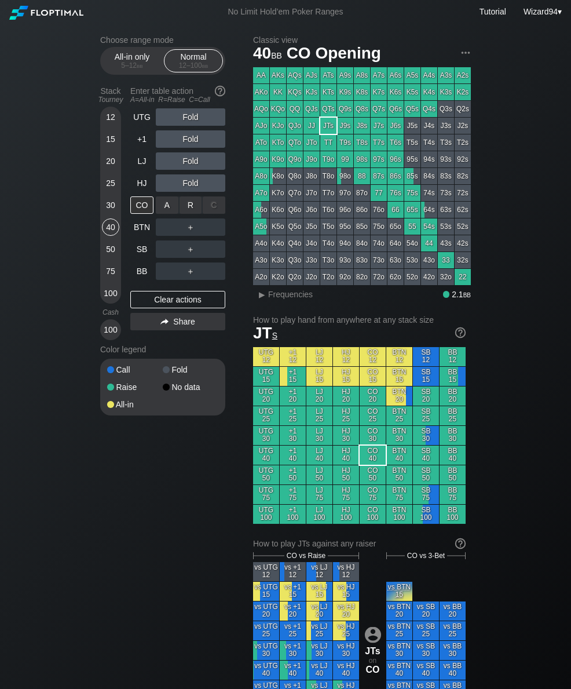
click at [183, 206] on div "R ✕" at bounding box center [191, 204] width 23 height 17
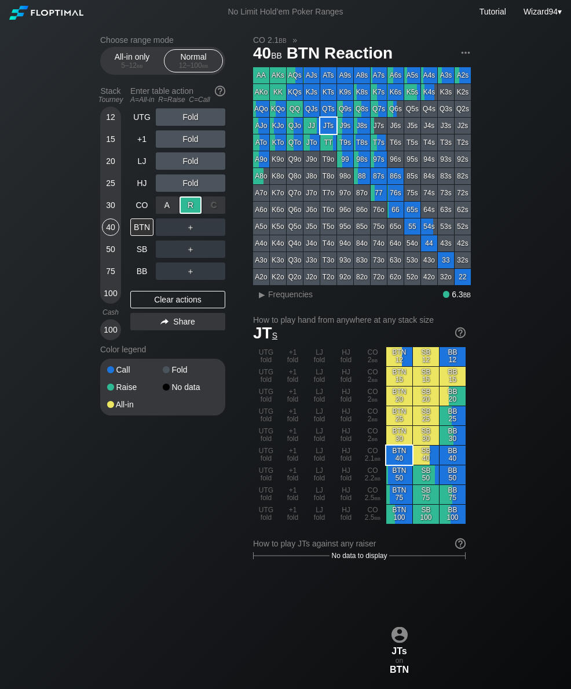
click at [137, 285] on div "UTG Fold +1 Fold LJ Fold HJ Fold CO A ✕ R ✕ C ✕ Raise BTN ＋ SB ＋ BB ＋ Clear act…" at bounding box center [177, 224] width 95 height 232
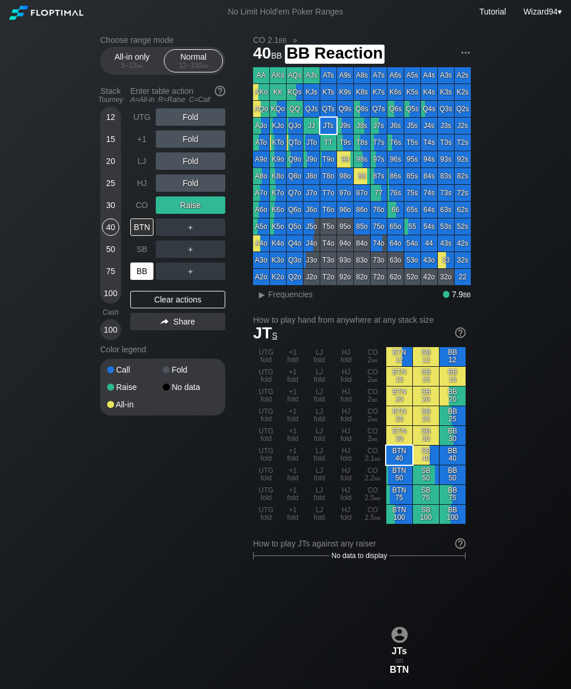
click at [142, 277] on div "BB" at bounding box center [141, 271] width 23 height 17
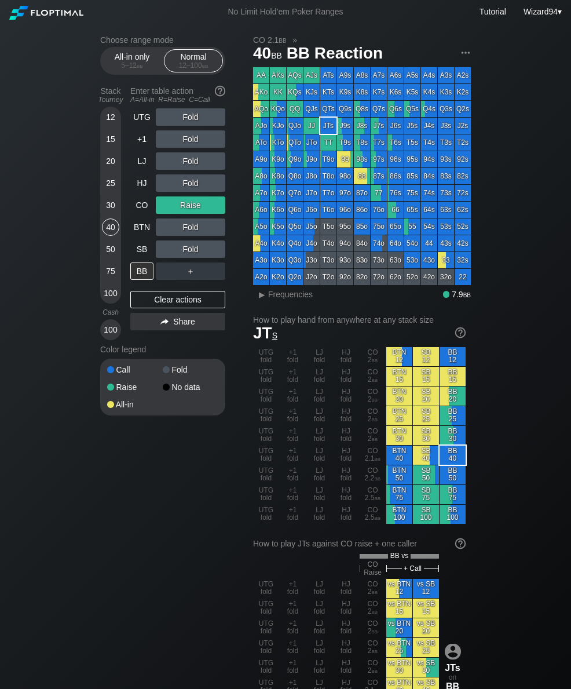
click at [96, 87] on div "Stack Tourney" at bounding box center [111, 95] width 30 height 27
click at [114, 209] on div "30" at bounding box center [110, 204] width 17 height 17
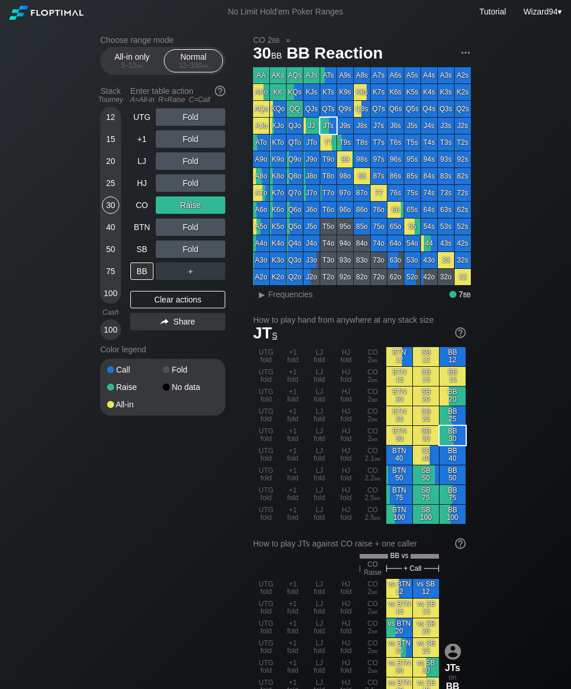
click at [142, 210] on div "CO" at bounding box center [141, 204] width 23 height 17
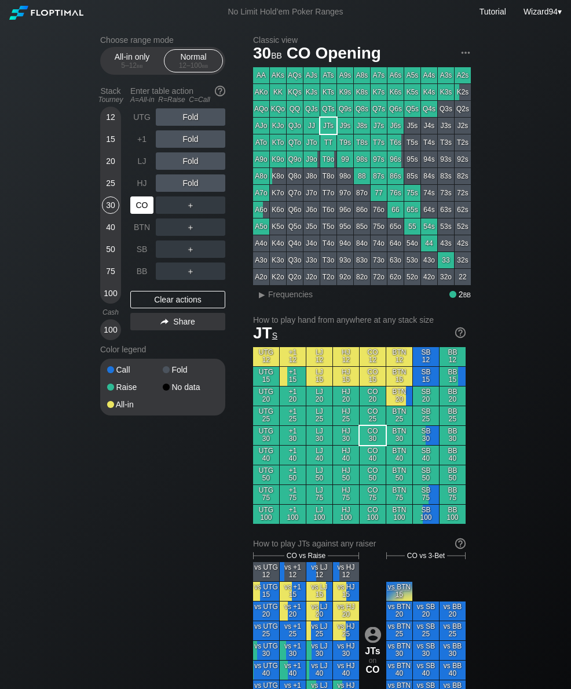
click at [143, 214] on div "CO" at bounding box center [141, 204] width 23 height 17
click at [108, 185] on div "25" at bounding box center [110, 182] width 17 height 17
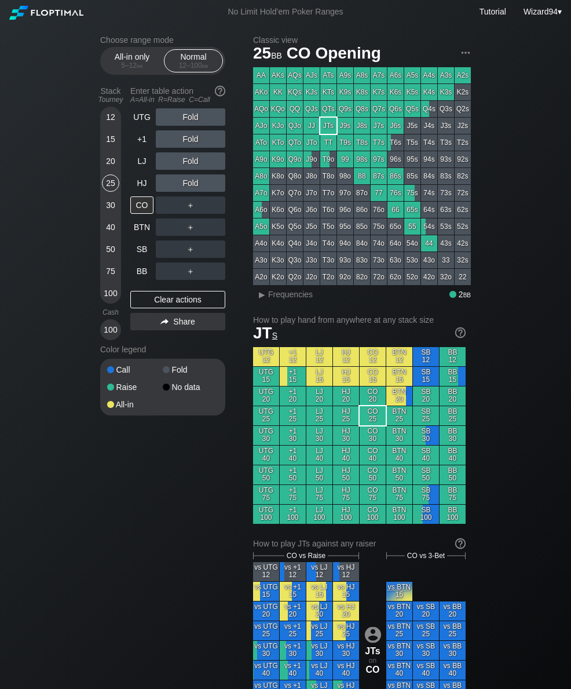
click at [140, 169] on div "LJ" at bounding box center [141, 160] width 23 height 17
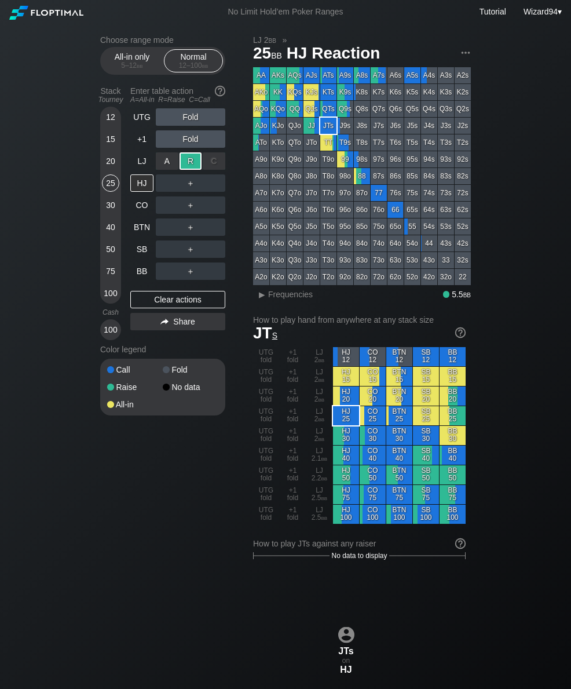
click at [138, 269] on div "BB" at bounding box center [141, 271] width 23 height 17
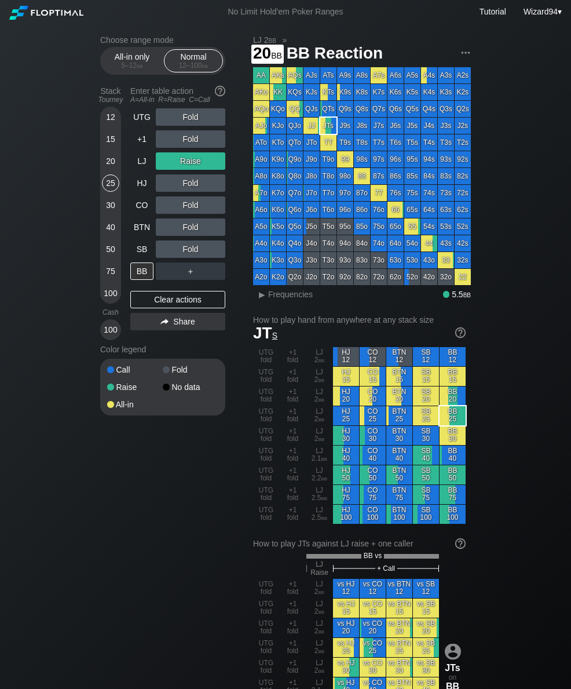
click at [110, 166] on div "20" at bounding box center [110, 160] width 17 height 17
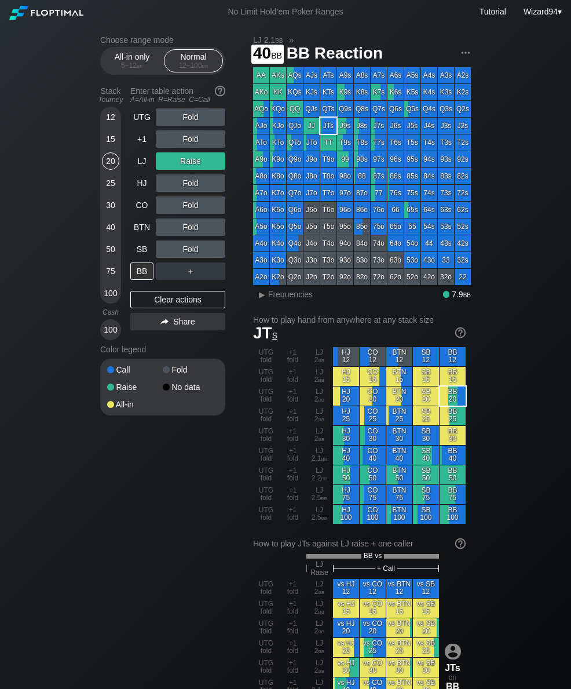
click at [109, 227] on div "40" at bounding box center [110, 226] width 17 height 17
click at [128, 166] on div "Stack Tourney Enter table action A=All-in R=Raise C=Call [PHONE_NUMBER] [PHONE_…" at bounding box center [162, 211] width 125 height 258
click at [141, 169] on div "LJ" at bounding box center [141, 160] width 23 height 17
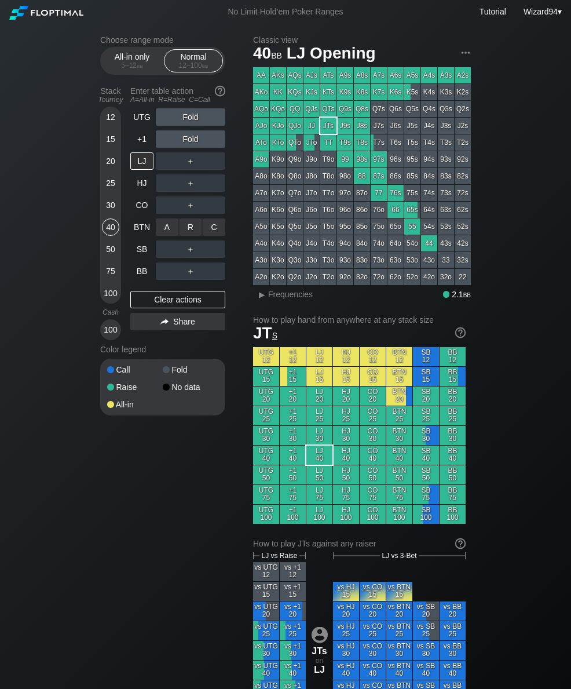
click at [188, 232] on div "R ✕" at bounding box center [191, 226] width 23 height 17
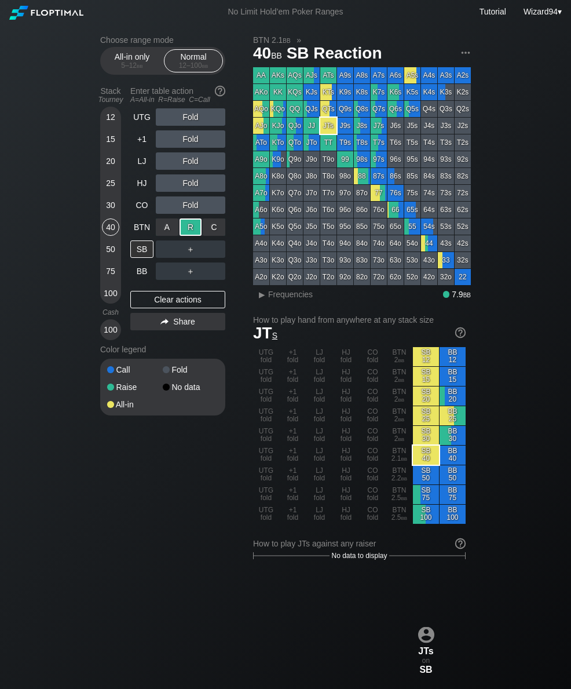
click at [139, 276] on div "BB" at bounding box center [141, 271] width 23 height 17
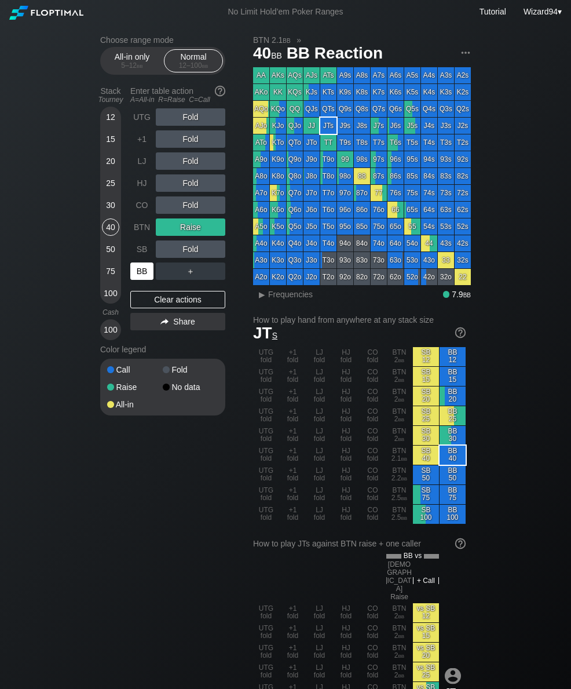
click at [101, 166] on div "12 15 20 25 30 40 50 75 100" at bounding box center [110, 205] width 21 height 197
click at [106, 159] on div "20" at bounding box center [110, 160] width 17 height 17
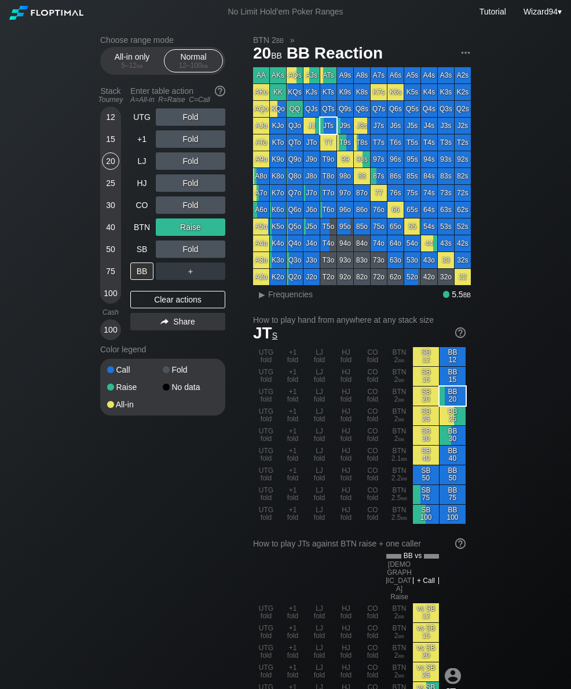
click at [143, 126] on div "UTG" at bounding box center [141, 116] width 23 height 17
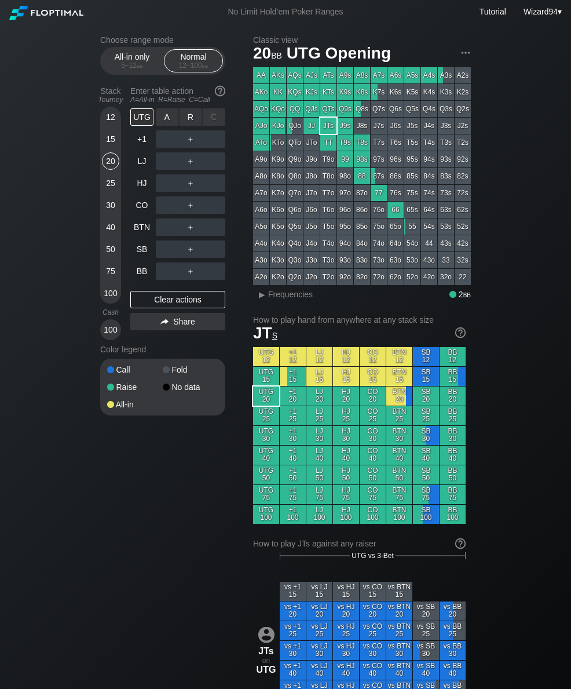
click at [184, 125] on div "R ✕" at bounding box center [191, 116] width 23 height 17
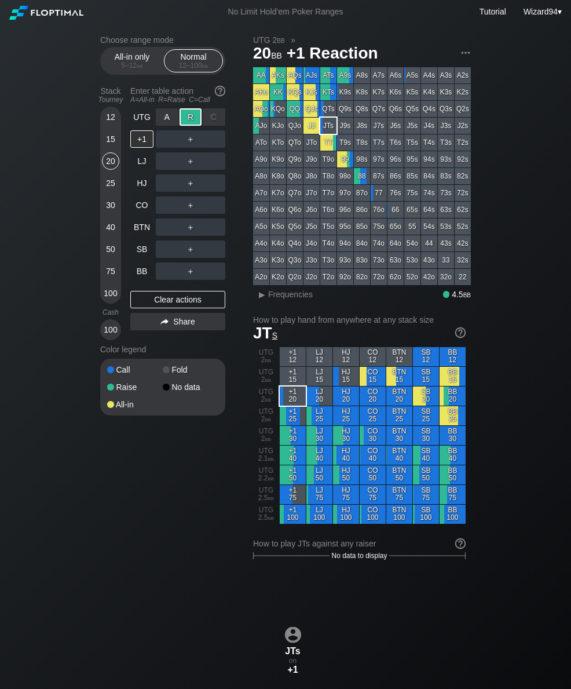
click at [139, 249] on div "SB" at bounding box center [141, 249] width 23 height 17
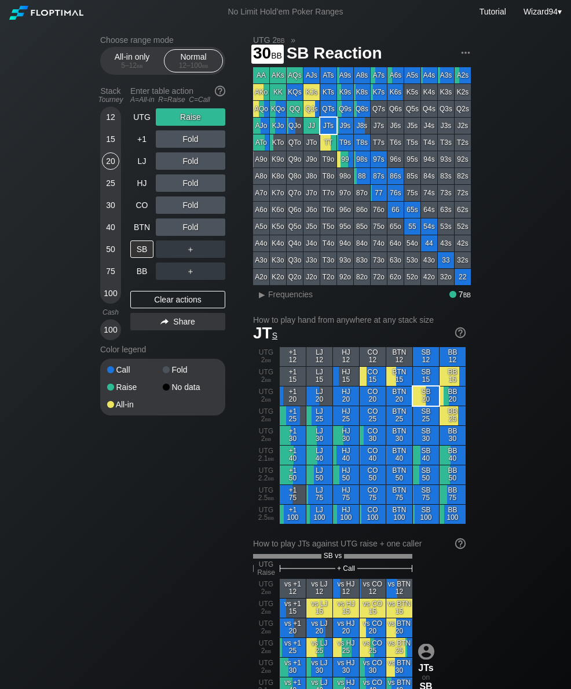
click at [104, 209] on div "30" at bounding box center [110, 204] width 17 height 17
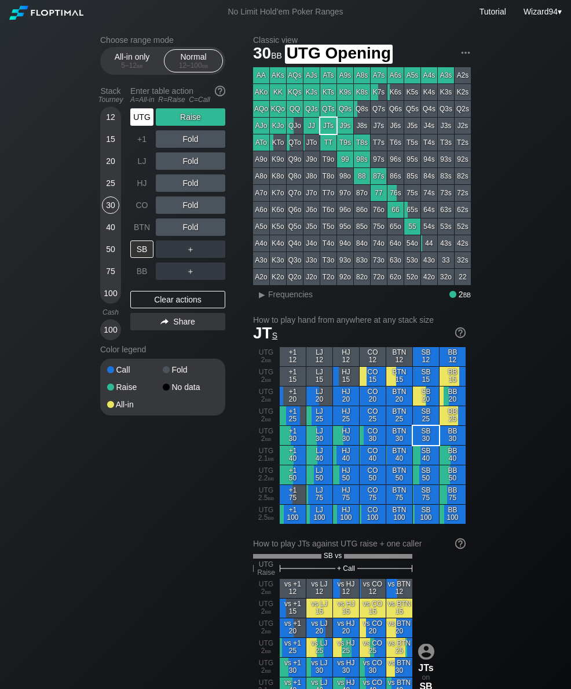
click at [137, 125] on div "UTG" at bounding box center [141, 116] width 23 height 17
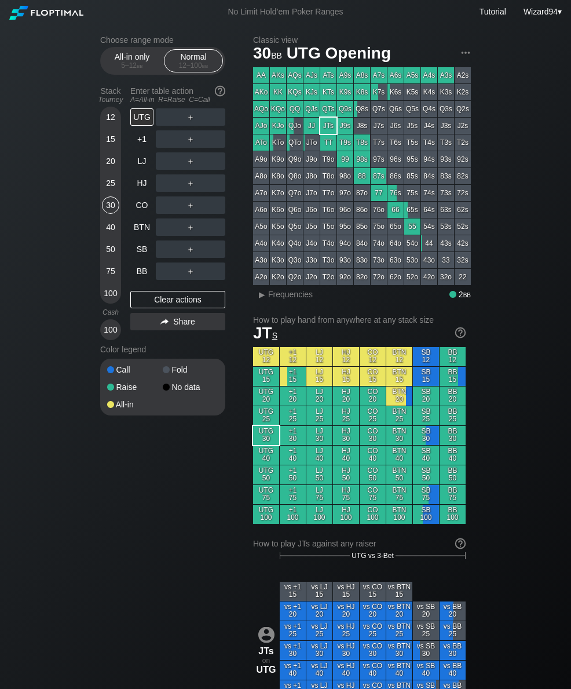
click at [90, 169] on div "Choose range mode All-in only 5 – 12 bb Normal 12 – 100 bb Stack Tourney Enter …" at bounding box center [285, 675] width 571 height 1302
click at [187, 234] on div "R ✕" at bounding box center [191, 226] width 23 height 17
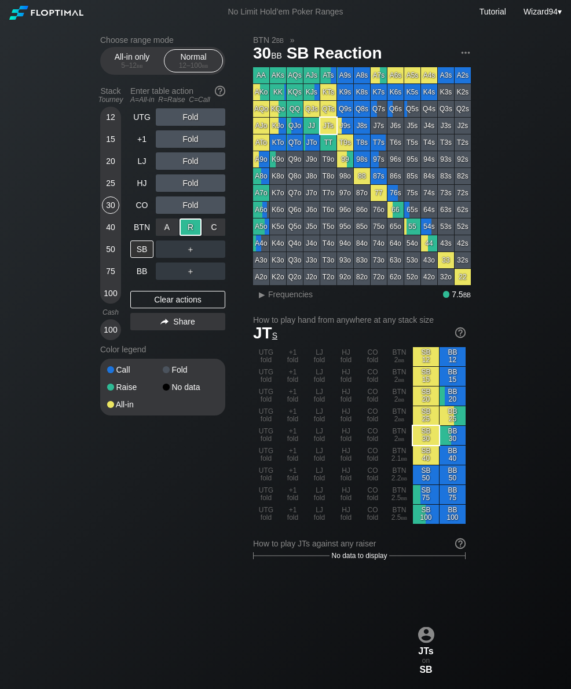
click at [146, 274] on div "BB" at bounding box center [141, 271] width 23 height 17
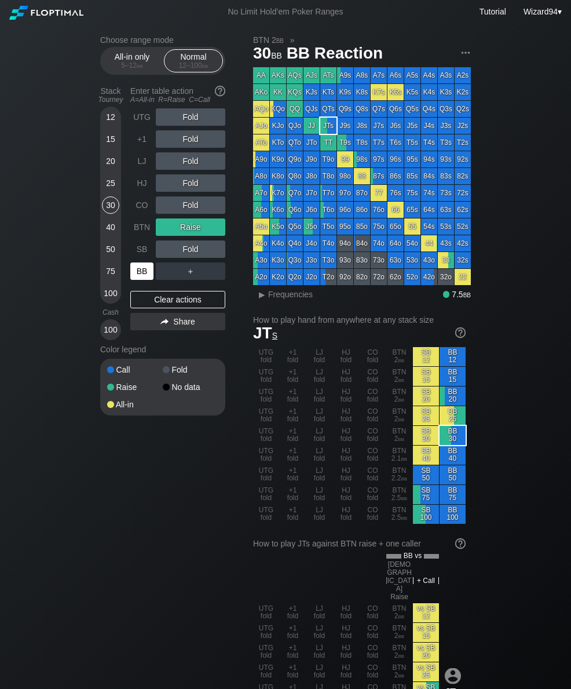
click at [114, 187] on div "25" at bounding box center [110, 182] width 17 height 17
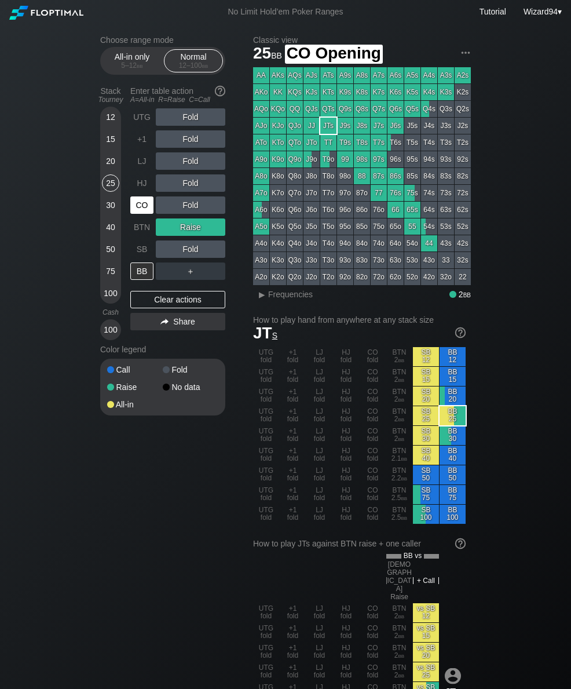
click at [144, 209] on div "CO" at bounding box center [141, 204] width 23 height 17
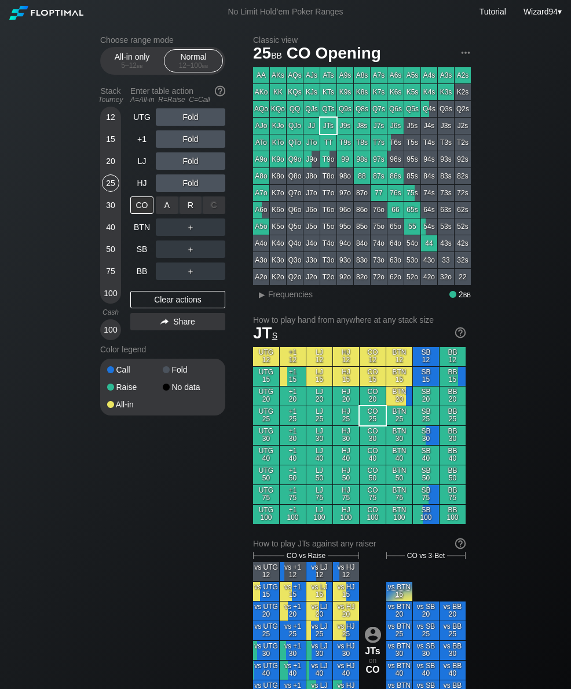
click at [184, 207] on div "R ✕" at bounding box center [191, 204] width 23 height 17
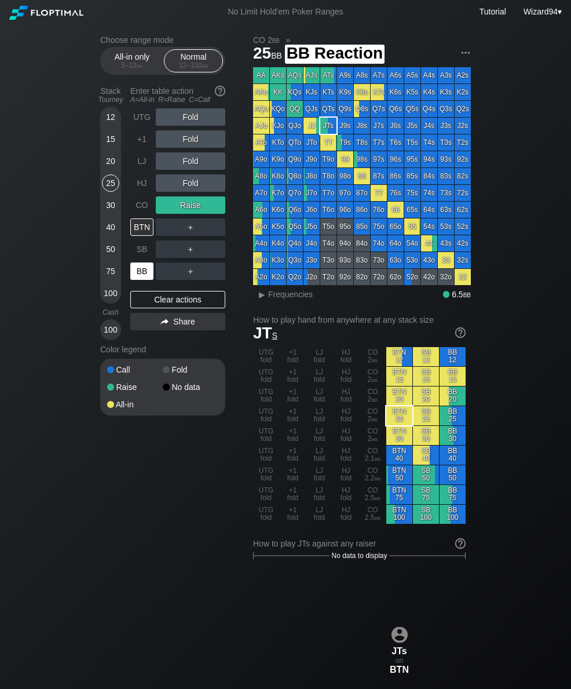
click at [148, 274] on div "BB" at bounding box center [141, 271] width 23 height 17
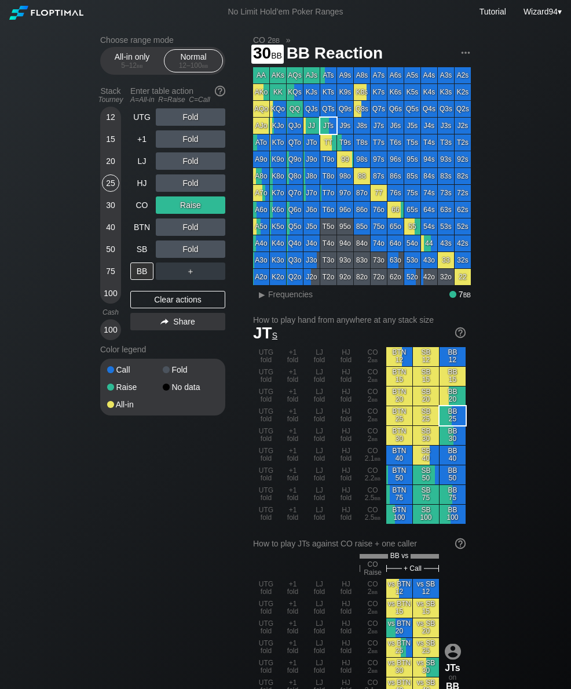
click at [105, 209] on div "30" at bounding box center [110, 204] width 17 height 17
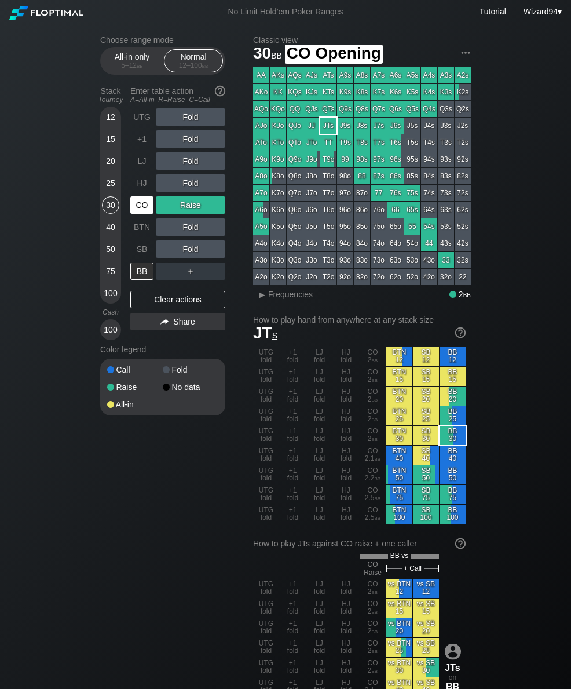
click at [142, 214] on div "CO" at bounding box center [141, 204] width 23 height 17
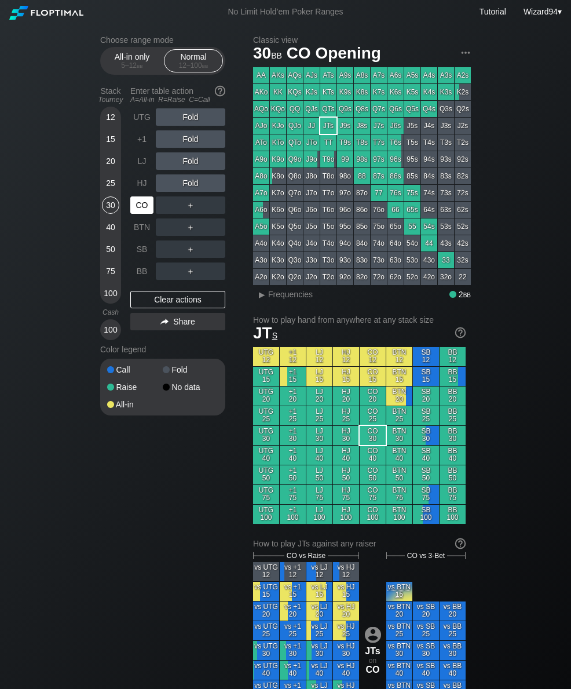
click at [141, 214] on div "CO" at bounding box center [141, 204] width 23 height 17
click at [140, 213] on div "CO" at bounding box center [141, 204] width 23 height 17
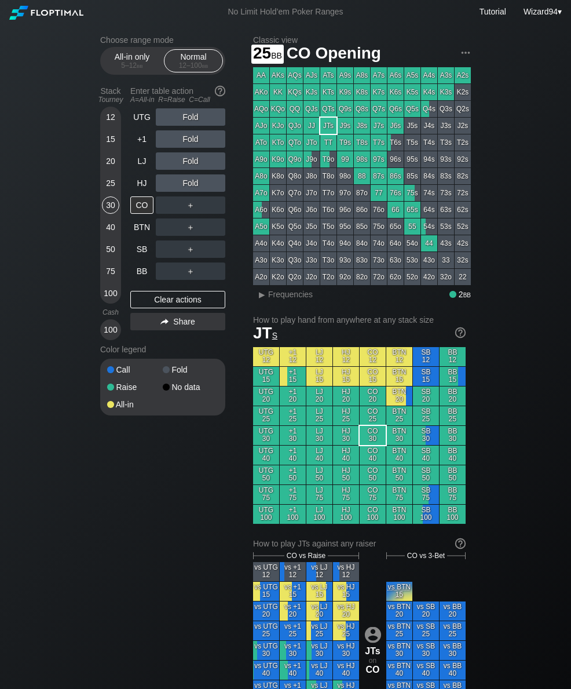
click at [116, 188] on div "25" at bounding box center [110, 182] width 17 height 17
click at [138, 158] on div "LJ" at bounding box center [141, 160] width 23 height 17
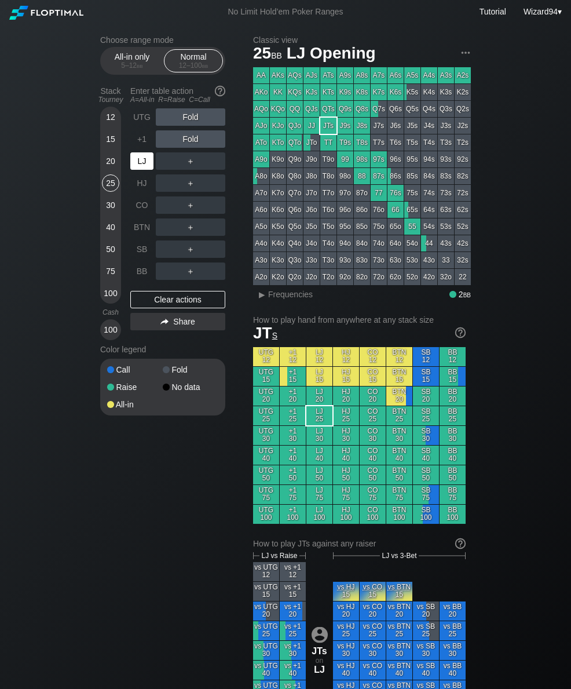
click at [148, 169] on div "LJ" at bounding box center [141, 160] width 23 height 17
click at [114, 170] on div "20" at bounding box center [110, 160] width 17 height 17
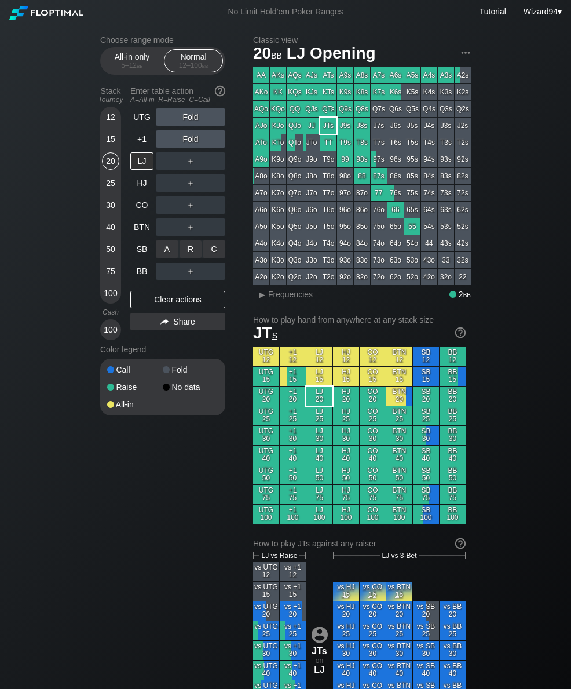
click at [191, 249] on div "R ✕" at bounding box center [191, 249] width 23 height 17
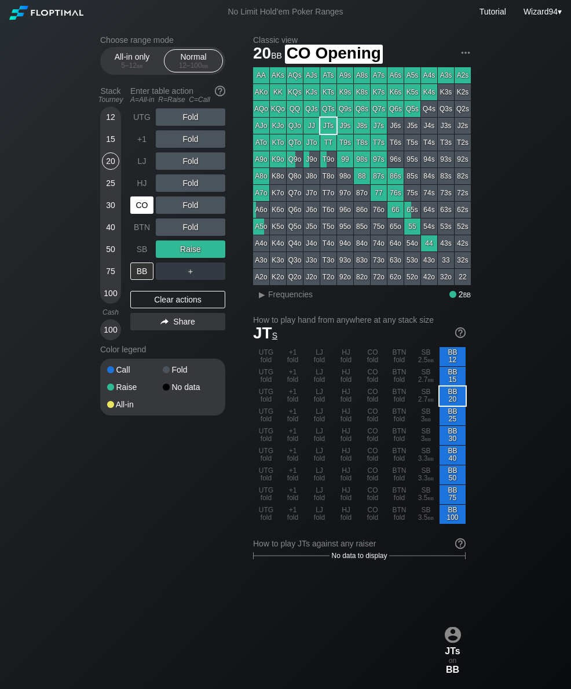
click at [140, 214] on div "CO" at bounding box center [141, 204] width 23 height 17
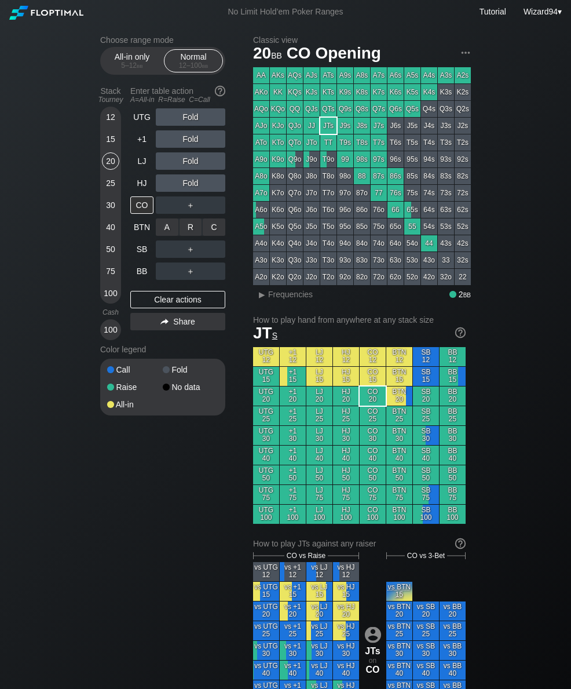
click at [191, 221] on div "A ✕ R ✕ C ✕ ＋" at bounding box center [191, 227] width 70 height 27
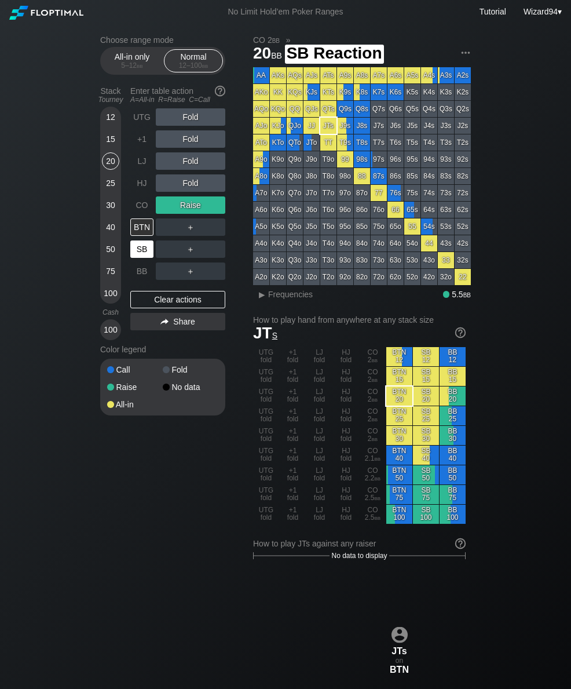
click at [147, 255] on div "SB" at bounding box center [141, 249] width 23 height 17
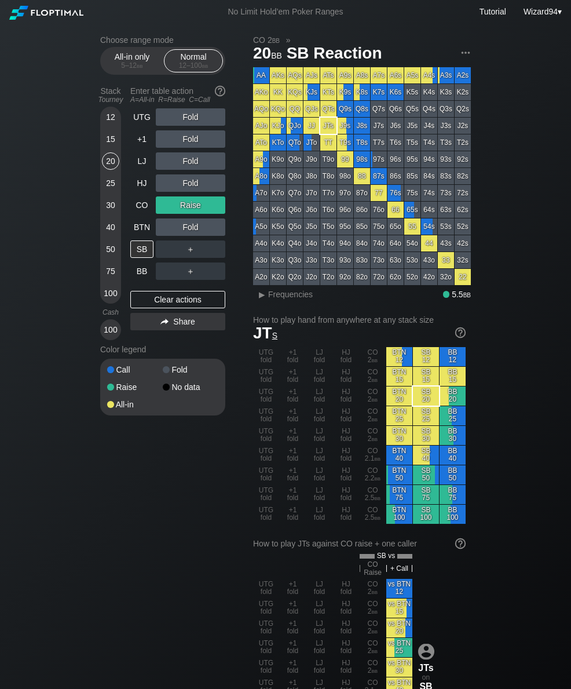
click at [125, 56] on div "All-in only 5 – 12 bb" at bounding box center [131, 61] width 53 height 22
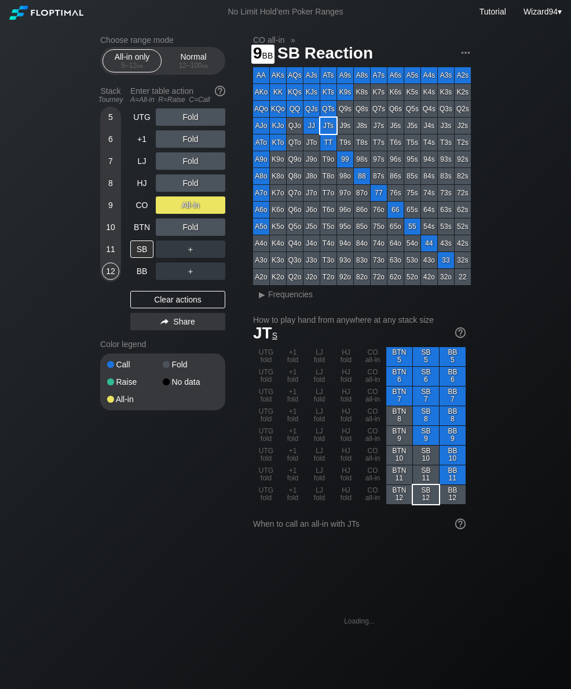
click at [112, 214] on div "9" at bounding box center [110, 204] width 17 height 17
click at [142, 214] on div "CO" at bounding box center [141, 204] width 23 height 17
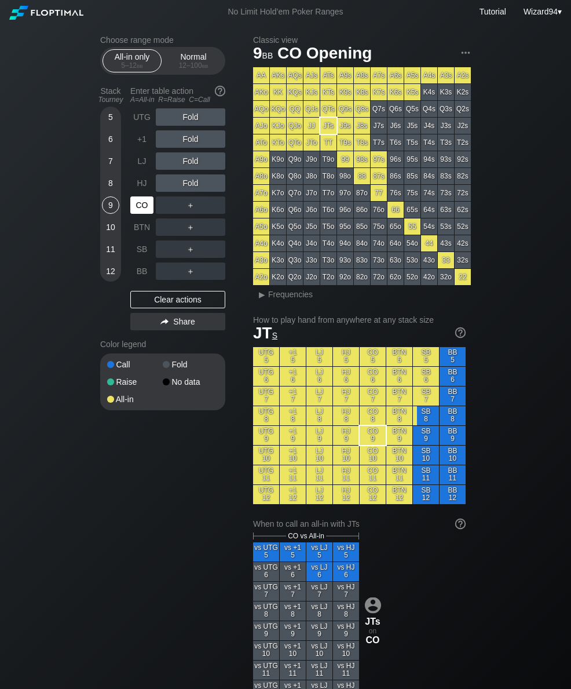
click at [141, 214] on div "CO" at bounding box center [141, 204] width 23 height 17
click at [138, 213] on div "CO" at bounding box center [141, 204] width 23 height 17
click at [193, 67] on div "12 – 100 bb" at bounding box center [193, 65] width 49 height 8
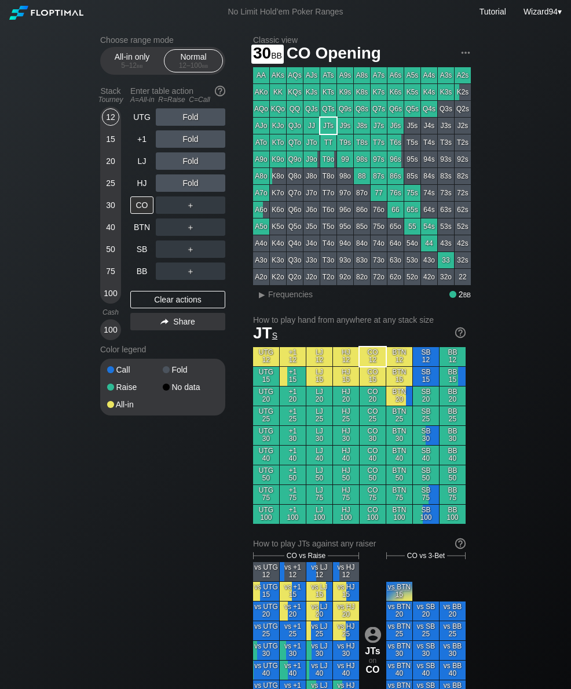
click at [112, 213] on div "30" at bounding box center [110, 204] width 17 height 17
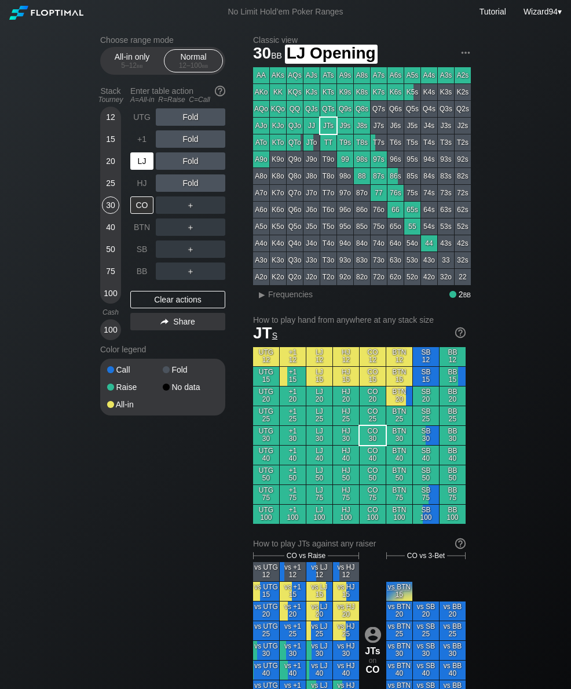
click at [142, 165] on div "LJ" at bounding box center [141, 160] width 23 height 17
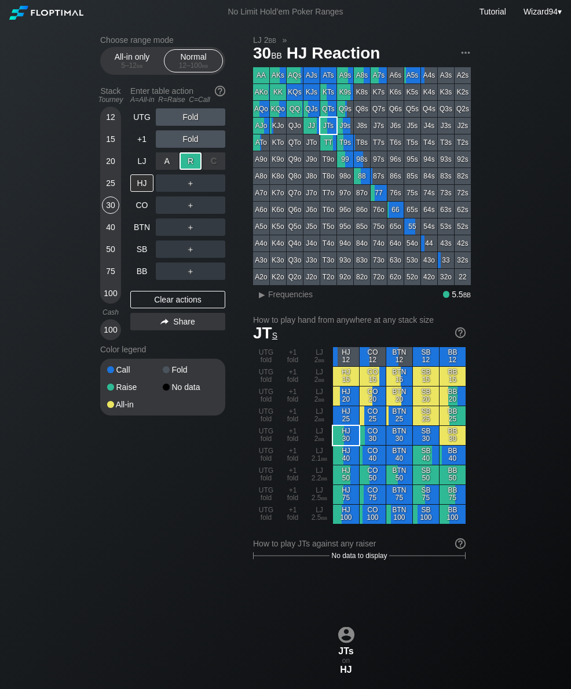
click at [138, 274] on div "BB" at bounding box center [141, 271] width 23 height 17
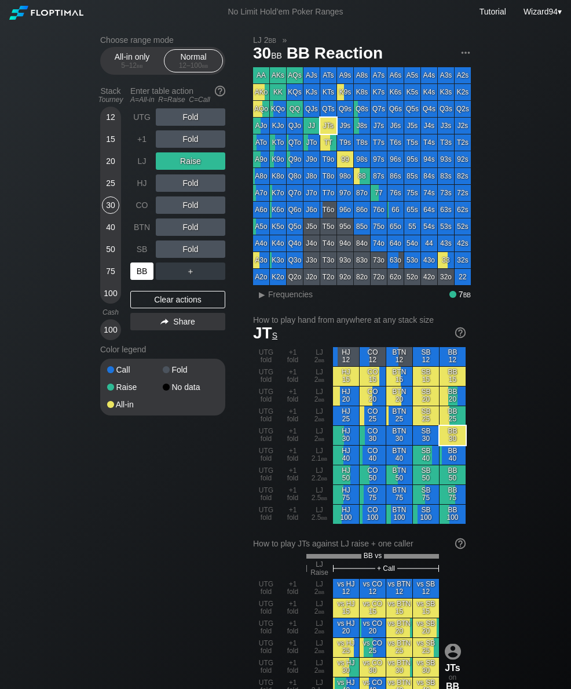
click at [113, 167] on div "20" at bounding box center [110, 160] width 17 height 17
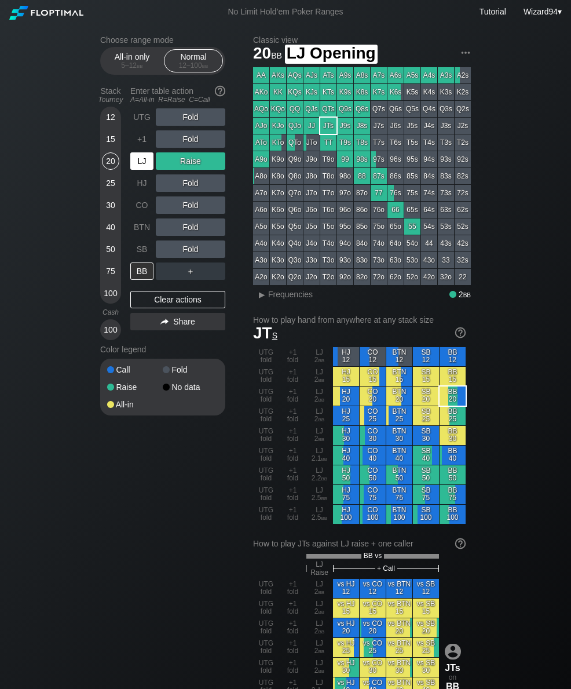
click at [147, 165] on div "LJ" at bounding box center [141, 160] width 23 height 17
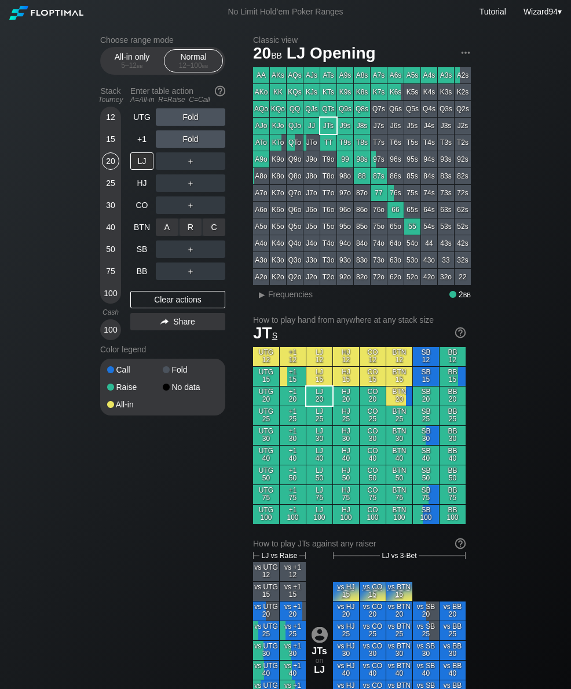
click at [188, 236] on div "R ✕" at bounding box center [191, 226] width 23 height 17
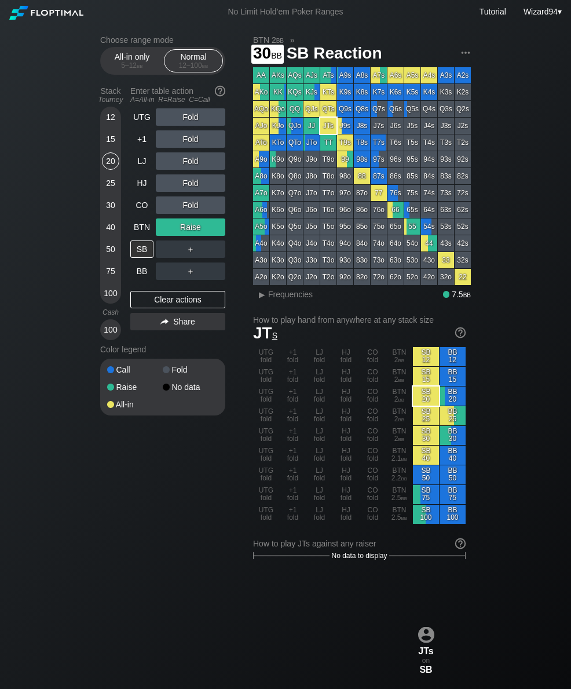
click at [108, 218] on div "30" at bounding box center [110, 207] width 17 height 22
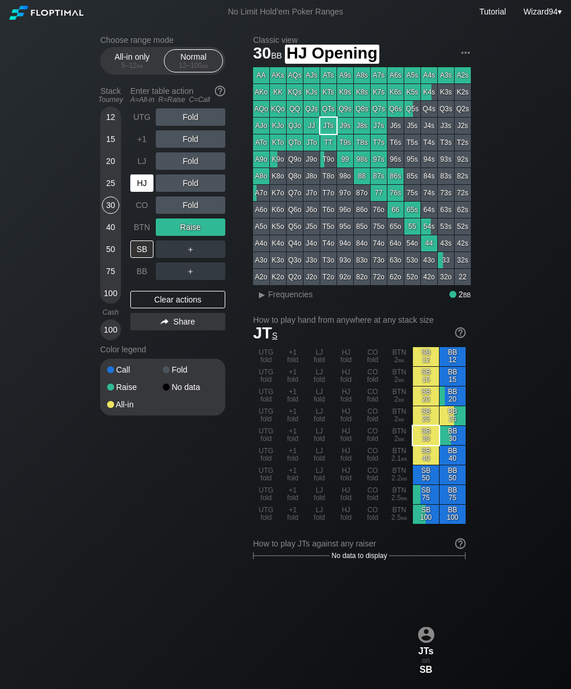
click at [134, 184] on div "HJ" at bounding box center [141, 182] width 23 height 17
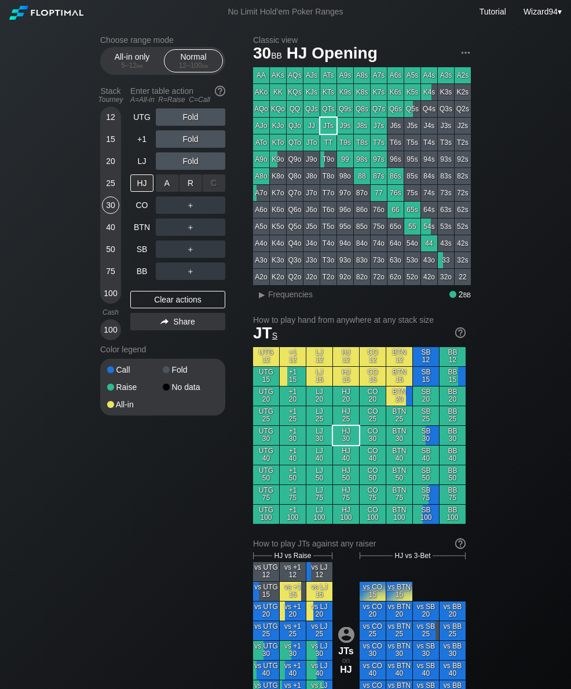
click at [187, 186] on div "R ✕" at bounding box center [191, 182] width 23 height 17
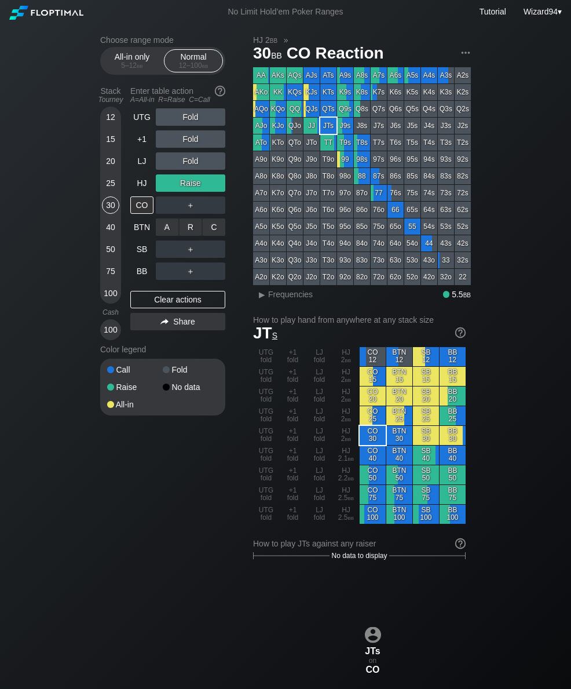
click at [187, 230] on div "R ✕" at bounding box center [191, 226] width 23 height 17
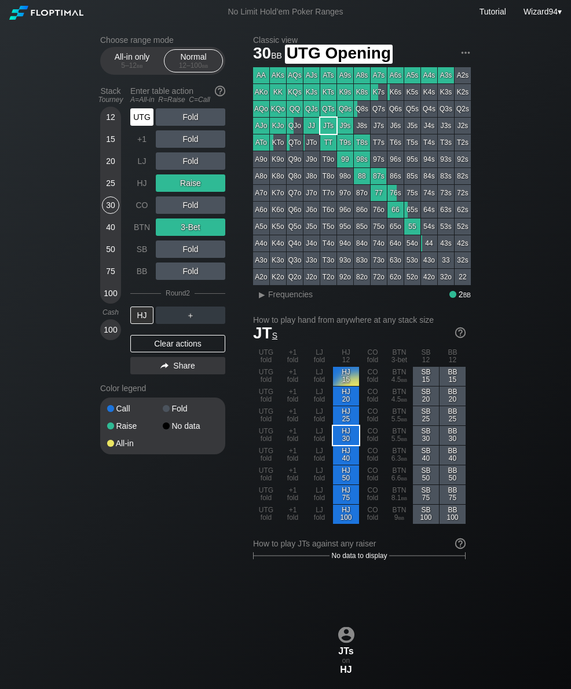
click at [140, 121] on div "UTG" at bounding box center [141, 116] width 23 height 17
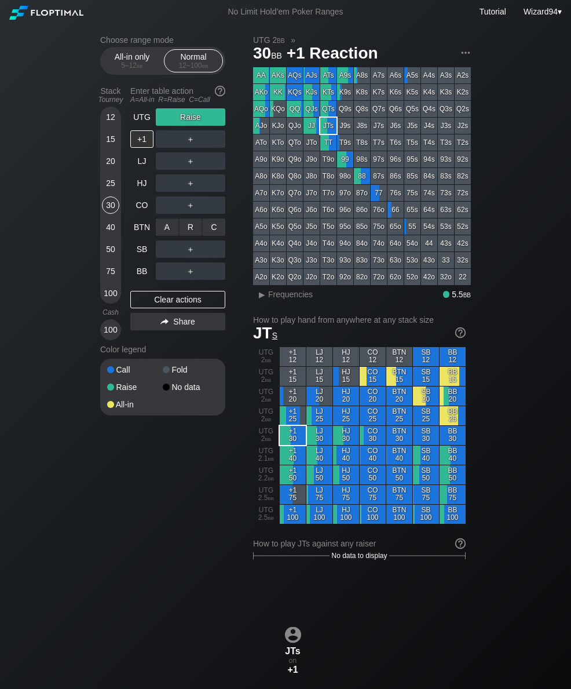
click at [221, 234] on div "C ✕" at bounding box center [214, 226] width 23 height 17
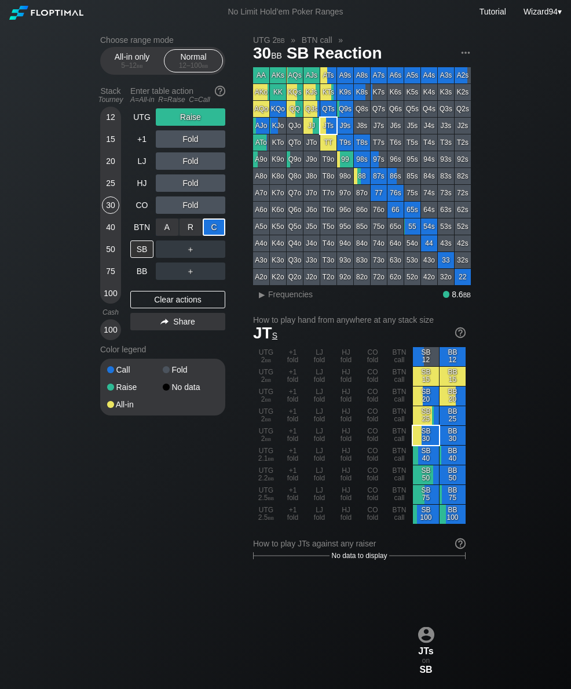
click at [134, 276] on div "BB" at bounding box center [141, 271] width 23 height 17
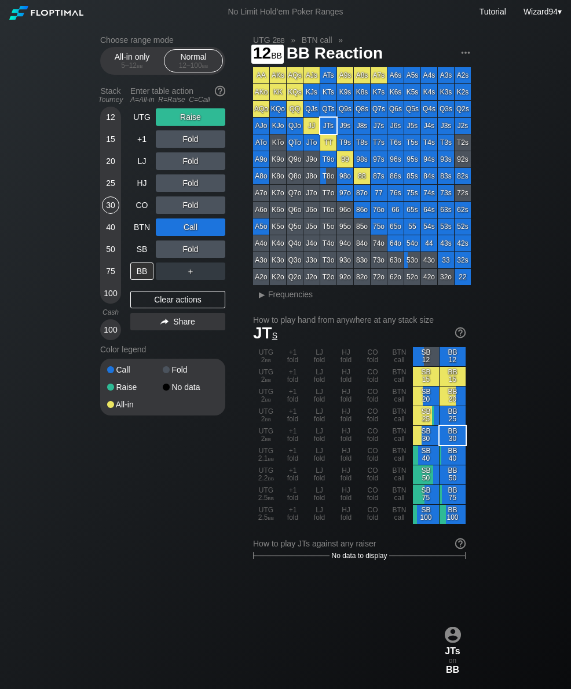
click at [112, 126] on div "12" at bounding box center [110, 116] width 17 height 17
click at [125, 52] on div "All-in only 5 – 12 bb" at bounding box center [131, 61] width 53 height 22
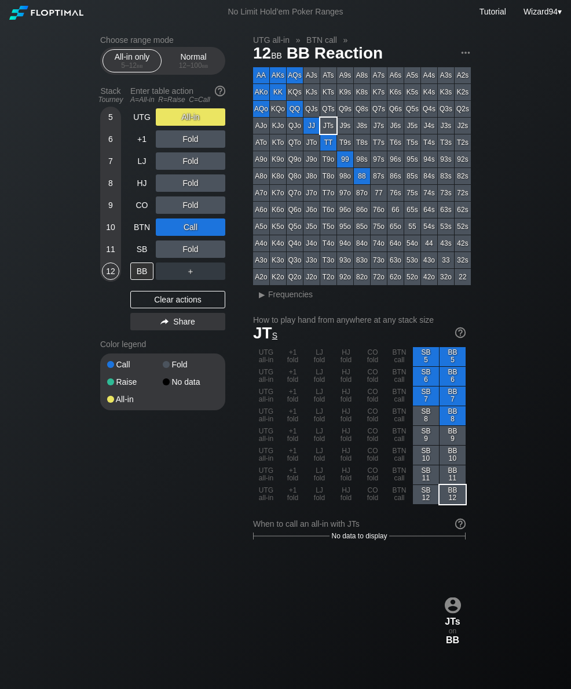
click at [109, 258] on div "11" at bounding box center [110, 249] width 17 height 17
click at [143, 122] on div "UTG" at bounding box center [141, 116] width 23 height 17
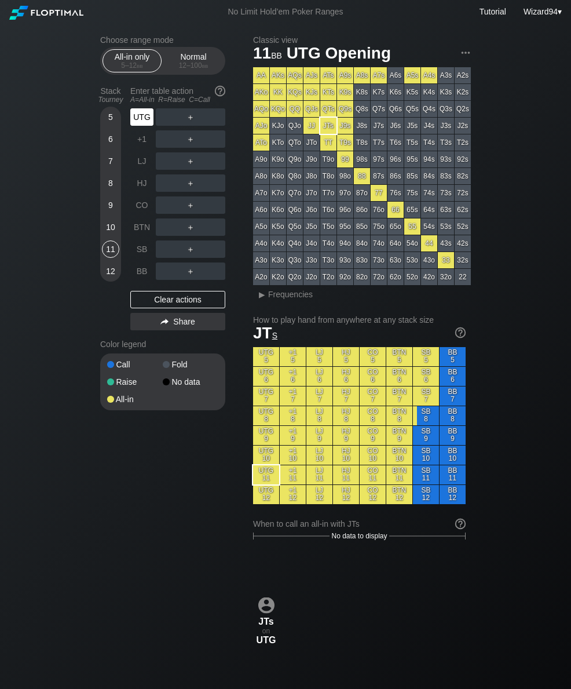
click at [143, 121] on div "UTG" at bounding box center [141, 116] width 23 height 17
click at [144, 121] on div "UTG" at bounding box center [141, 116] width 23 height 17
click at [141, 125] on div "UTG" at bounding box center [141, 116] width 23 height 17
click at [113, 280] on div "12" at bounding box center [110, 271] width 17 height 17
click at [191, 57] on div "Normal 12 – 100 bb" at bounding box center [193, 61] width 53 height 22
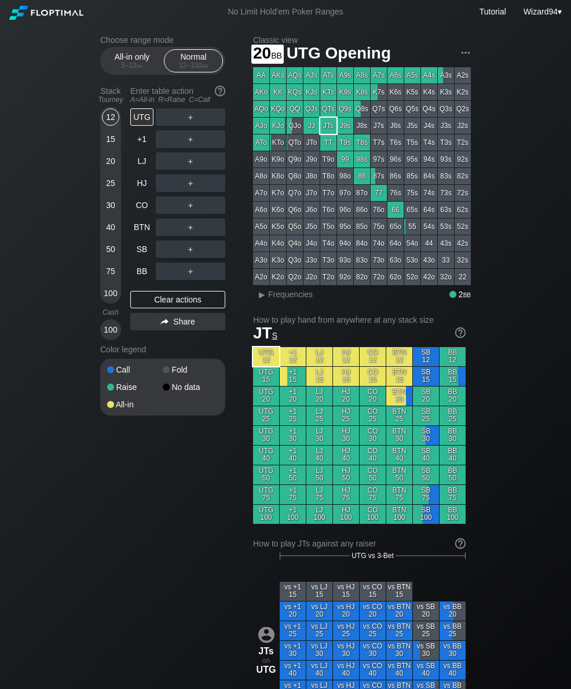
click at [113, 166] on div "20" at bounding box center [110, 160] width 17 height 17
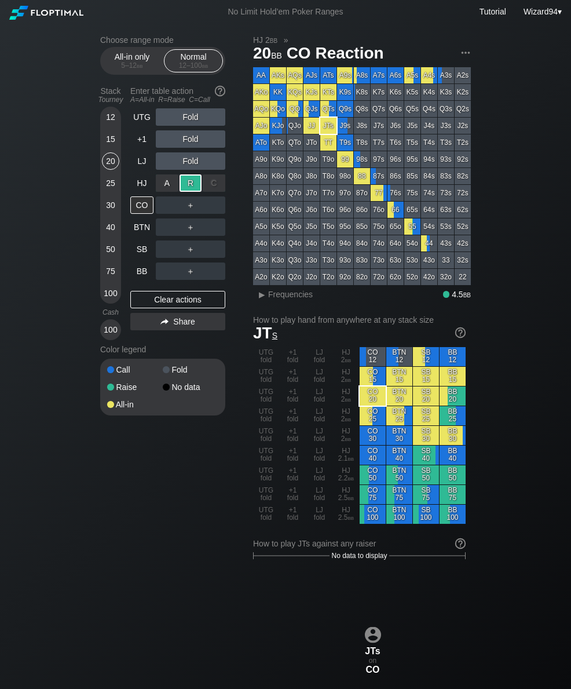
click at [140, 168] on div "LJ" at bounding box center [141, 160] width 23 height 17
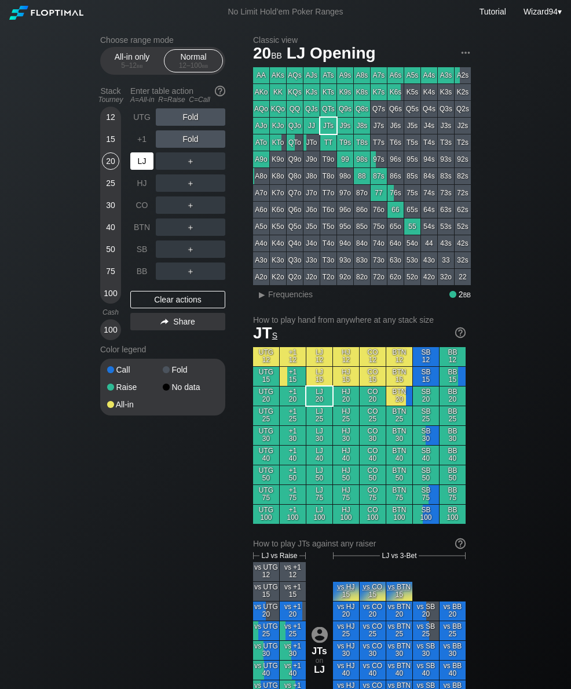
click at [139, 165] on div "LJ" at bounding box center [141, 160] width 23 height 17
click at [188, 169] on div "R ✕" at bounding box center [191, 160] width 23 height 17
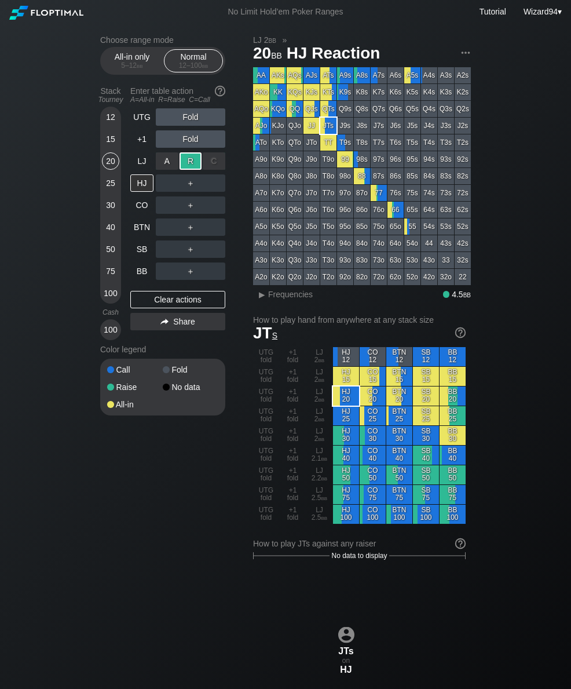
click at [145, 255] on div "SB" at bounding box center [141, 249] width 23 height 17
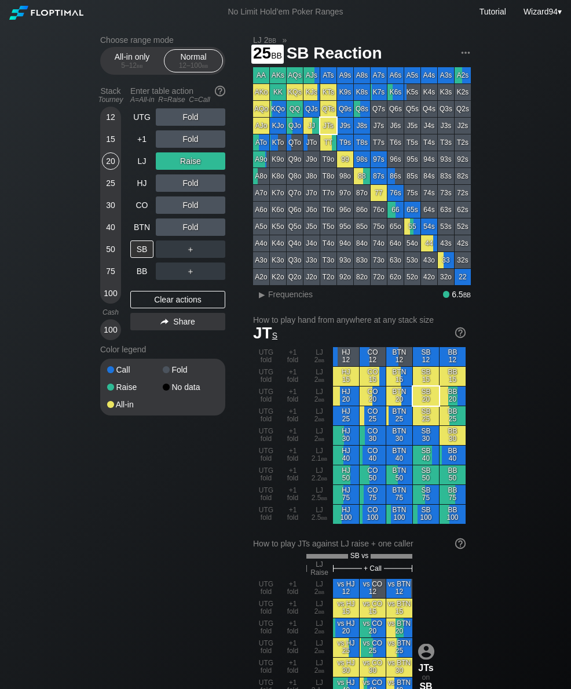
click at [108, 185] on div "25" at bounding box center [110, 182] width 17 height 17
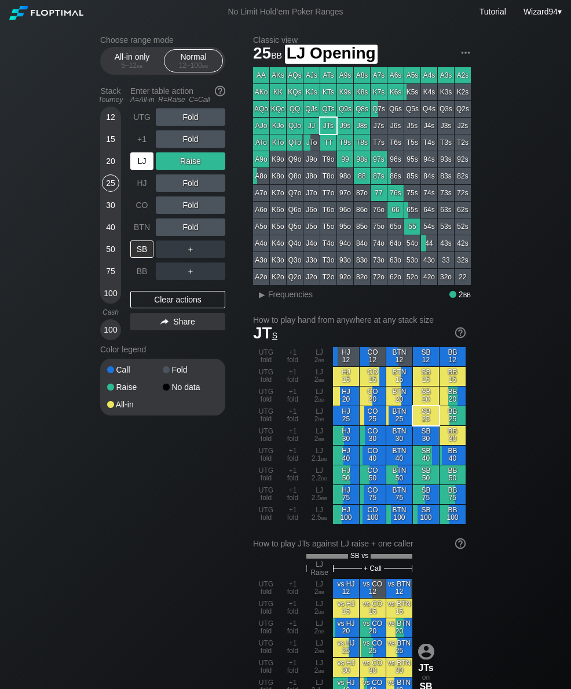
click at [143, 165] on div "LJ" at bounding box center [141, 160] width 23 height 17
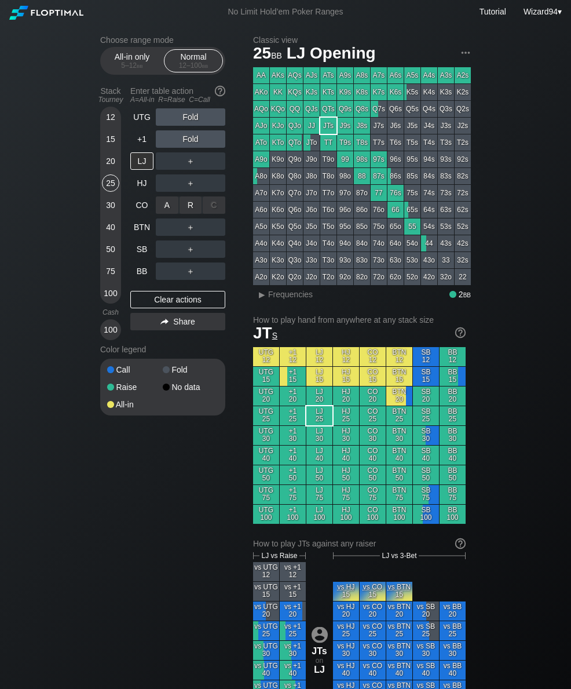
click at [183, 214] on div "R ✕" at bounding box center [191, 204] width 23 height 17
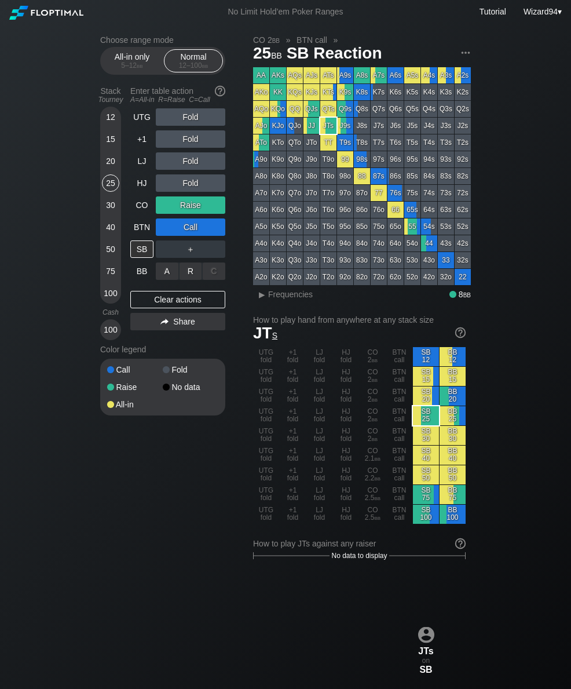
click at [167, 280] on div "A ✕" at bounding box center [167, 271] width 23 height 17
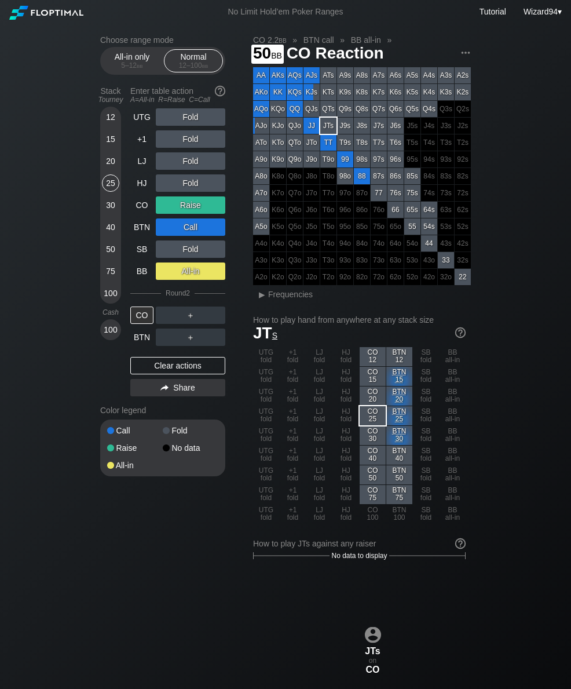
click at [118, 253] on div "50" at bounding box center [110, 249] width 17 height 17
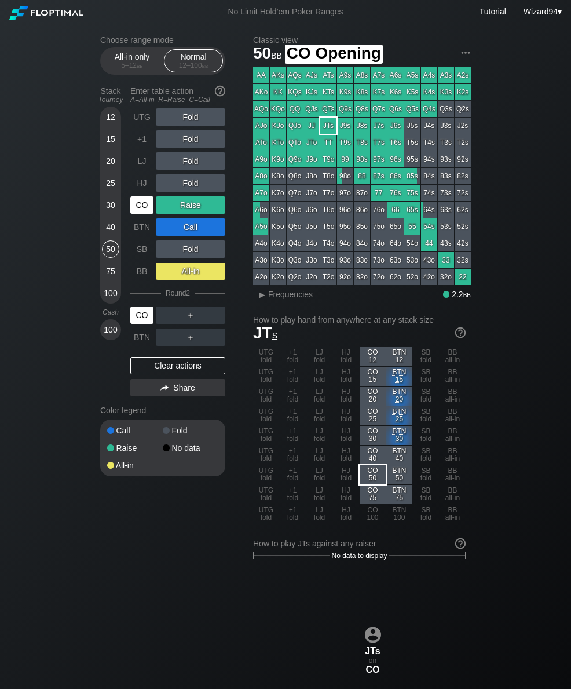
click at [141, 204] on div "CO" at bounding box center [141, 204] width 23 height 17
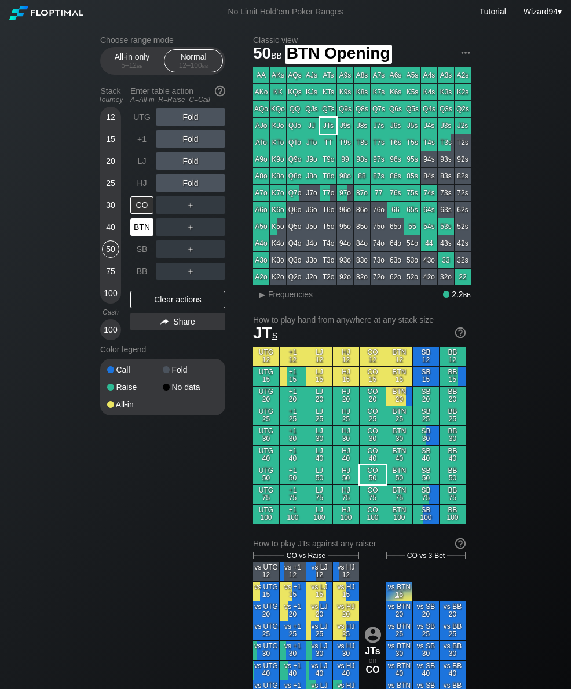
click at [146, 236] on div "BTN" at bounding box center [141, 226] width 23 height 17
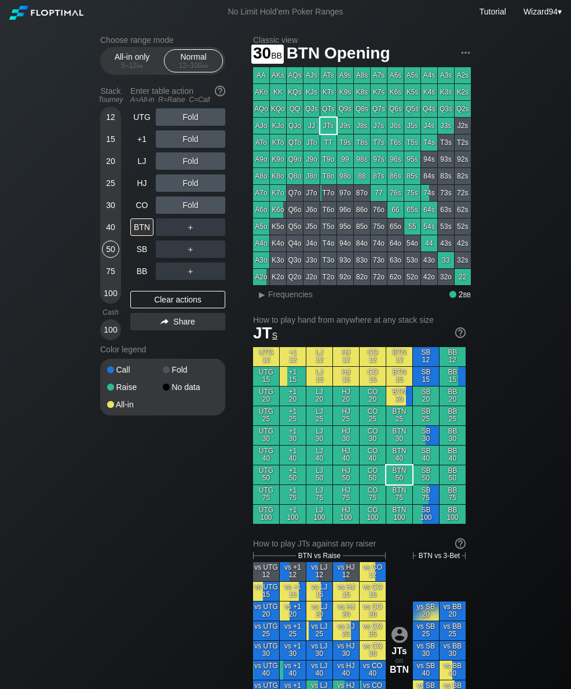
click at [110, 214] on div "30" at bounding box center [110, 204] width 17 height 17
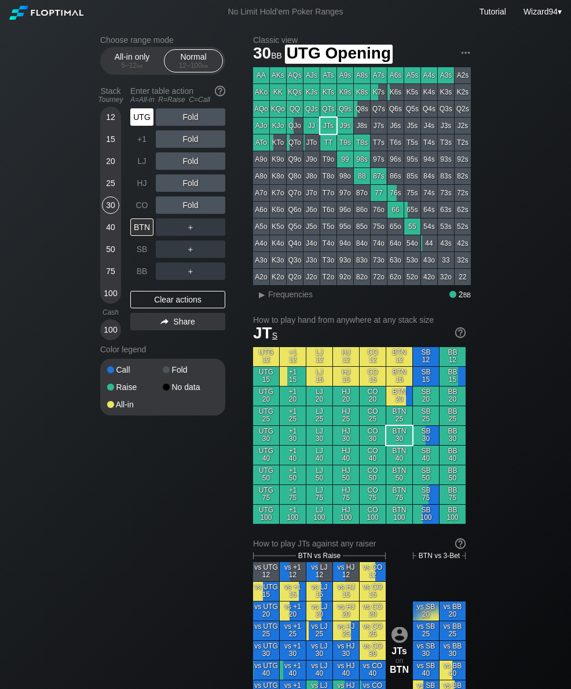
click at [141, 115] on div "UTG" at bounding box center [141, 116] width 23 height 17
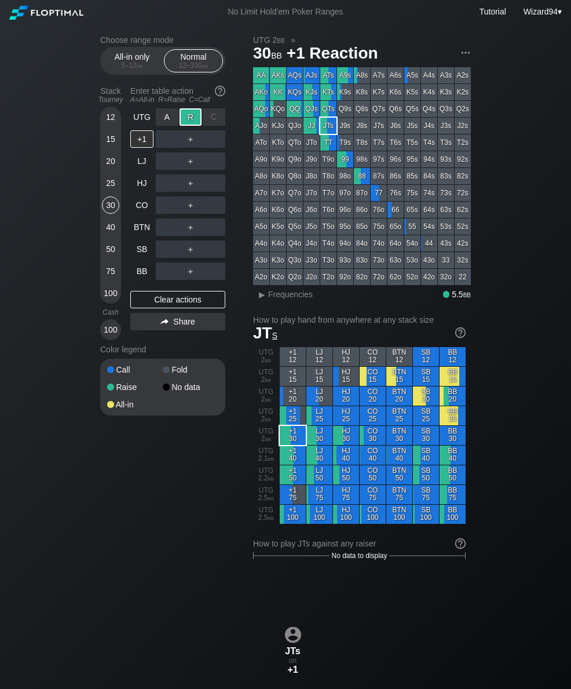
click at [143, 236] on div "BTN" at bounding box center [141, 226] width 23 height 17
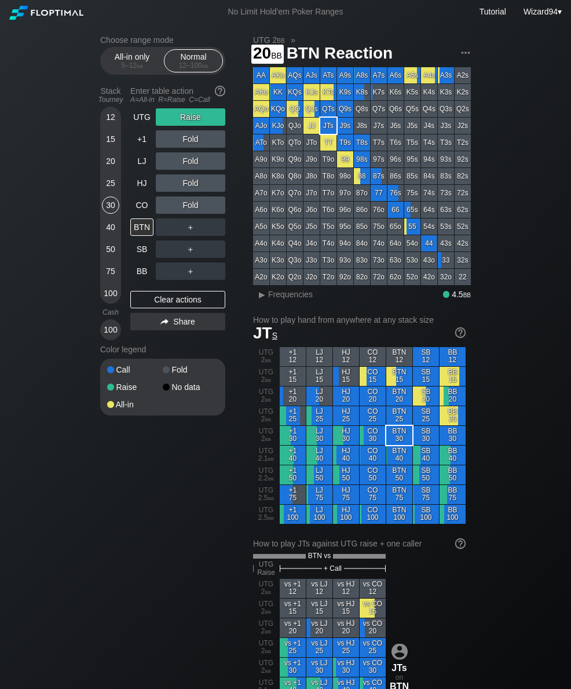
click at [104, 170] on div "20" at bounding box center [110, 160] width 17 height 17
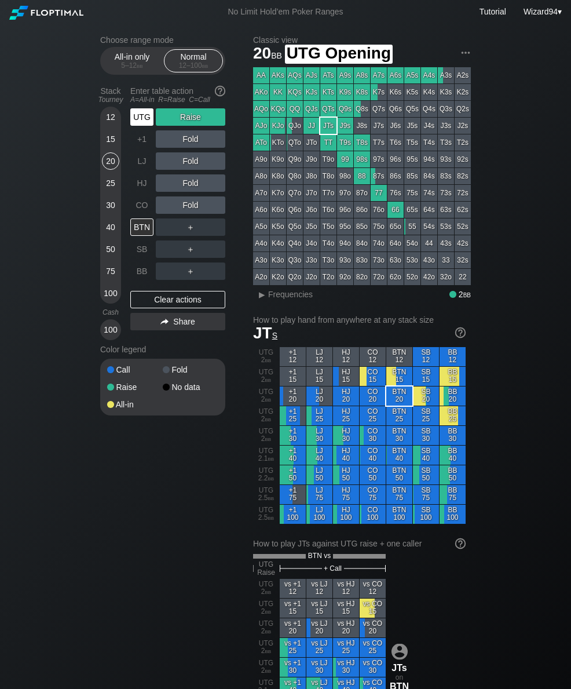
click at [145, 119] on div "UTG" at bounding box center [141, 116] width 23 height 17
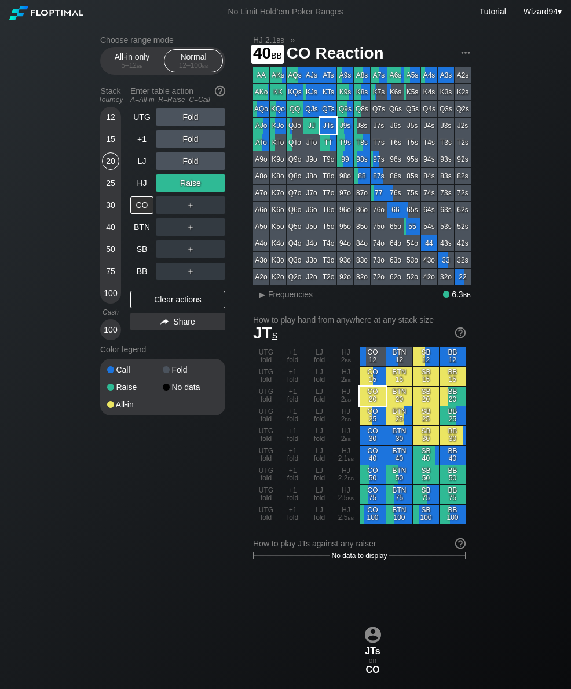
click at [114, 235] on div "40" at bounding box center [110, 226] width 17 height 17
click at [143, 184] on div "HJ" at bounding box center [141, 182] width 23 height 17
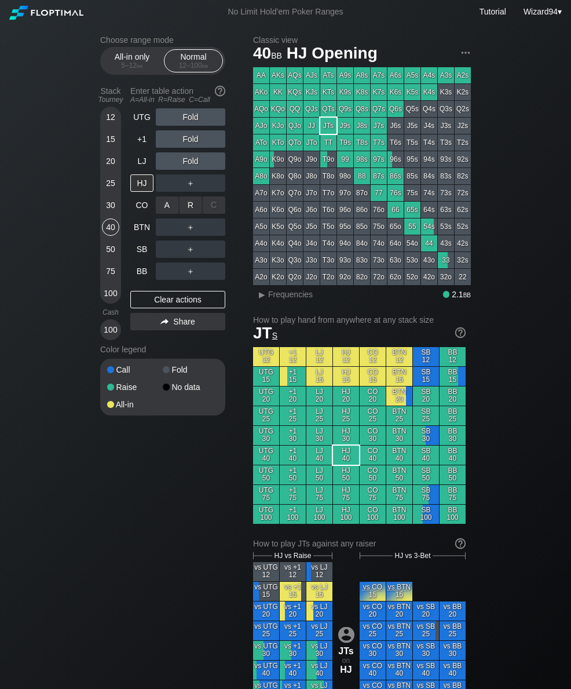
click at [186, 212] on div "R ✕" at bounding box center [191, 204] width 23 height 17
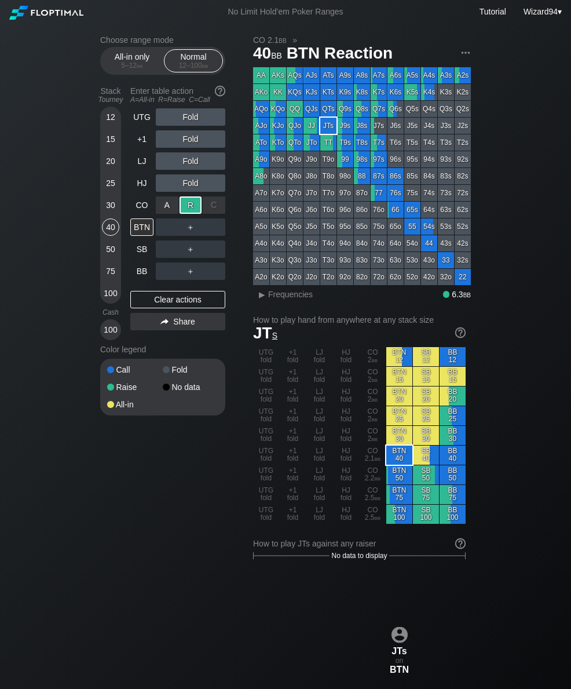
click at [145, 272] on div "BB" at bounding box center [141, 271] width 23 height 17
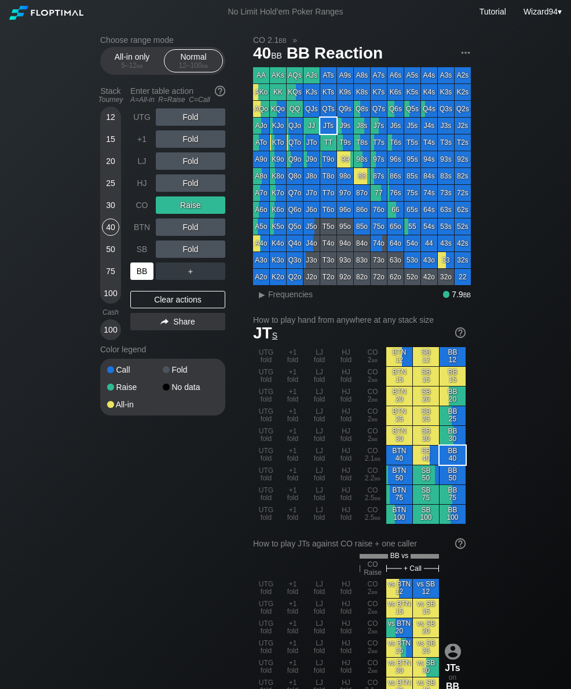
click at [108, 165] on div "20" at bounding box center [110, 160] width 17 height 17
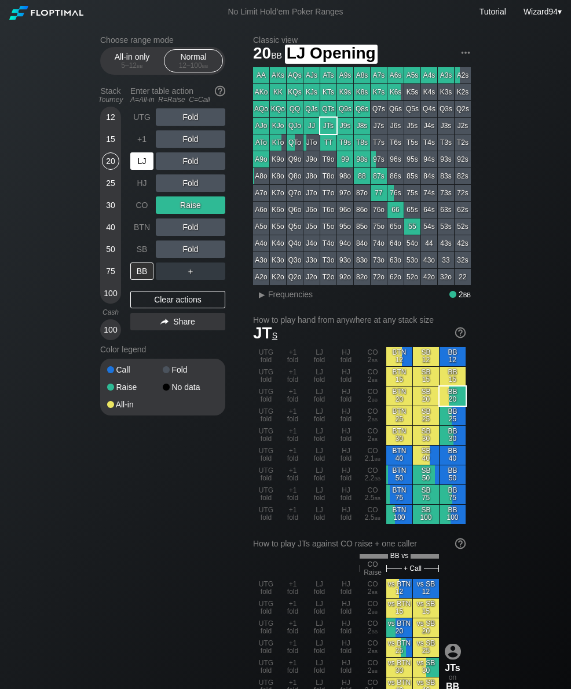
click at [144, 165] on div "LJ" at bounding box center [141, 160] width 23 height 17
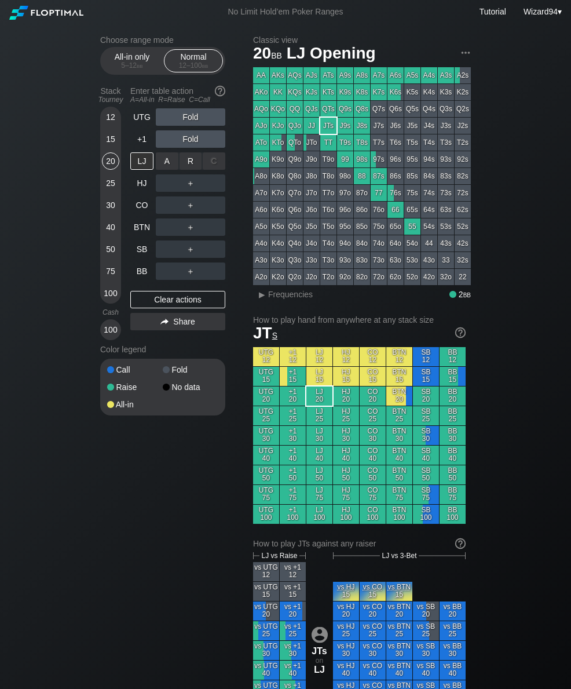
click at [202, 159] on div "R ✕" at bounding box center [191, 160] width 23 height 17
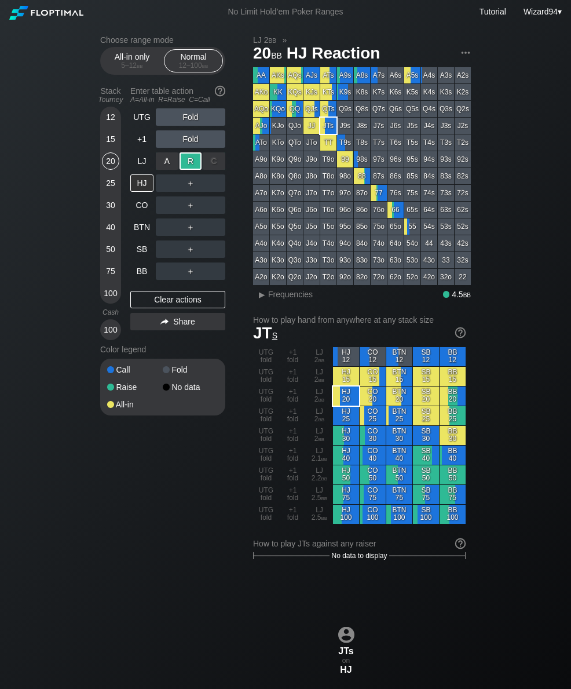
click at [140, 190] on div "HJ" at bounding box center [141, 182] width 23 height 17
click at [114, 192] on div "25" at bounding box center [110, 182] width 17 height 17
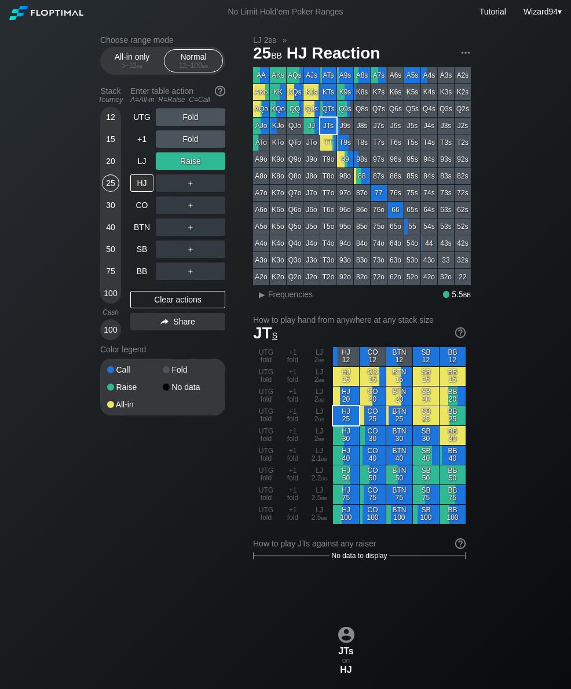
click at [147, 165] on div "LJ" at bounding box center [141, 160] width 23 height 17
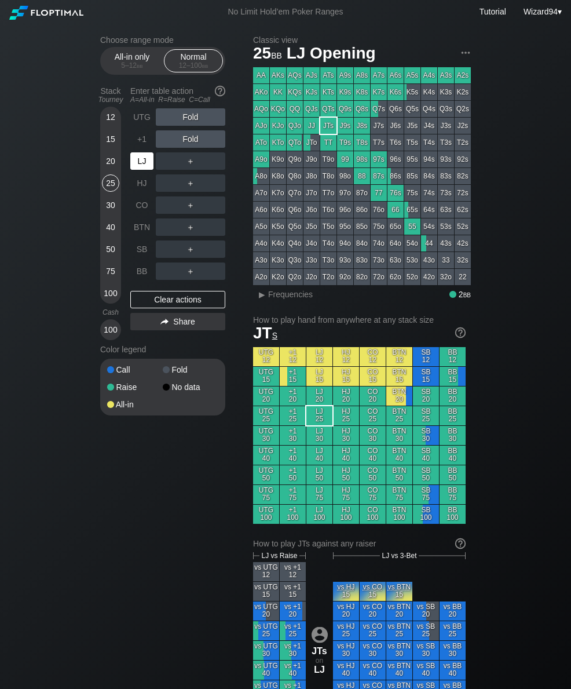
click at [140, 253] on div "SB" at bounding box center [141, 249] width 23 height 17
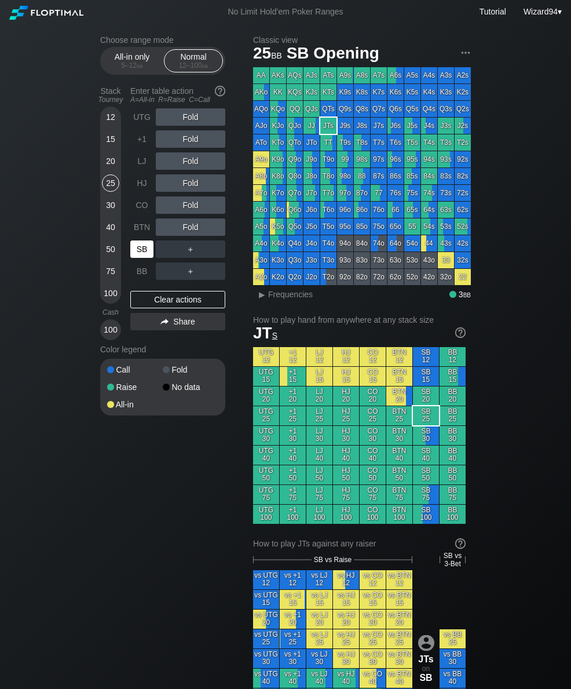
click at [145, 252] on div "SB" at bounding box center [141, 249] width 23 height 17
click at [112, 165] on div "20" at bounding box center [110, 160] width 17 height 17
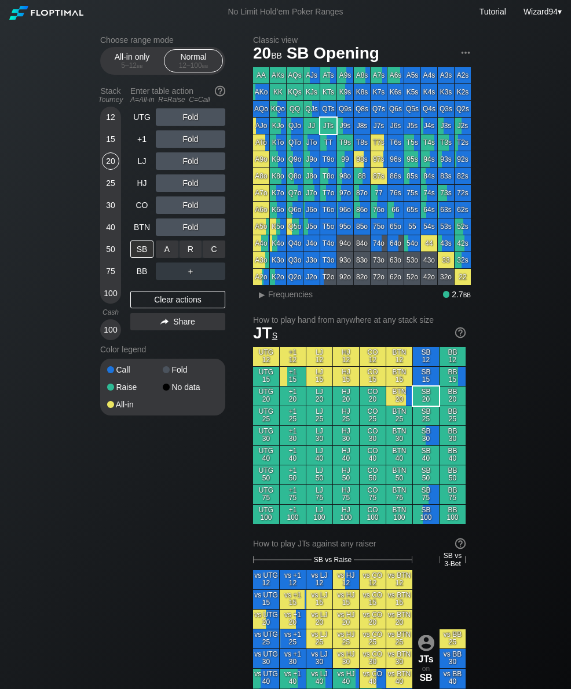
click at [186, 248] on div "R ✕" at bounding box center [191, 249] width 23 height 17
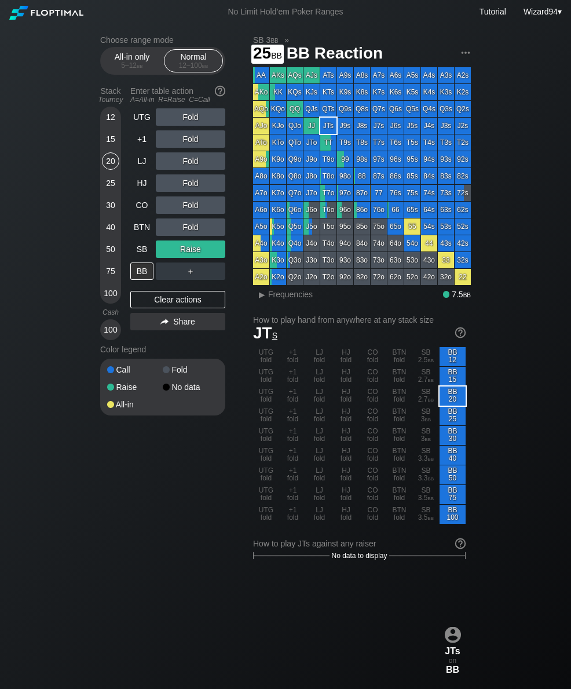
click at [111, 191] on div "25" at bounding box center [110, 182] width 17 height 17
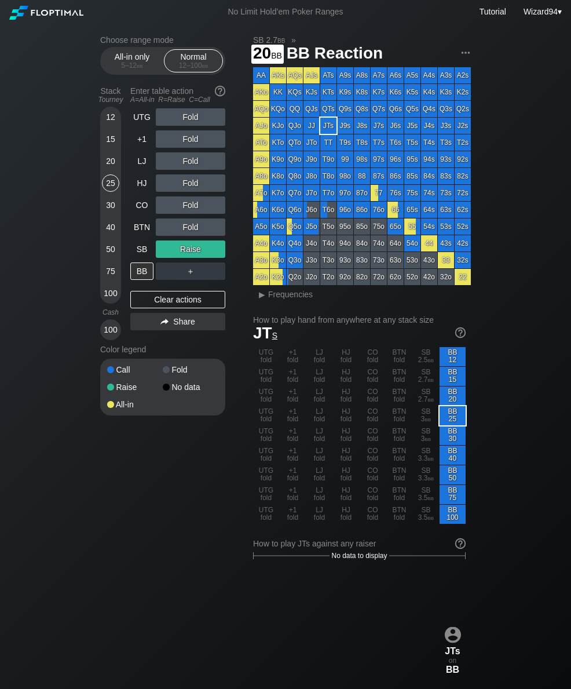
click at [111, 165] on div "20" at bounding box center [110, 160] width 17 height 17
click at [143, 229] on div "BTN" at bounding box center [141, 226] width 23 height 17
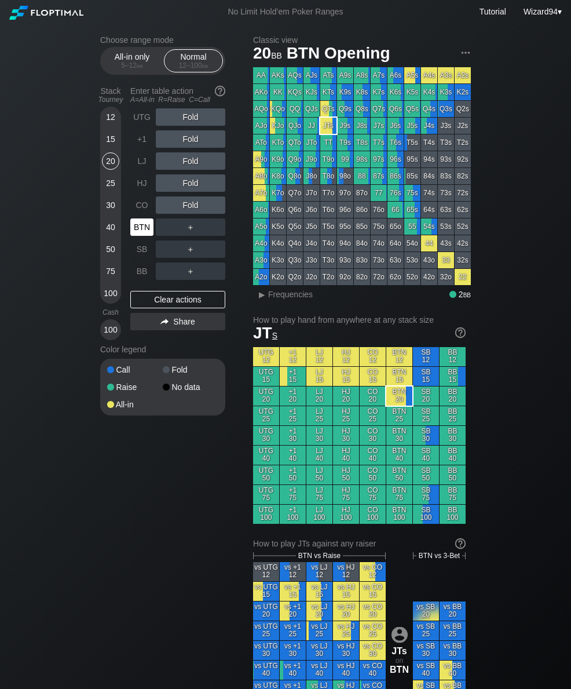
click at [145, 233] on div "BTN" at bounding box center [141, 226] width 23 height 17
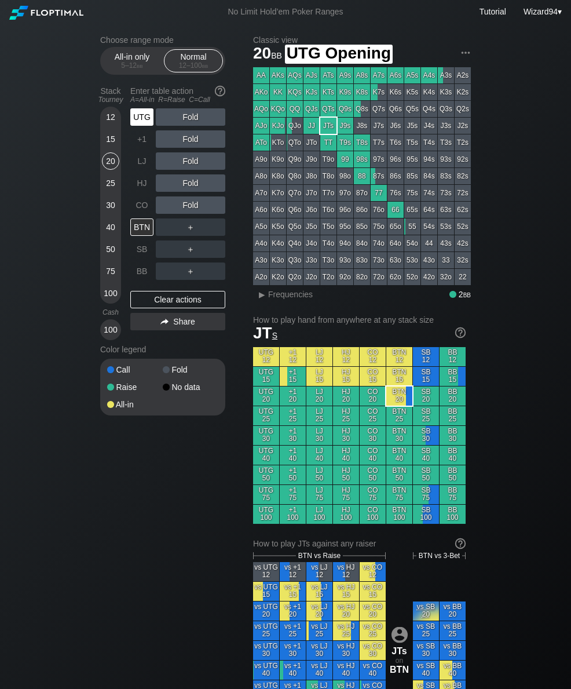
click at [131, 122] on div "UTG" at bounding box center [141, 116] width 23 height 17
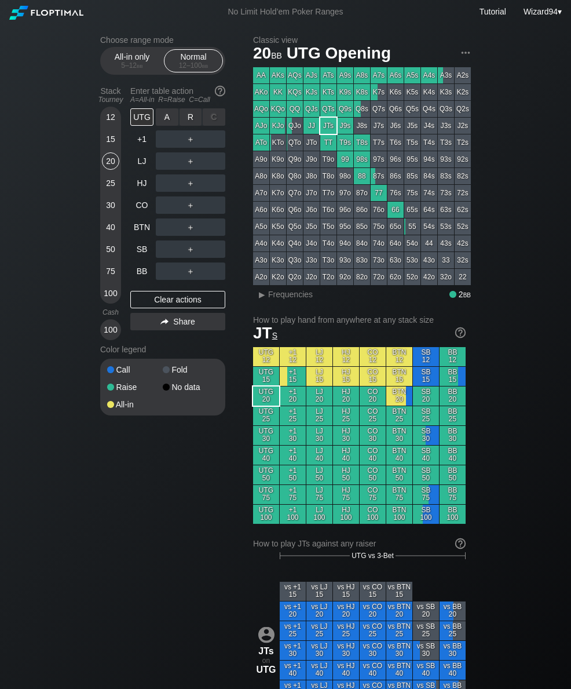
click at [188, 125] on div "R ✕" at bounding box center [191, 116] width 23 height 17
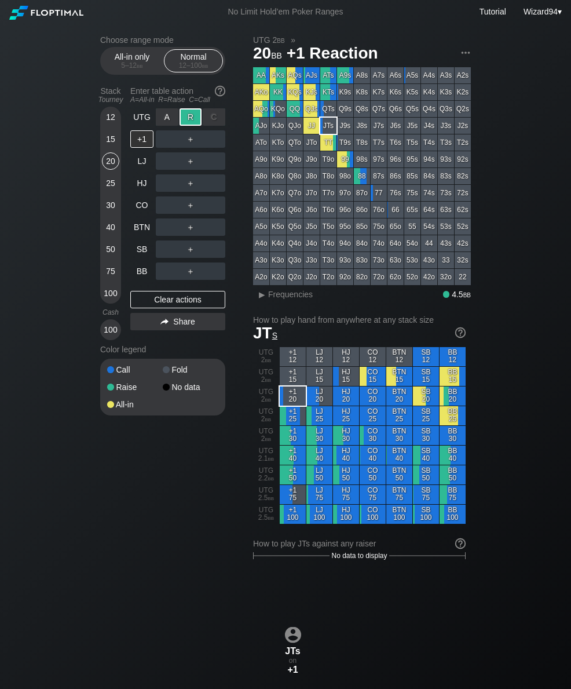
click at [144, 214] on div "CO" at bounding box center [141, 204] width 23 height 17
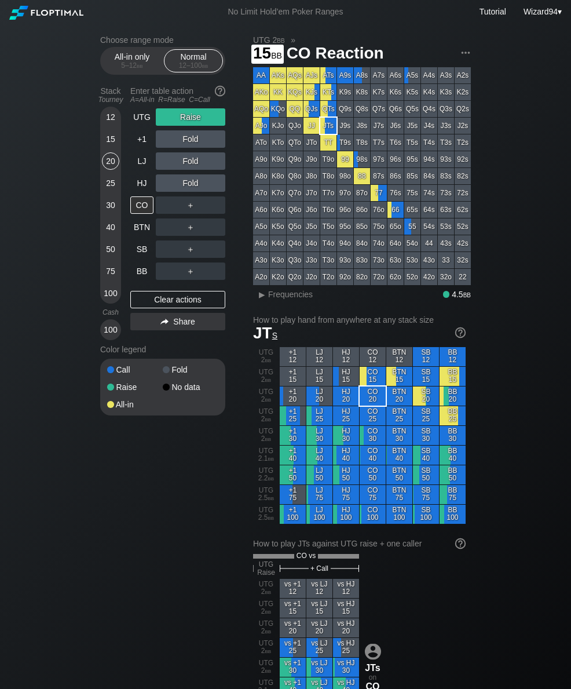
click at [108, 152] on div "15" at bounding box center [110, 141] width 17 height 22
click at [109, 108] on div "Stack Tourney" at bounding box center [111, 95] width 30 height 27
click at [110, 121] on div "12" at bounding box center [110, 116] width 17 height 17
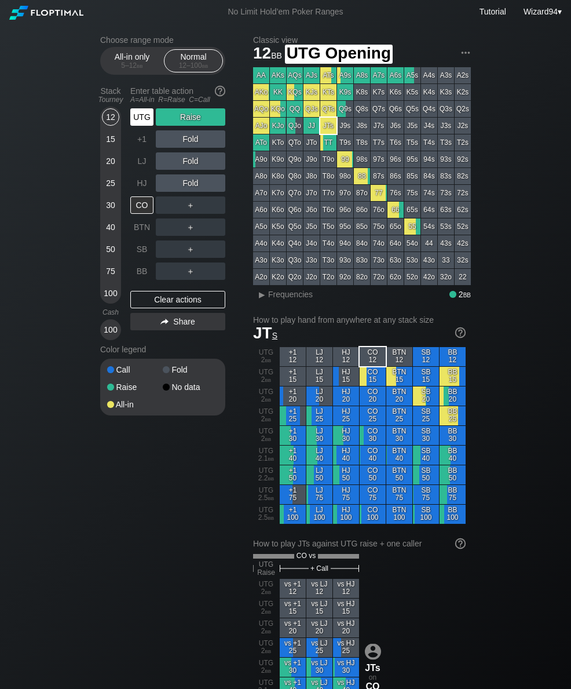
click at [147, 122] on div "UTG" at bounding box center [141, 116] width 23 height 17
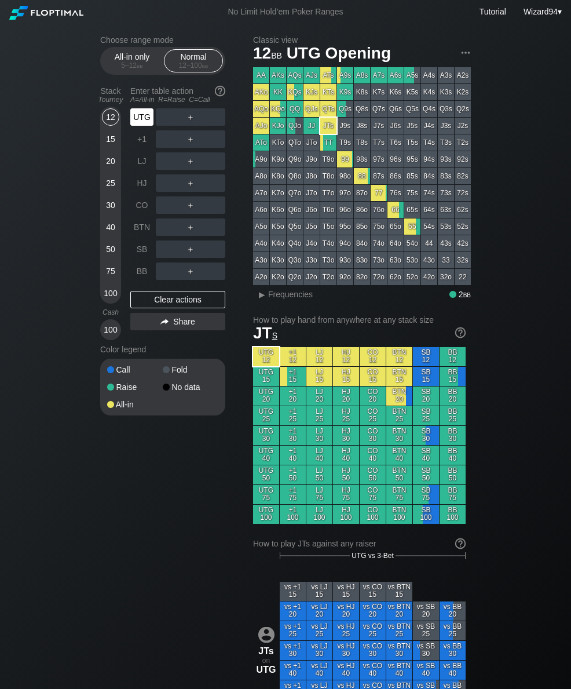
click at [143, 125] on div "UTG" at bounding box center [141, 116] width 23 height 17
click at [132, 72] on div "All-in only 5 – 12 bb" at bounding box center [131, 61] width 53 height 22
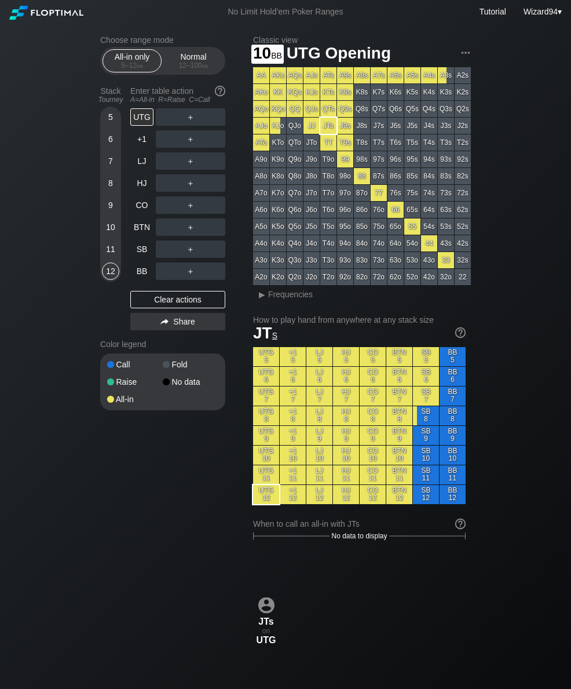
click at [114, 234] on div "10" at bounding box center [110, 226] width 17 height 17
click at [168, 252] on div "A ✕" at bounding box center [167, 249] width 23 height 17
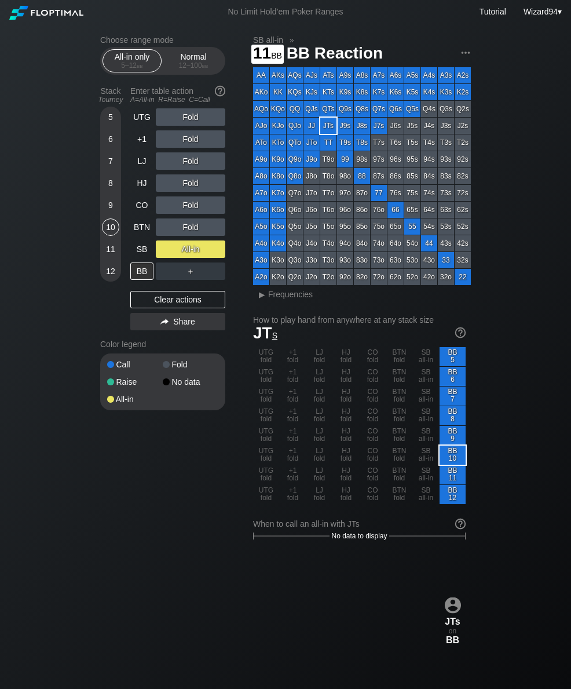
click at [118, 257] on div "11" at bounding box center [110, 249] width 17 height 17
click at [196, 94] on div "Enter table action A=All-in R=Raise C=Call" at bounding box center [177, 95] width 95 height 27
click at [191, 62] on div "Normal 12 – 100 bb" at bounding box center [193, 61] width 53 height 22
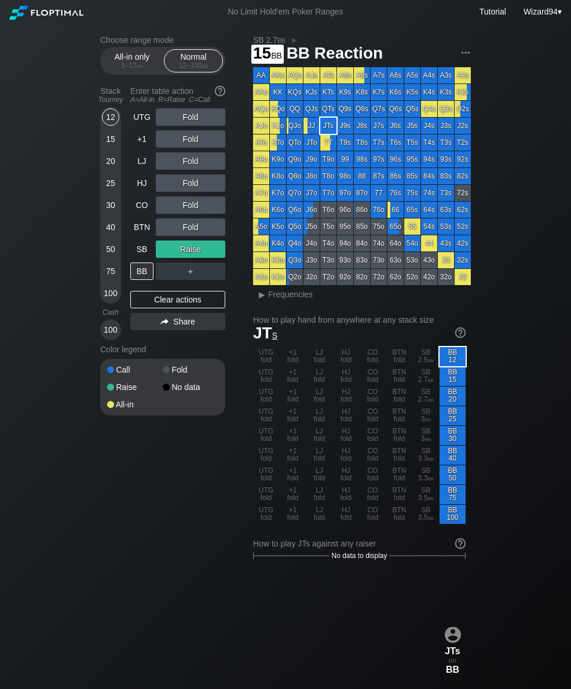
click at [111, 145] on div "15" at bounding box center [110, 138] width 17 height 17
click at [151, 209] on div "CO" at bounding box center [141, 204] width 23 height 17
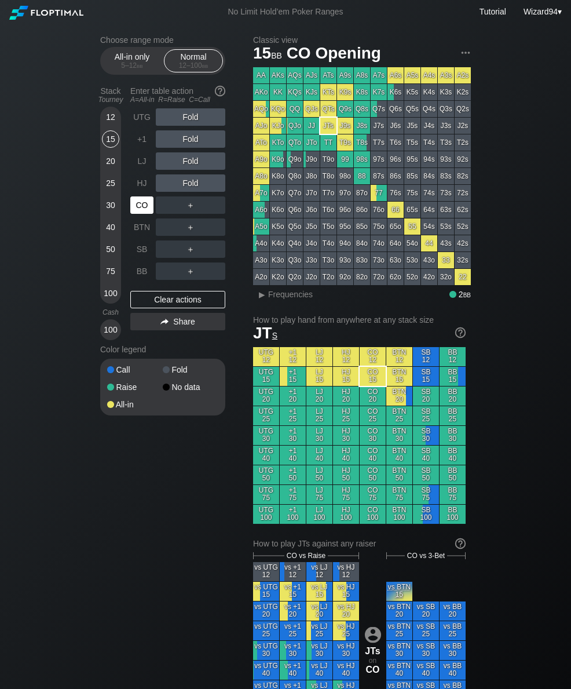
click at [148, 206] on div "CO" at bounding box center [141, 204] width 23 height 17
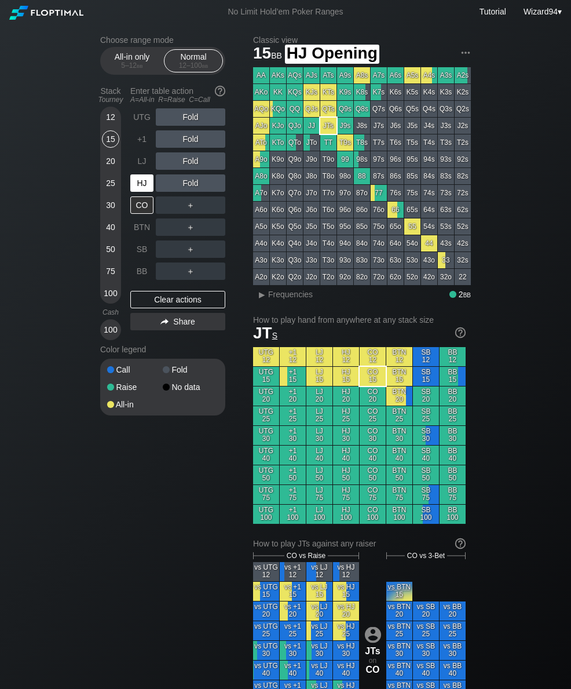
click at [146, 187] on div "HJ" at bounding box center [141, 182] width 23 height 17
